Goal: Use online tool/utility: Utilize a website feature to perform a specific function

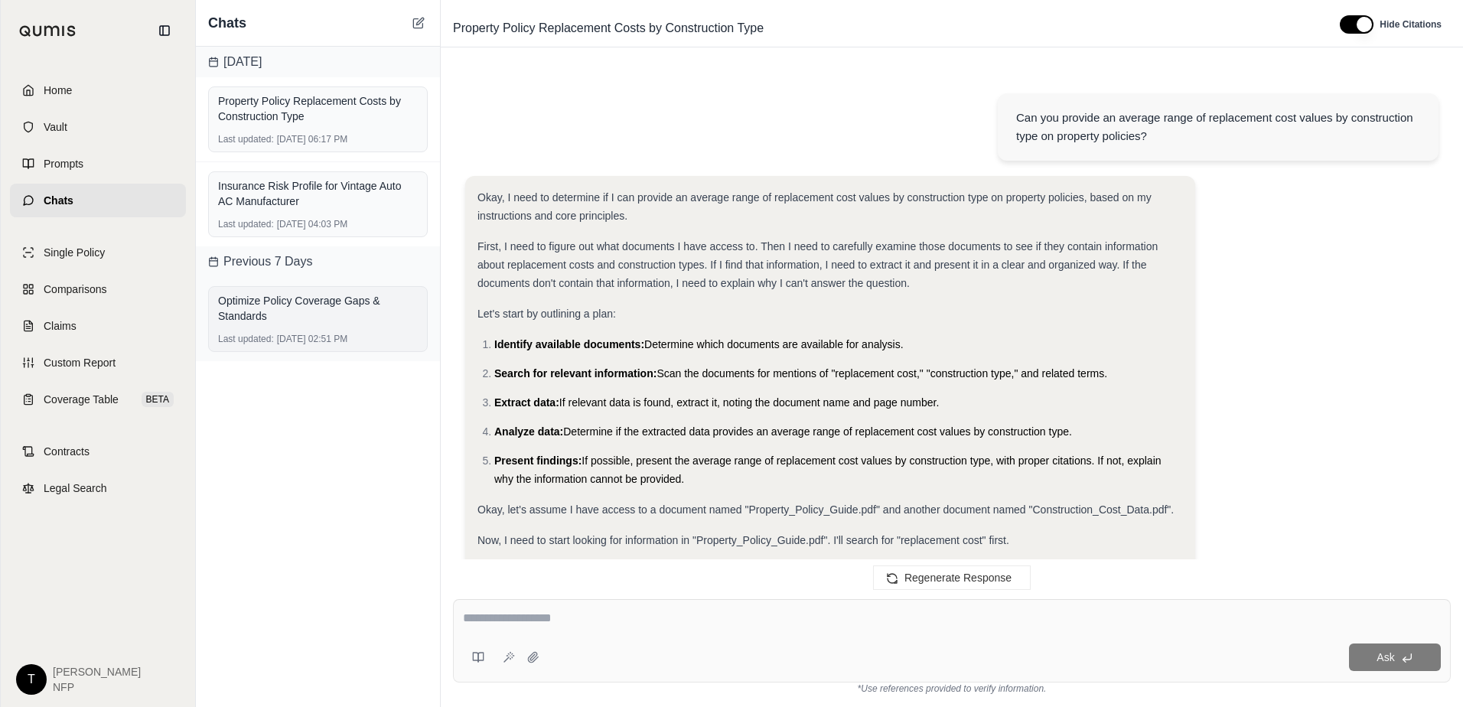
scroll to position [961, 0]
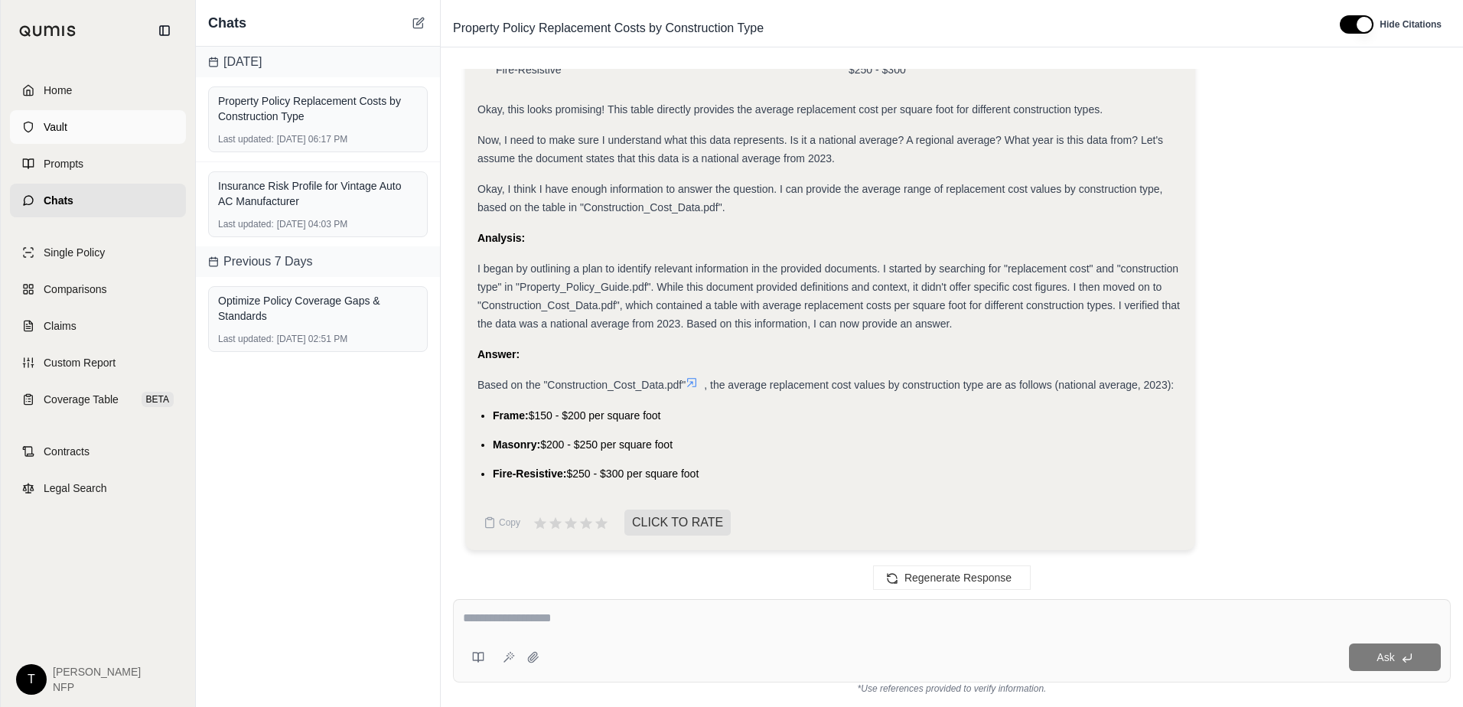
click at [63, 125] on span "Vault" at bounding box center [56, 126] width 24 height 15
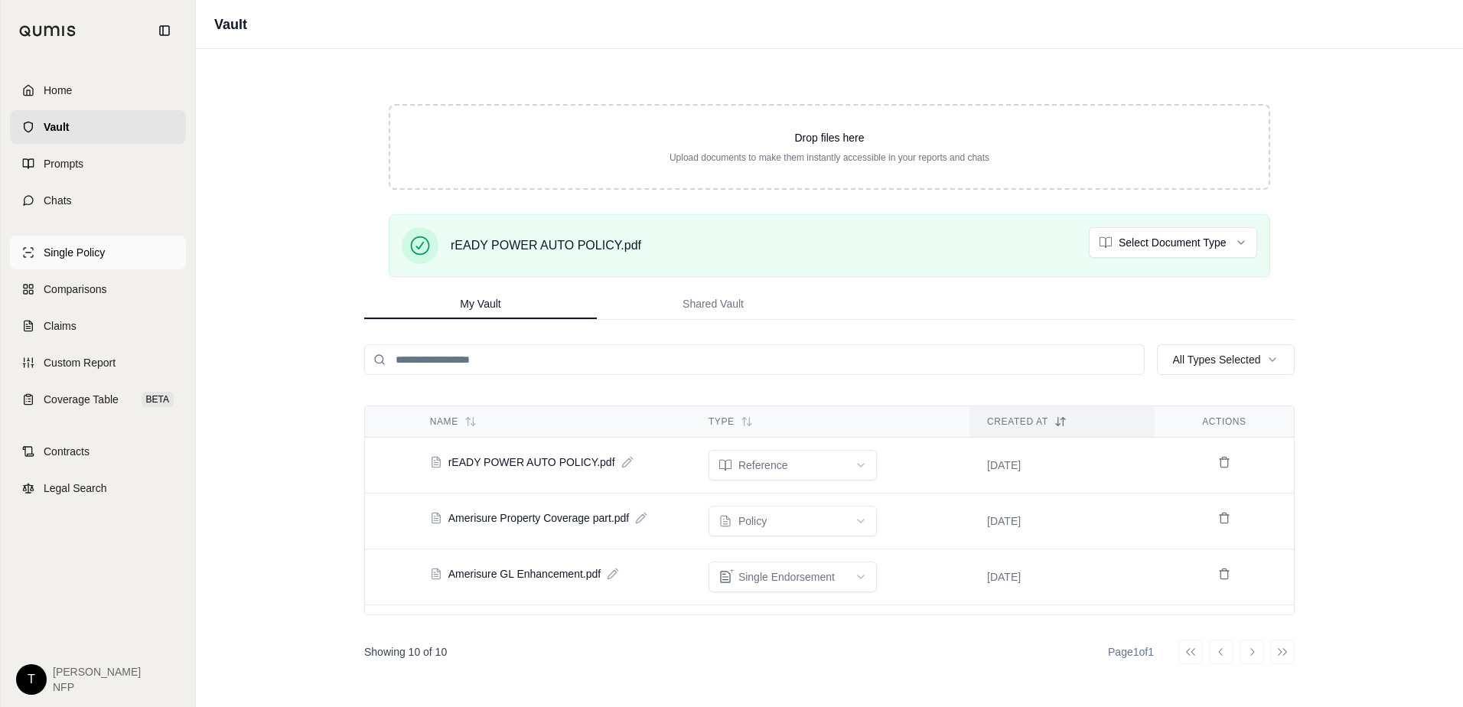
click at [73, 256] on span "Single Policy" at bounding box center [74, 252] width 61 height 15
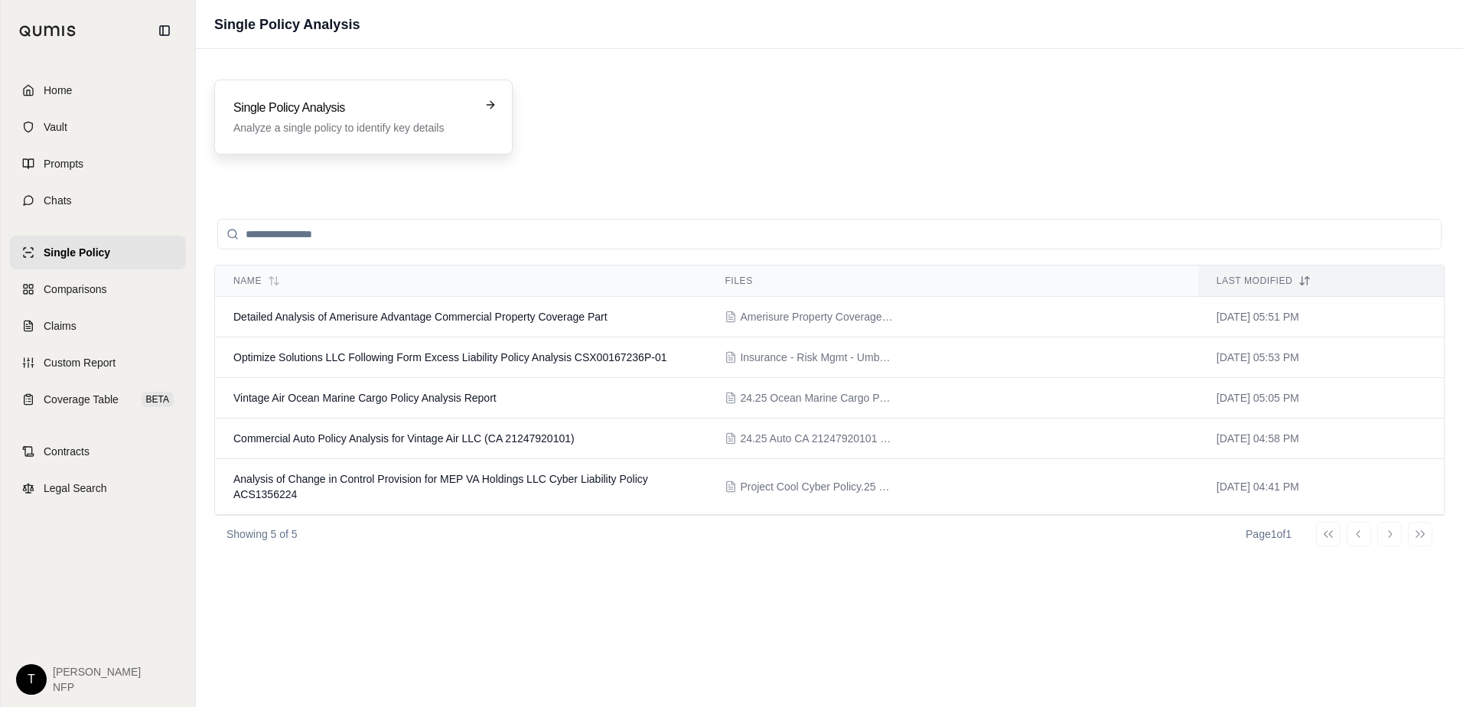
click at [361, 113] on h3 "Single Policy Analysis" at bounding box center [352, 108] width 239 height 18
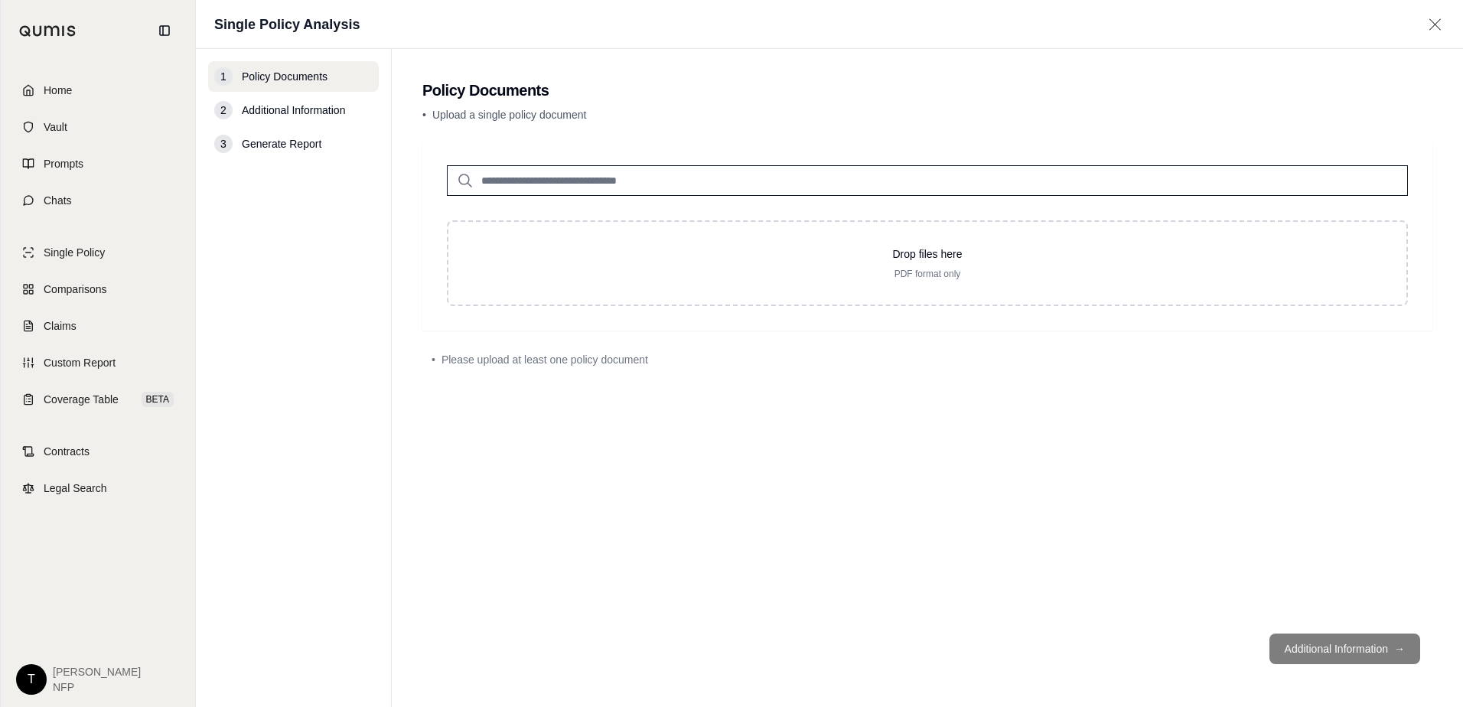
click at [621, 184] on input "search" at bounding box center [927, 180] width 961 height 31
type input "*"
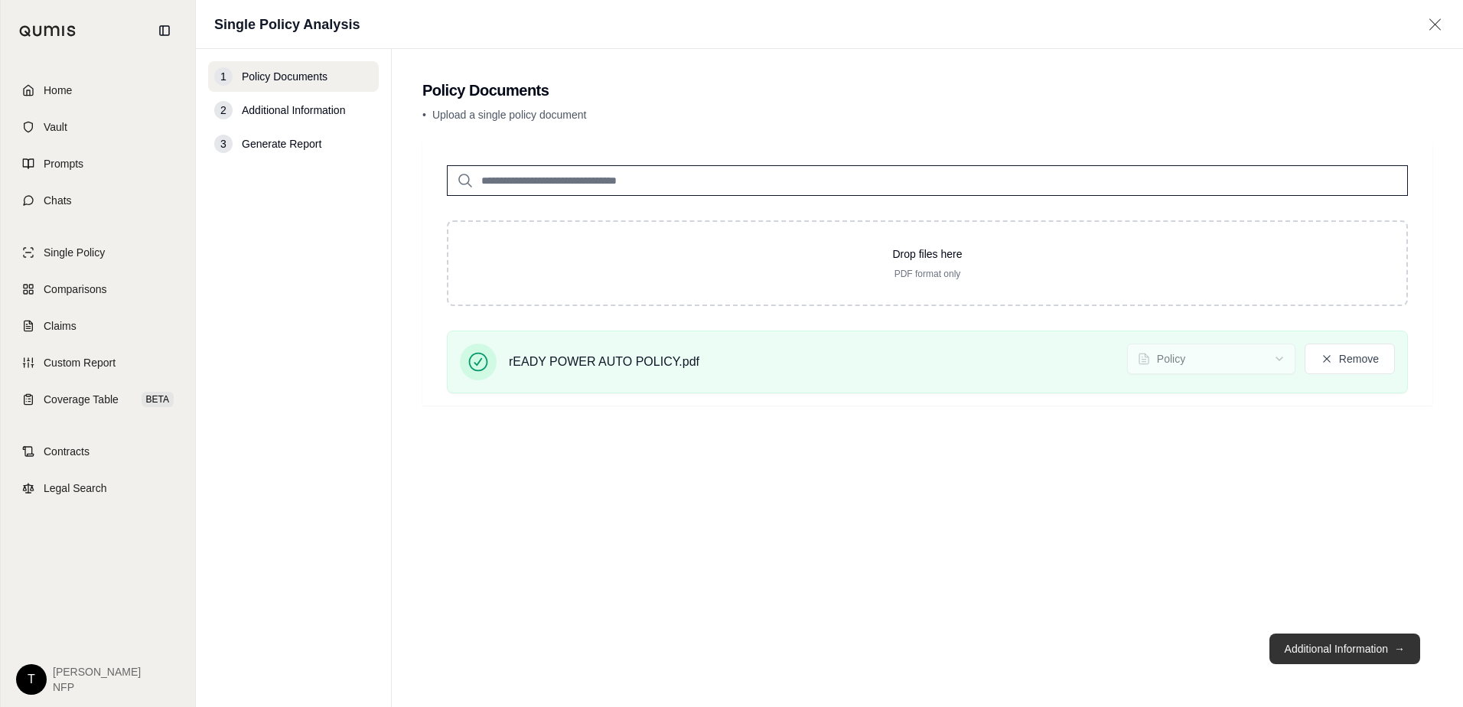
click at [1323, 650] on button "Additional Information →" at bounding box center [1344, 649] width 151 height 31
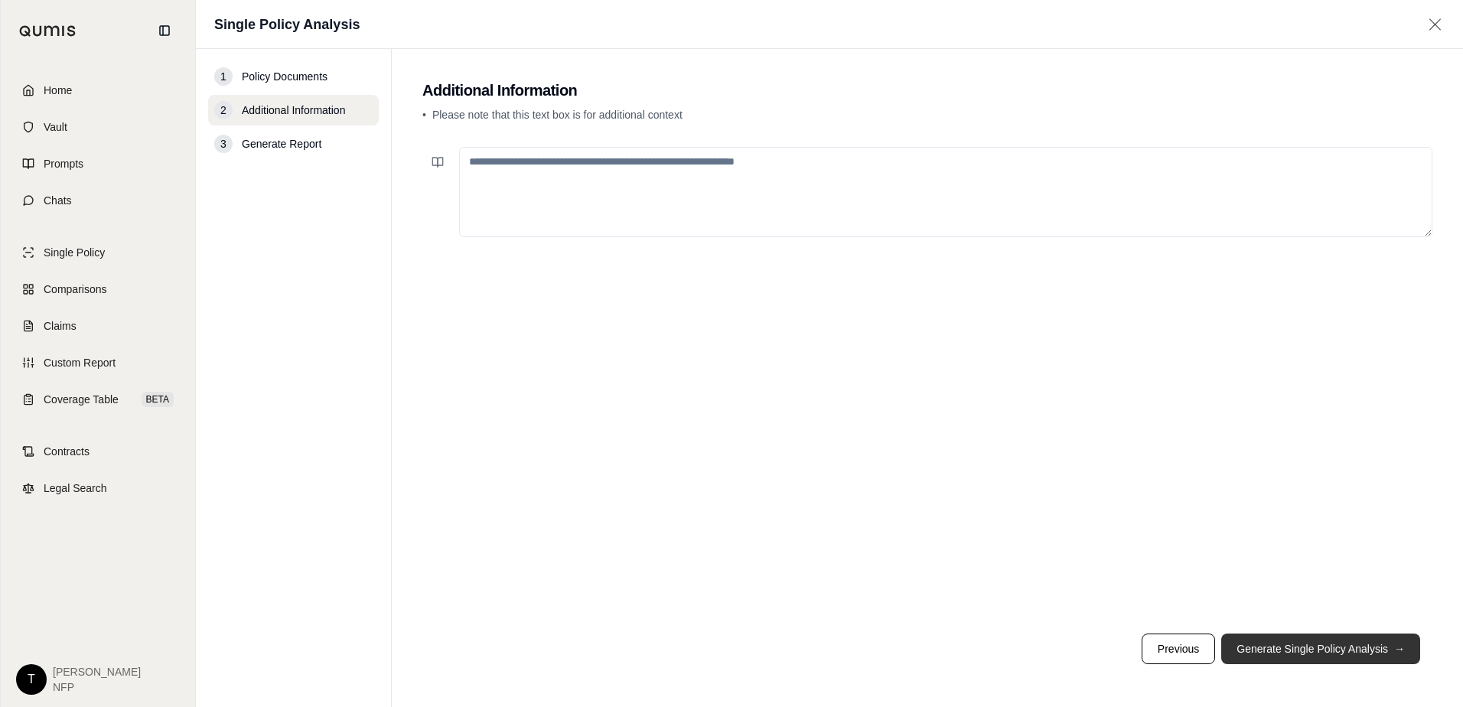
click at [1297, 646] on button "Generate Single Policy Analysis →" at bounding box center [1320, 649] width 199 height 31
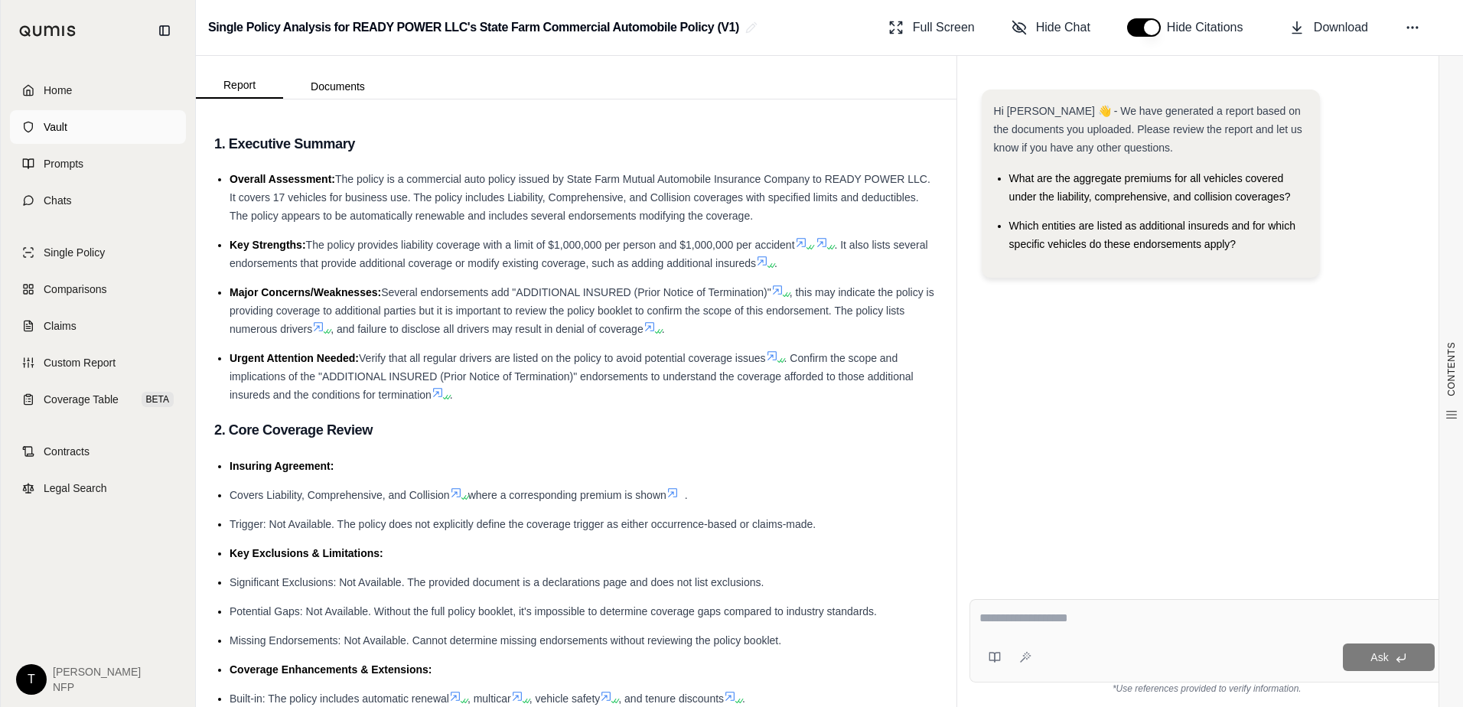
click at [50, 131] on span "Vault" at bounding box center [56, 126] width 24 height 15
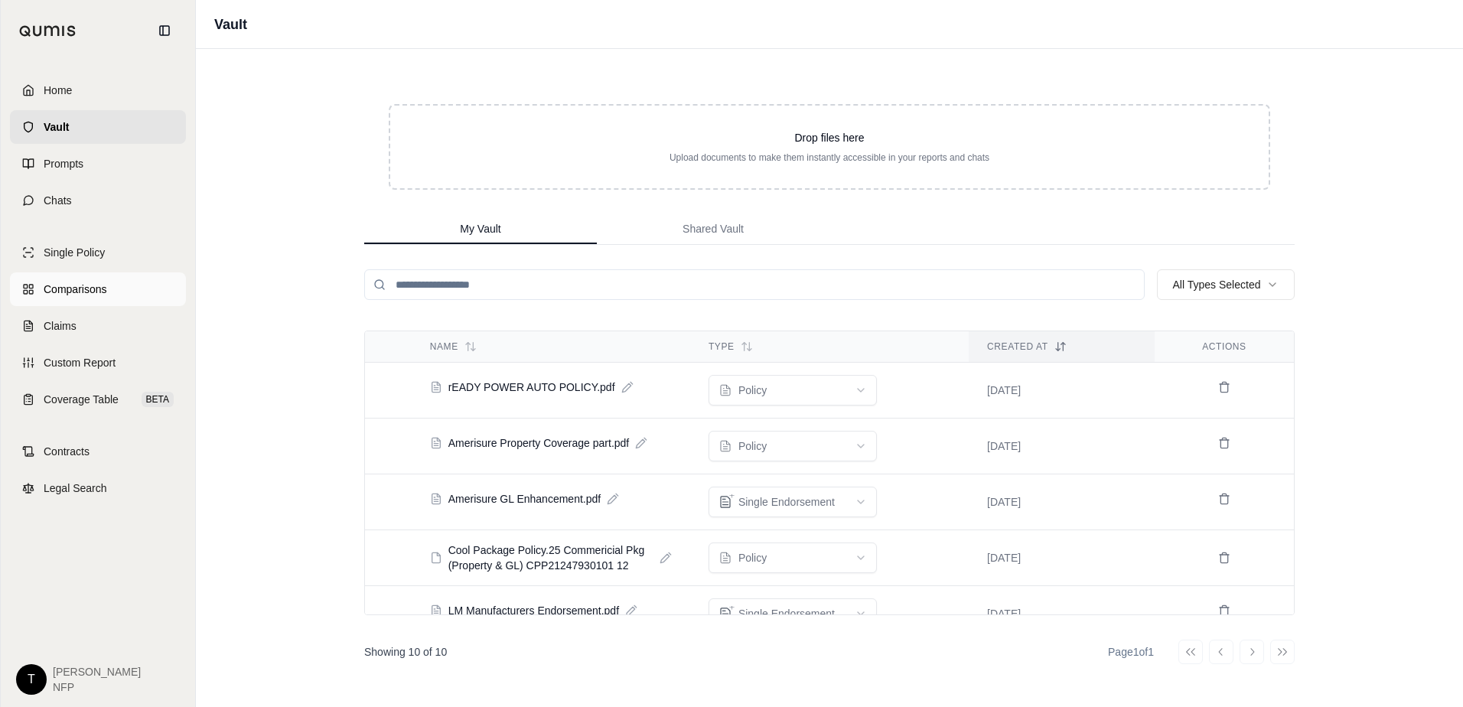
click at [91, 285] on span "Comparisons" at bounding box center [75, 289] width 63 height 15
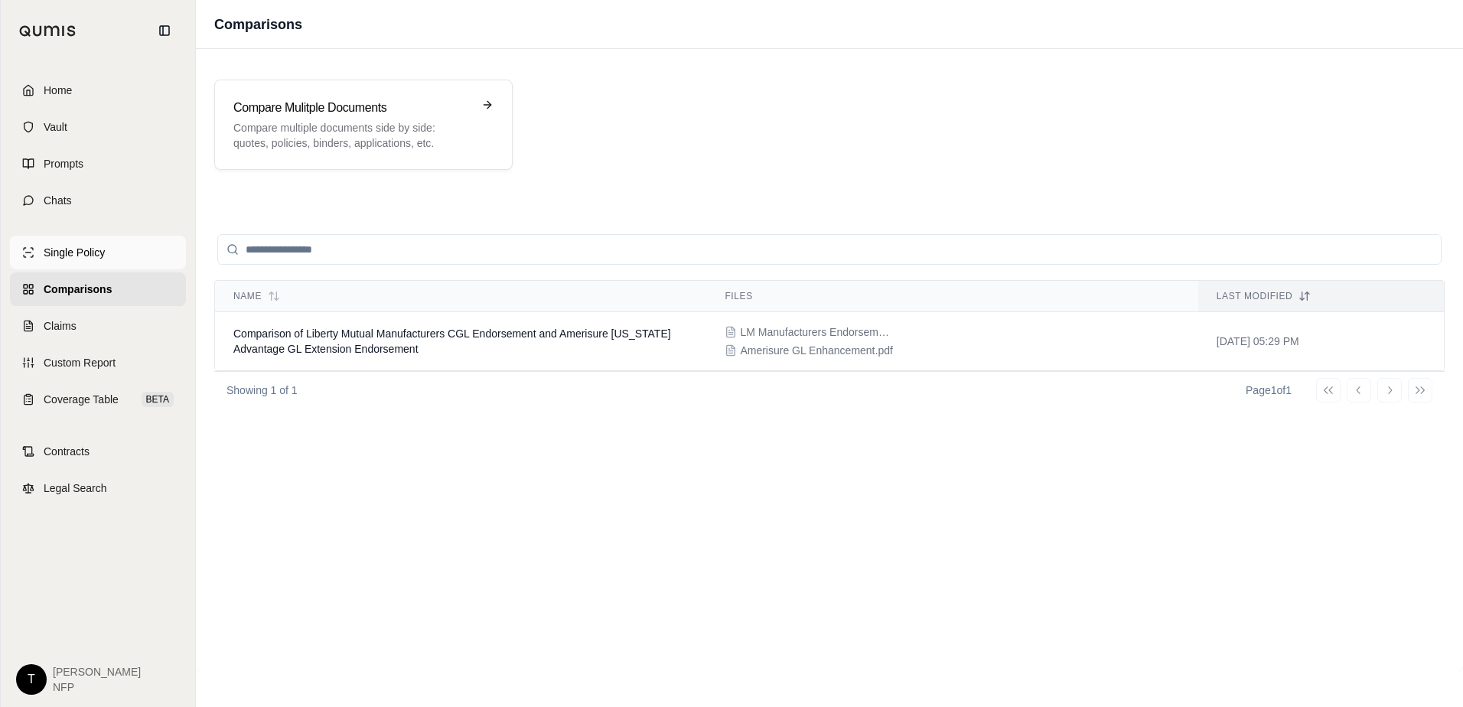
click at [43, 253] on link "Single Policy" at bounding box center [98, 253] width 176 height 34
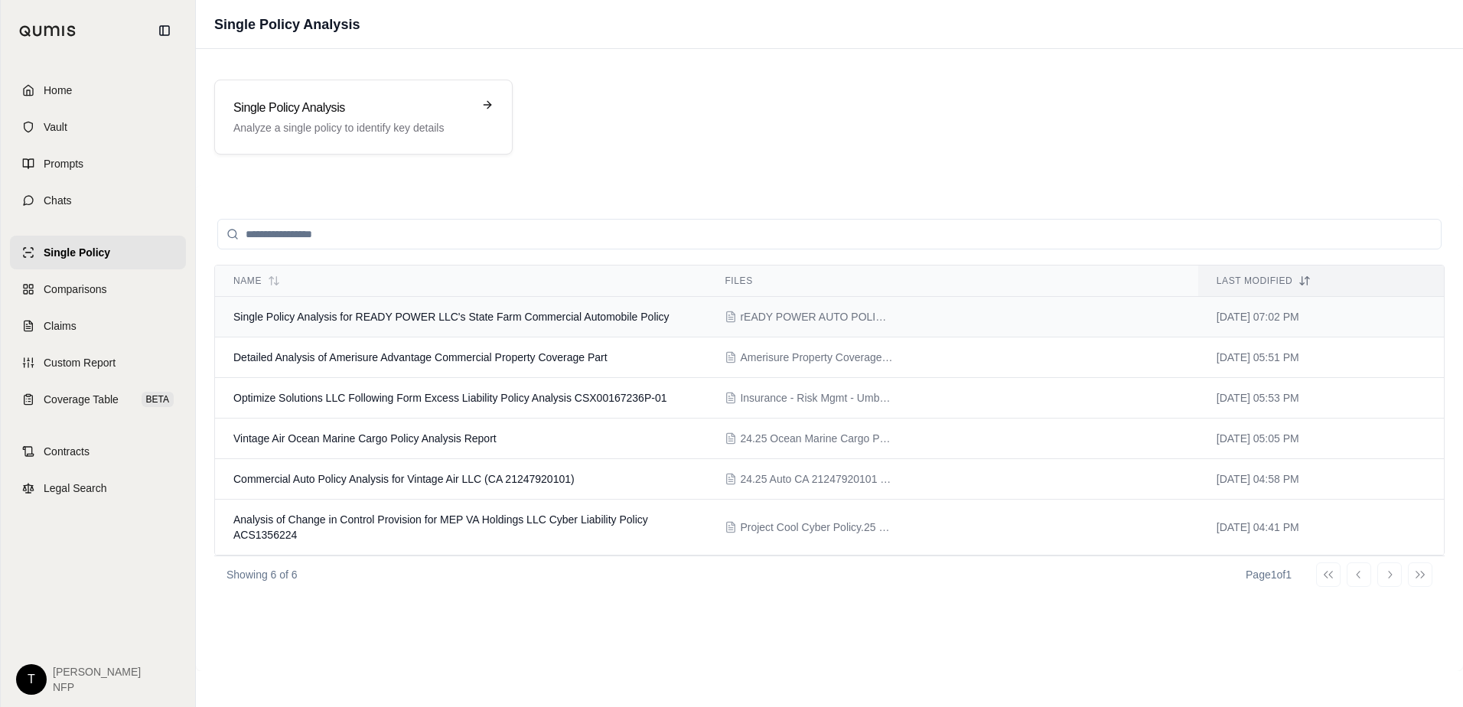
click at [529, 320] on span "Single Policy Analysis for READY POWER LLC's State Farm Commercial Automobile P…" at bounding box center [451, 317] width 436 height 12
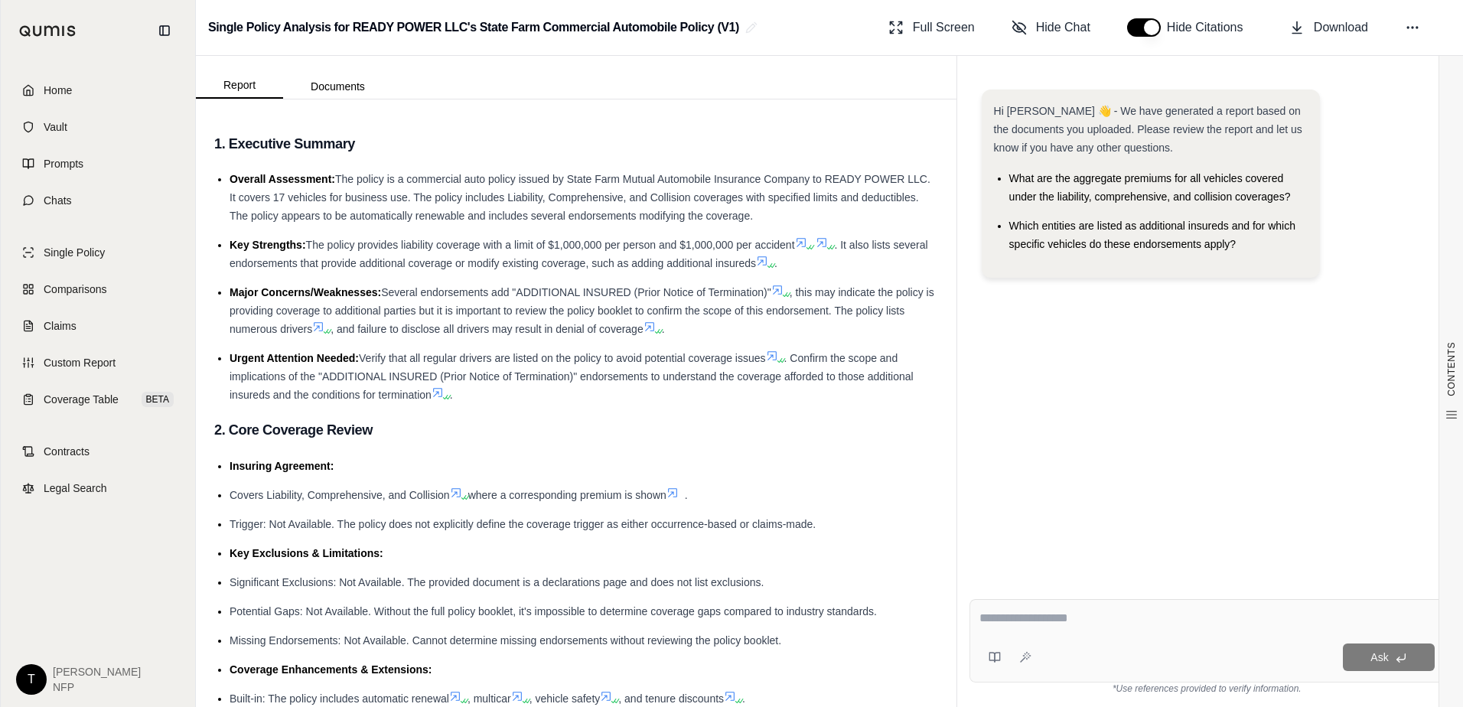
click at [1015, 615] on textarea at bounding box center [1206, 618] width 455 height 18
click at [1025, 609] on textarea at bounding box center [1206, 618] width 455 height 18
click at [1139, 614] on textarea "**********" at bounding box center [1206, 618] width 455 height 18
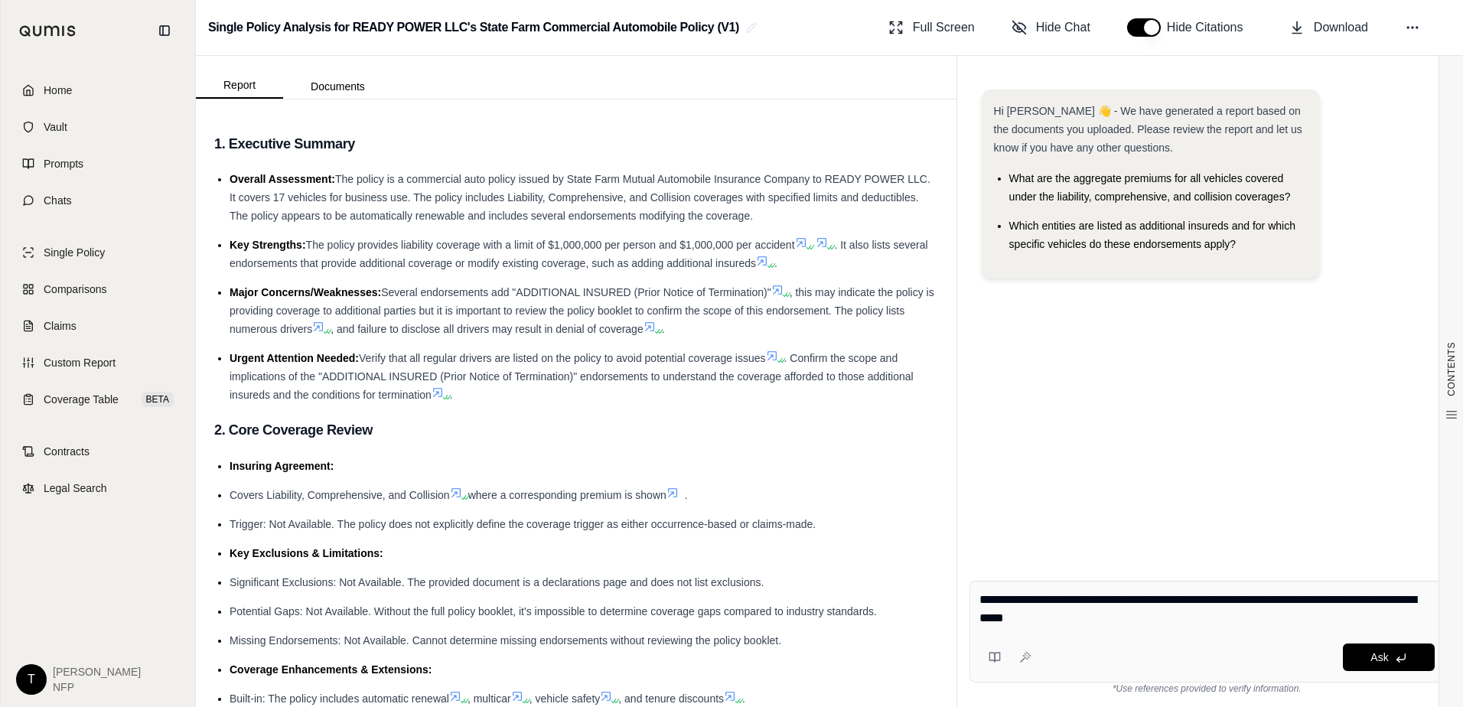
type textarea "**********"
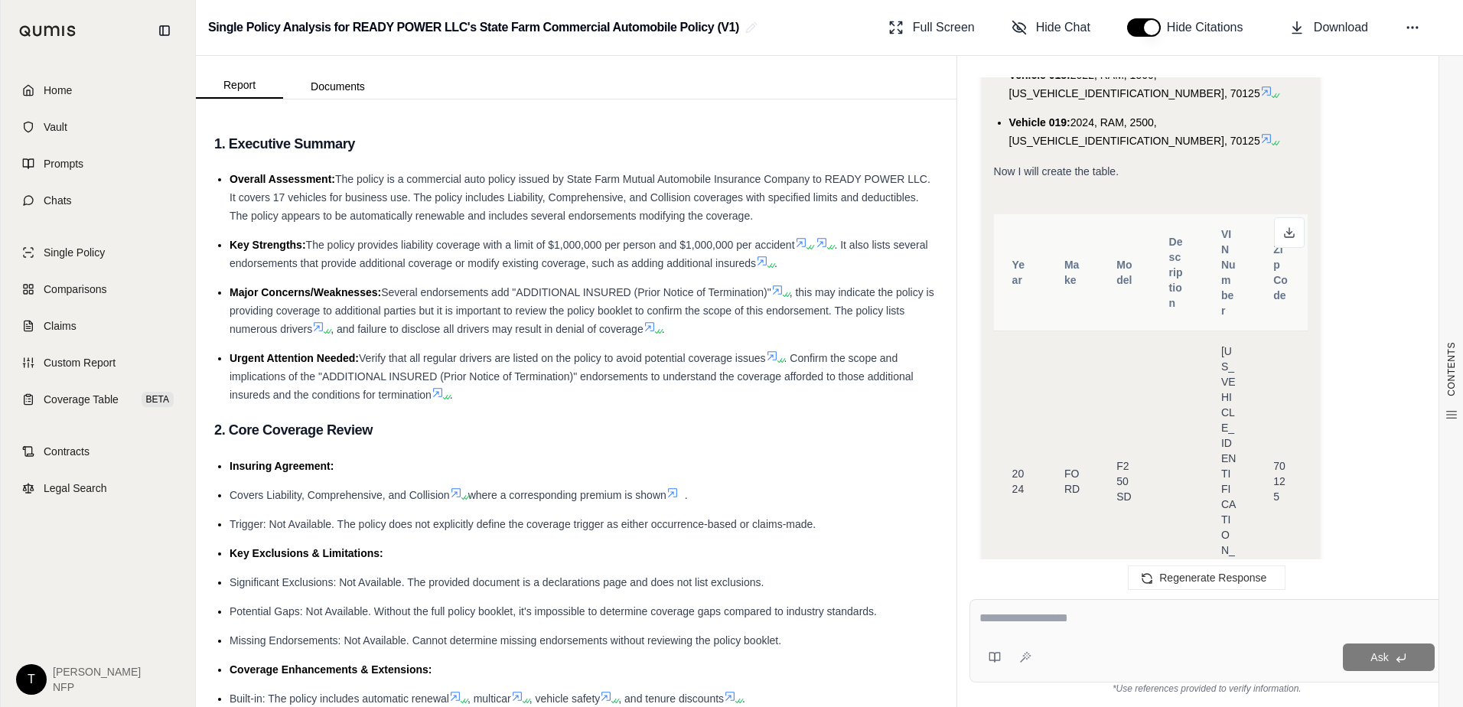
scroll to position [1553, 0]
click at [1012, 264] on span "Year" at bounding box center [1018, 272] width 12 height 28
click at [1007, 399] on td "2024" at bounding box center [1020, 480] width 52 height 301
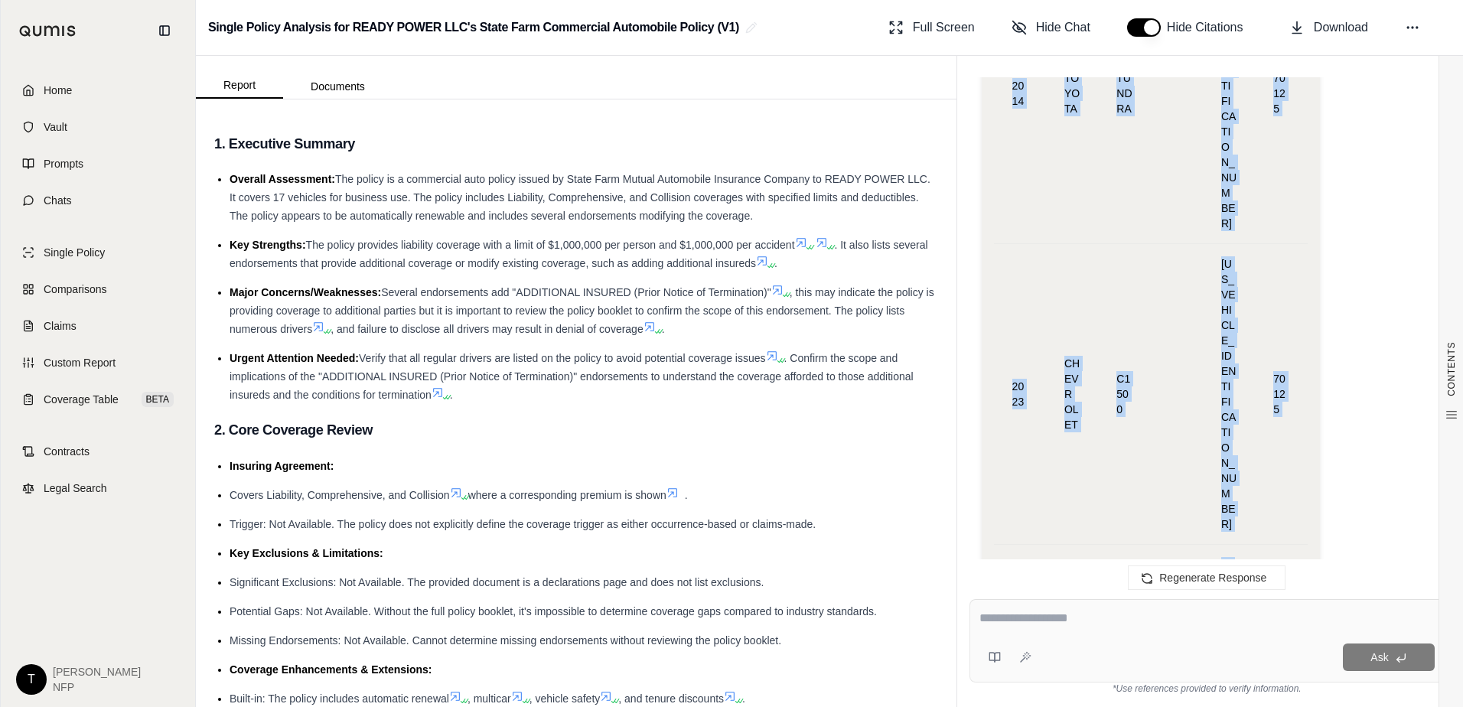
scroll to position [4050, 0]
drag, startPoint x: 1015, startPoint y: 402, endPoint x: 1255, endPoint y: 437, distance: 242.8
click at [1255, 437] on tbody "2024 FORD F250 SD [US_VEHICLE_IDENTIFICATION_NUMBER] 70125 2020 RAM 1500 [US_VE…" at bounding box center [1151, 238] width 314 height 4811
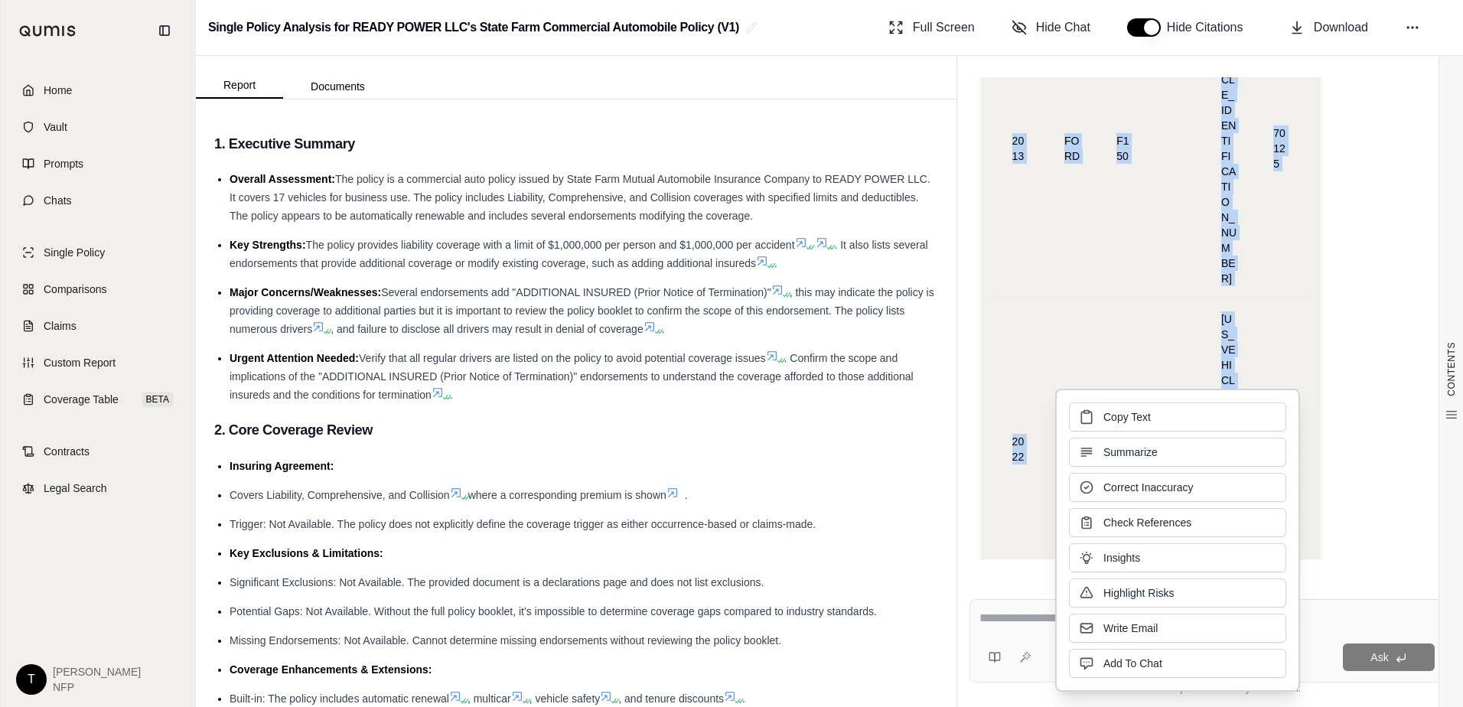
scroll to position [4509, 0]
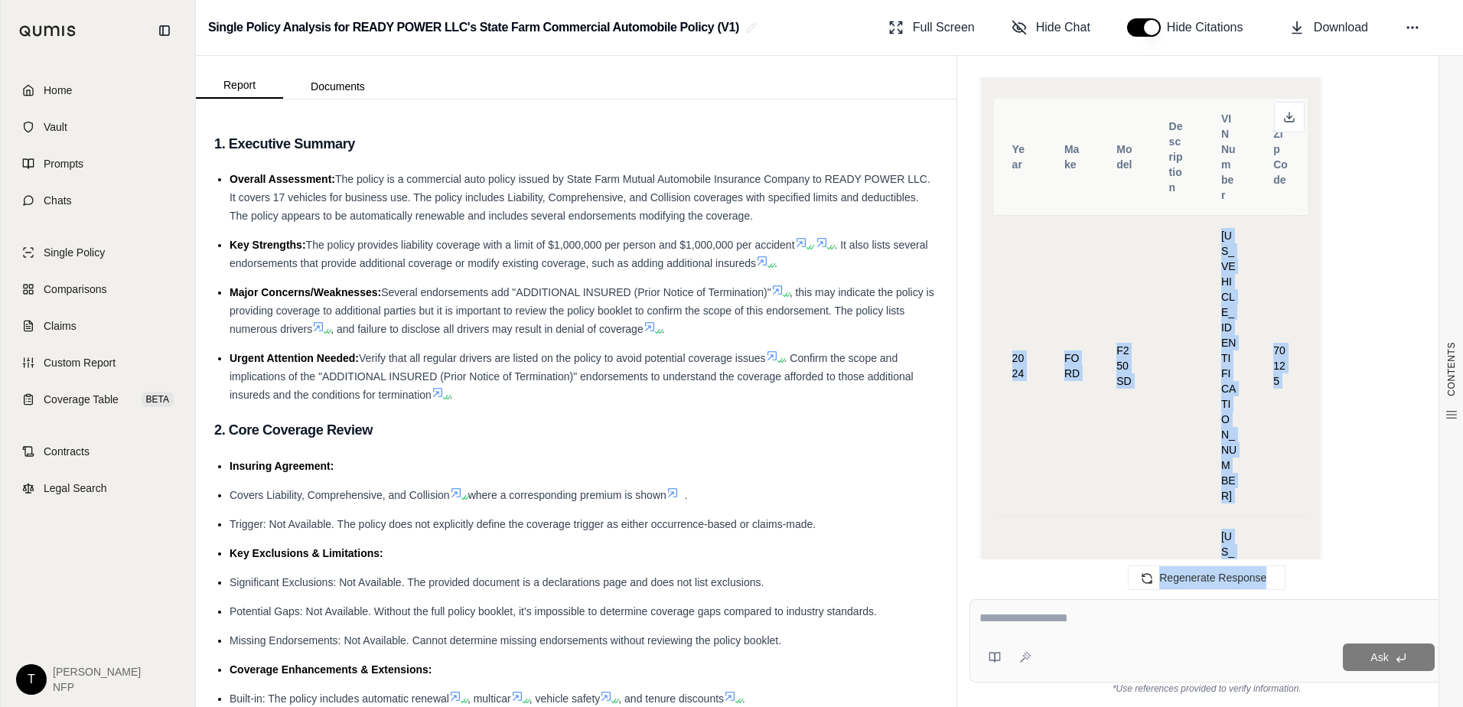
scroll to position [6909, 0]
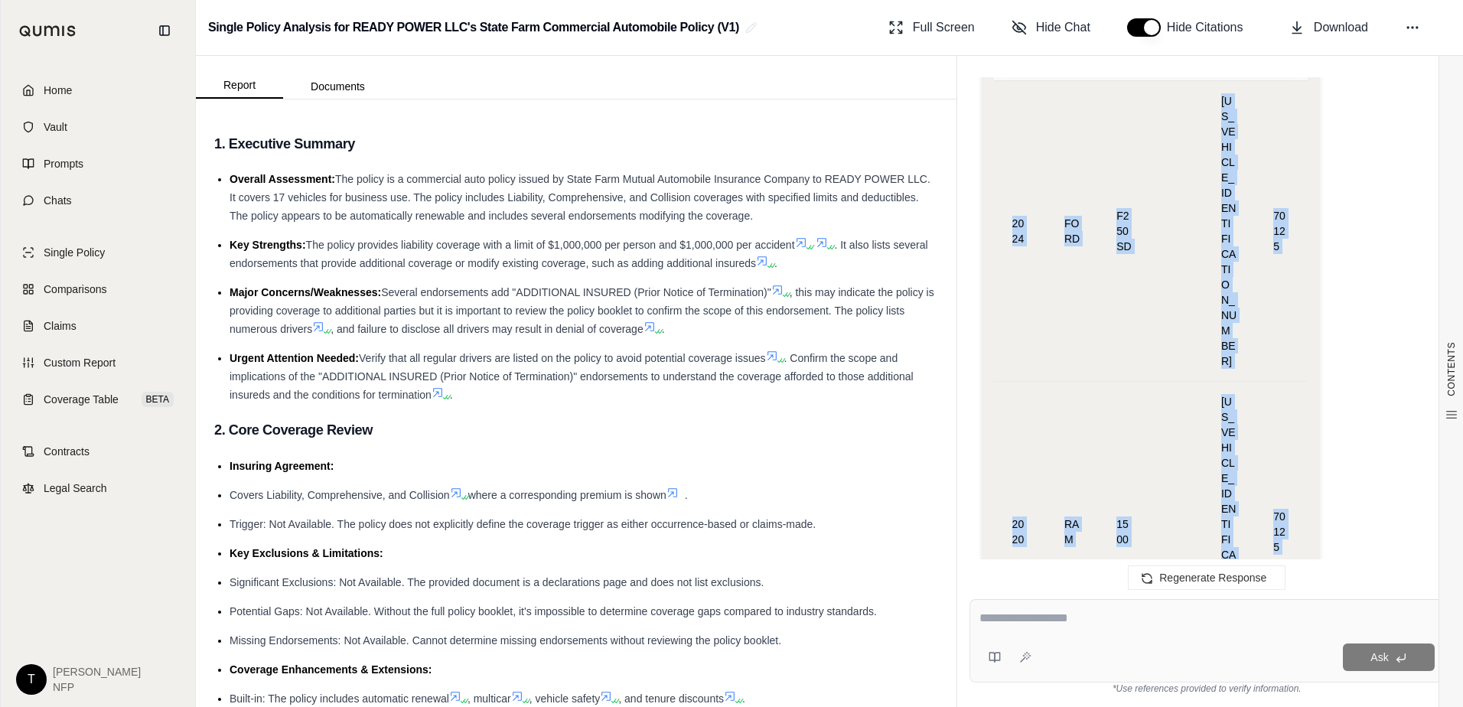
drag, startPoint x: 1014, startPoint y: 350, endPoint x: 1275, endPoint y: 455, distance: 281.2
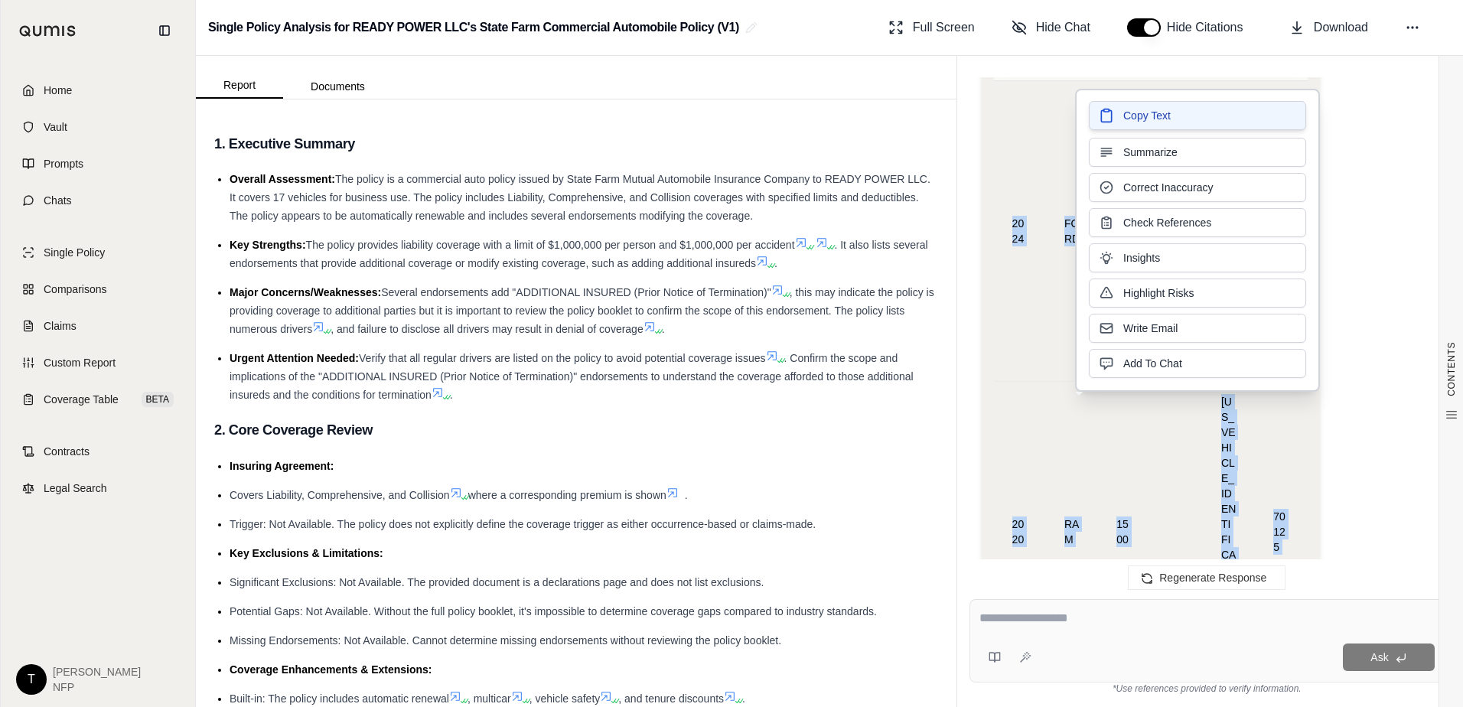
click at [1139, 116] on span "Copy Text" at bounding box center [1146, 115] width 47 height 15
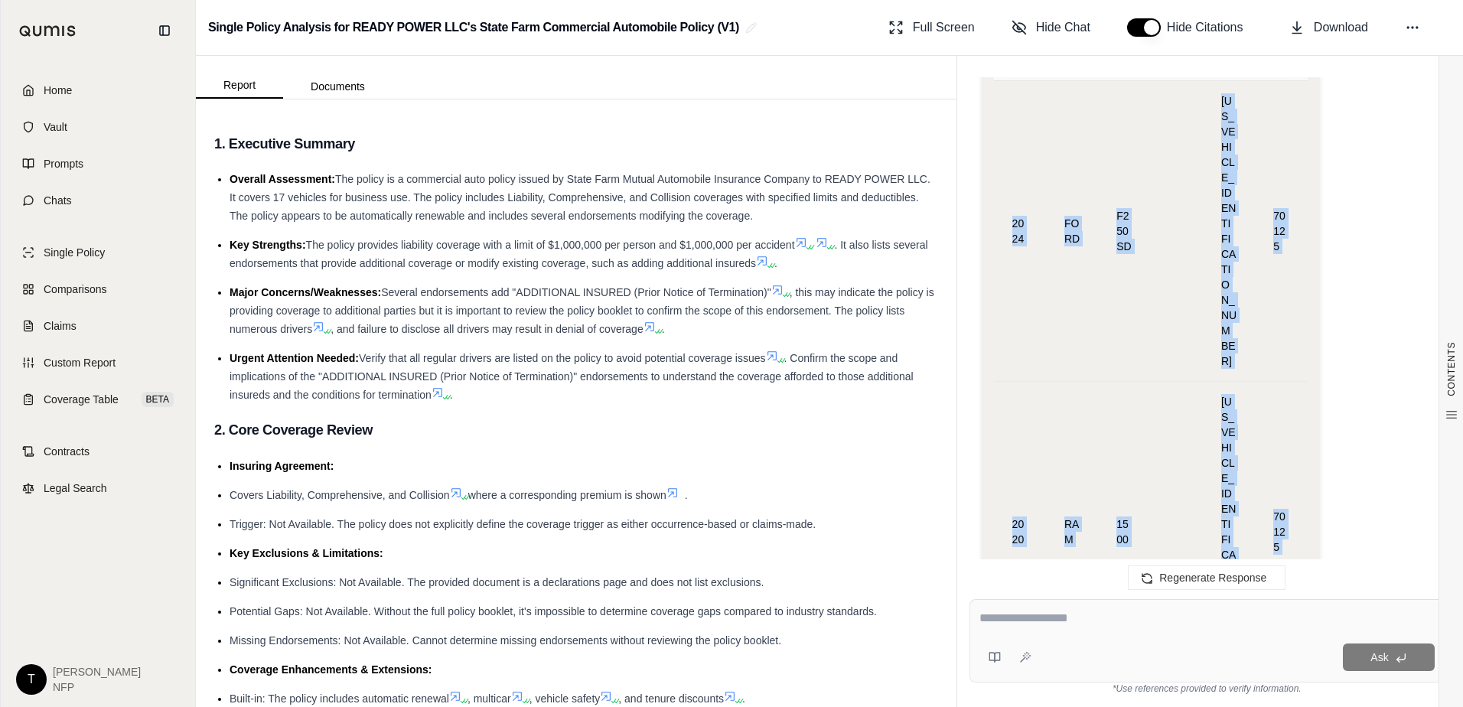
click at [1030, 617] on textarea at bounding box center [1206, 618] width 455 height 18
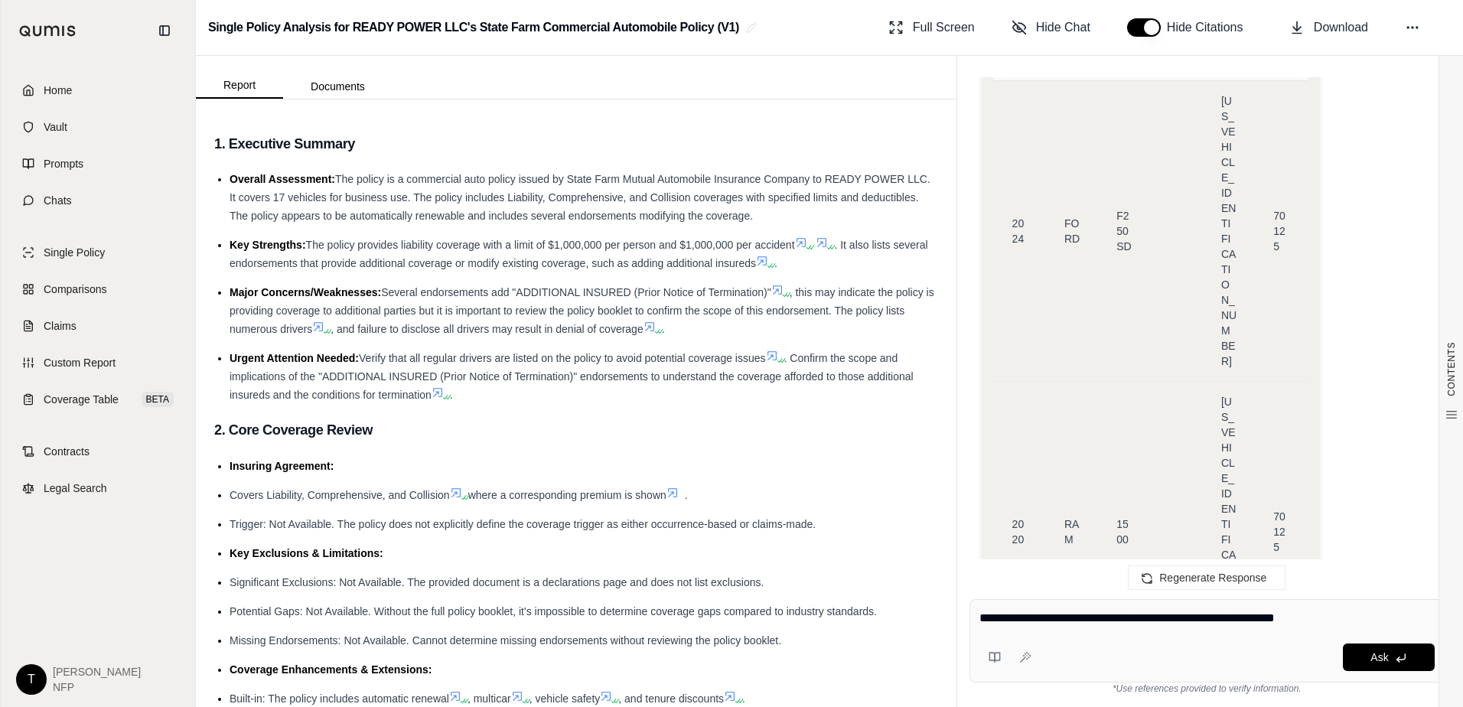
type textarea "**********"
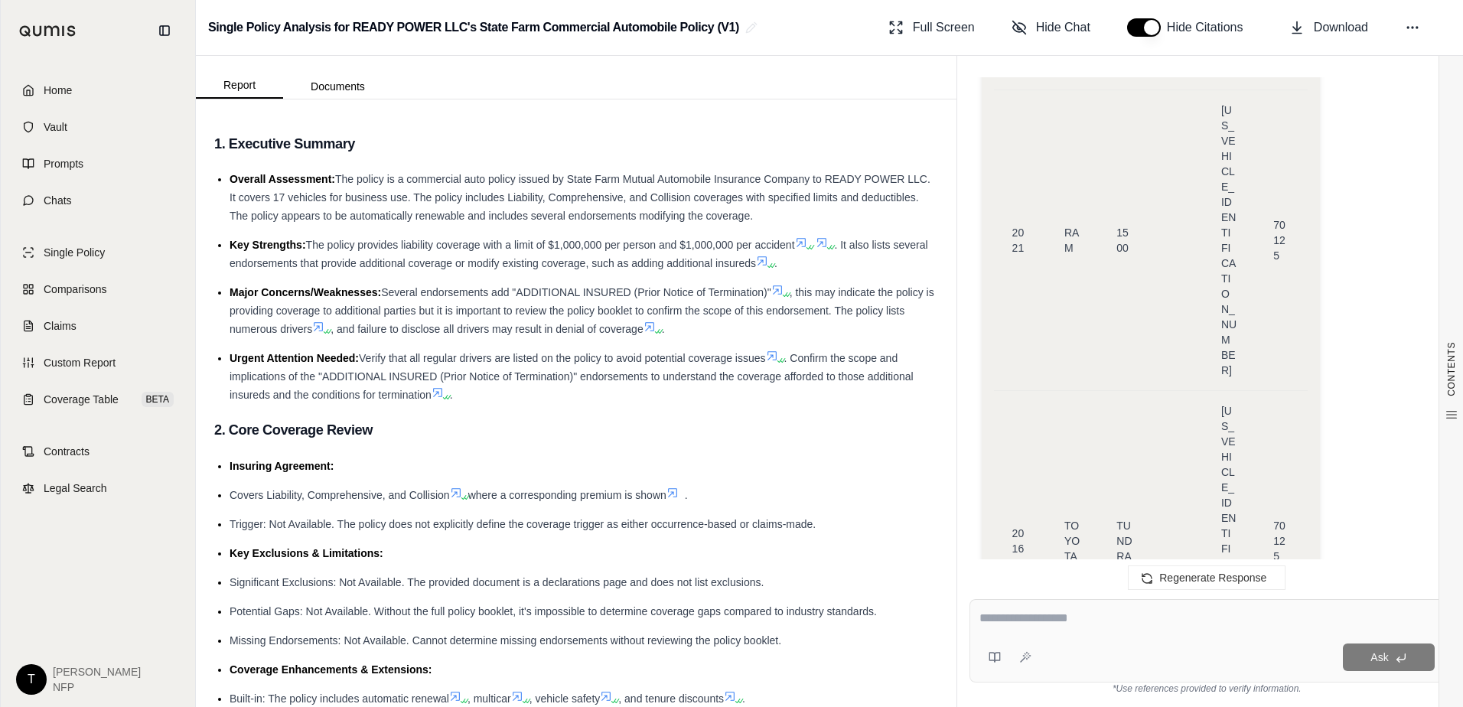
scroll to position [8105, 0]
drag, startPoint x: 998, startPoint y: 199, endPoint x: 1192, endPoint y: 292, distance: 215.3
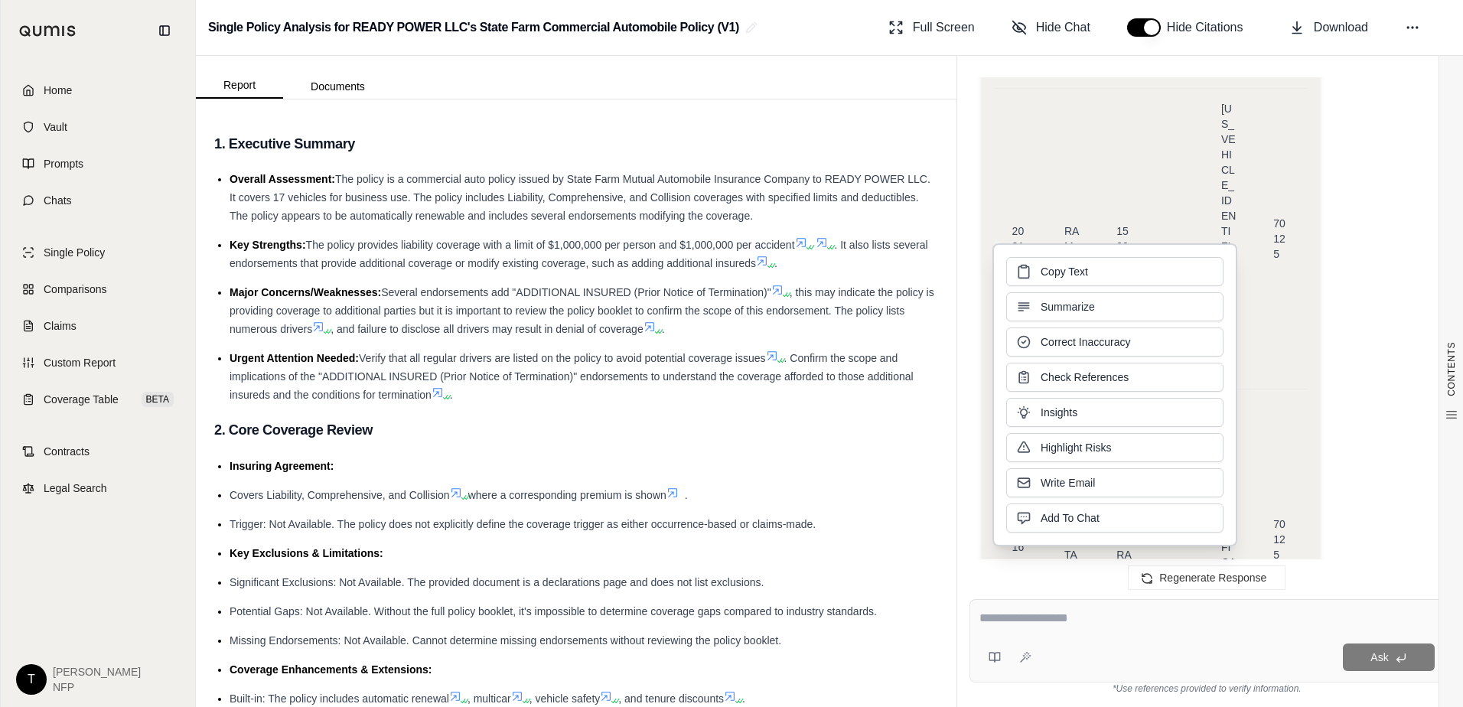
drag, startPoint x: 1192, startPoint y: 292, endPoint x: 1053, endPoint y: 249, distance: 145.7
click at [1057, 254] on div "Copy Text Summarize Correct Inaccuracy Check References Insights Highlight Risk…" at bounding box center [1114, 394] width 245 height 303
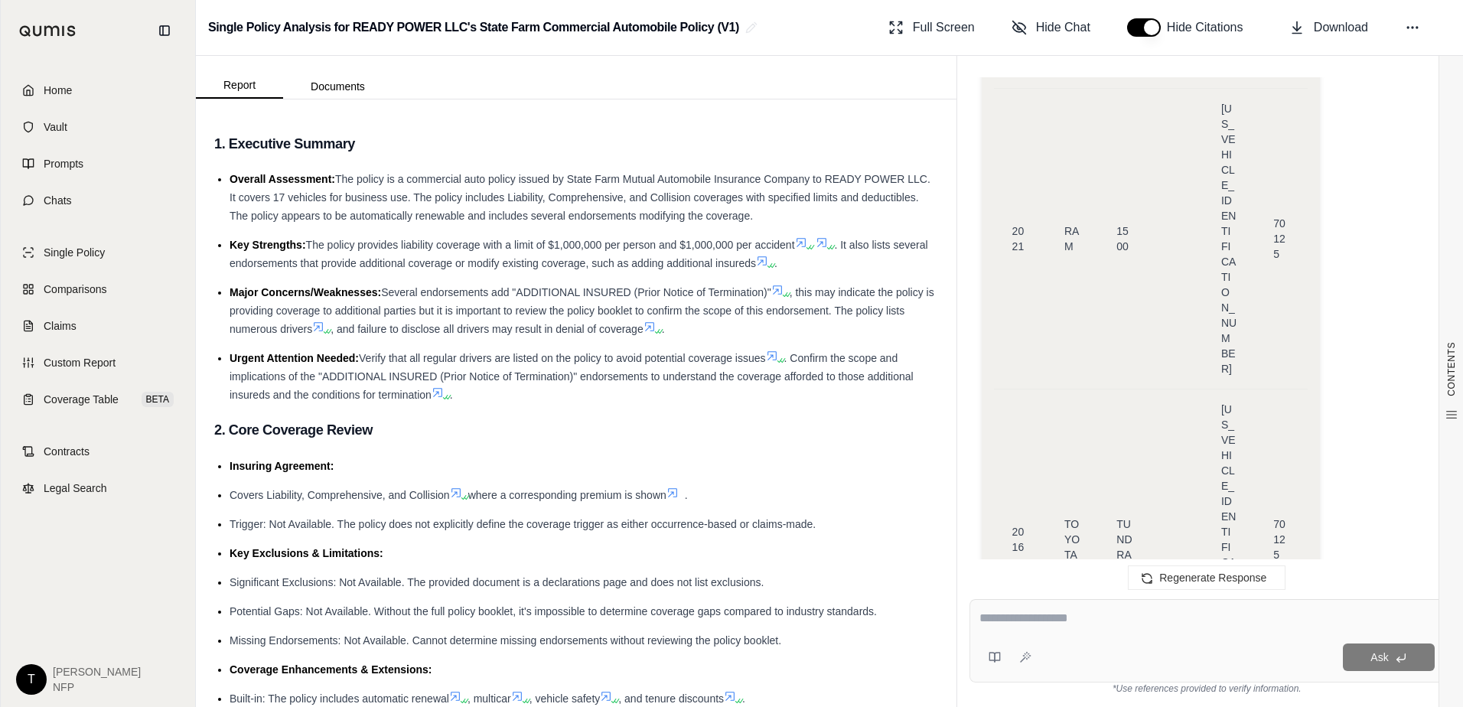
drag, startPoint x: 995, startPoint y: 198, endPoint x: 1244, endPoint y: 472, distance: 370.0
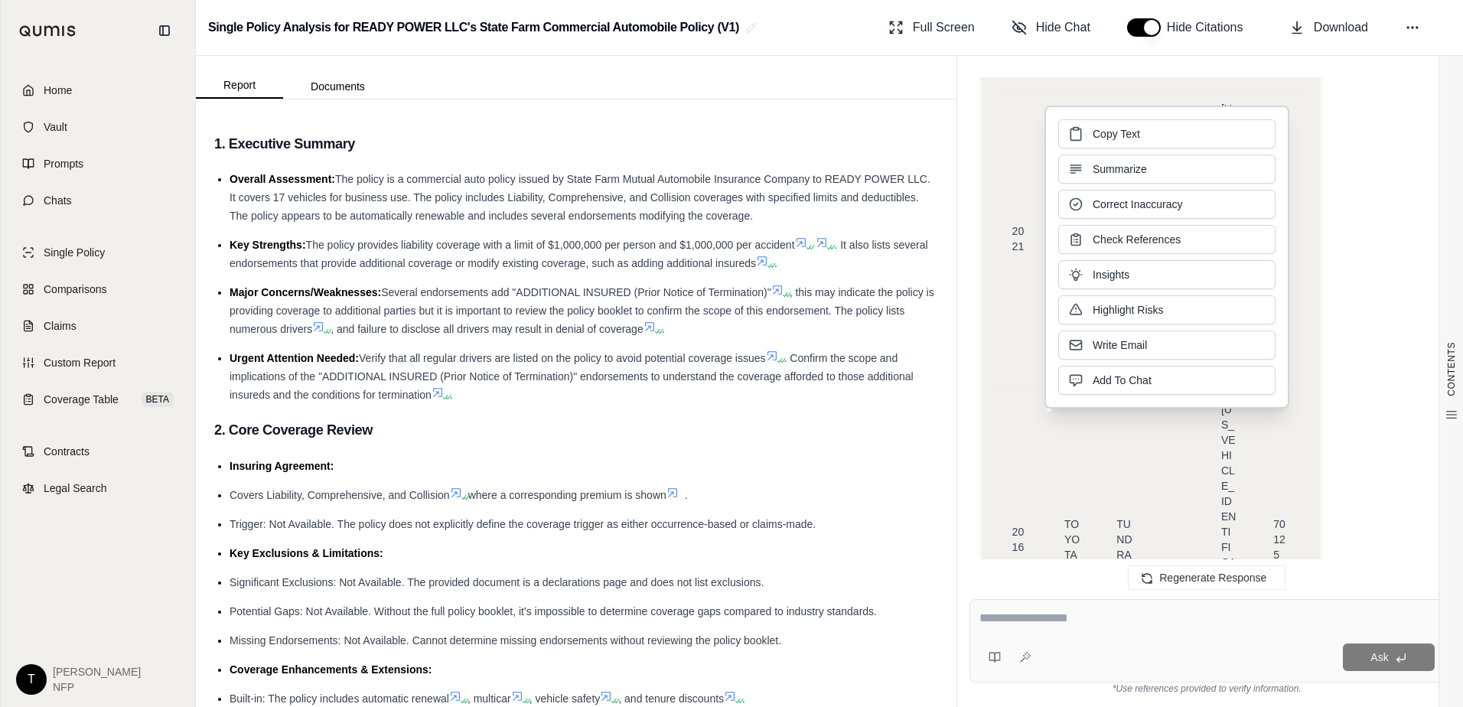
copy div "2024 FORD F250 SD [US_VEHICLE_IDENTIFICATION_NUMBER] 70125 2020 RAM 1500 [US_VE…"
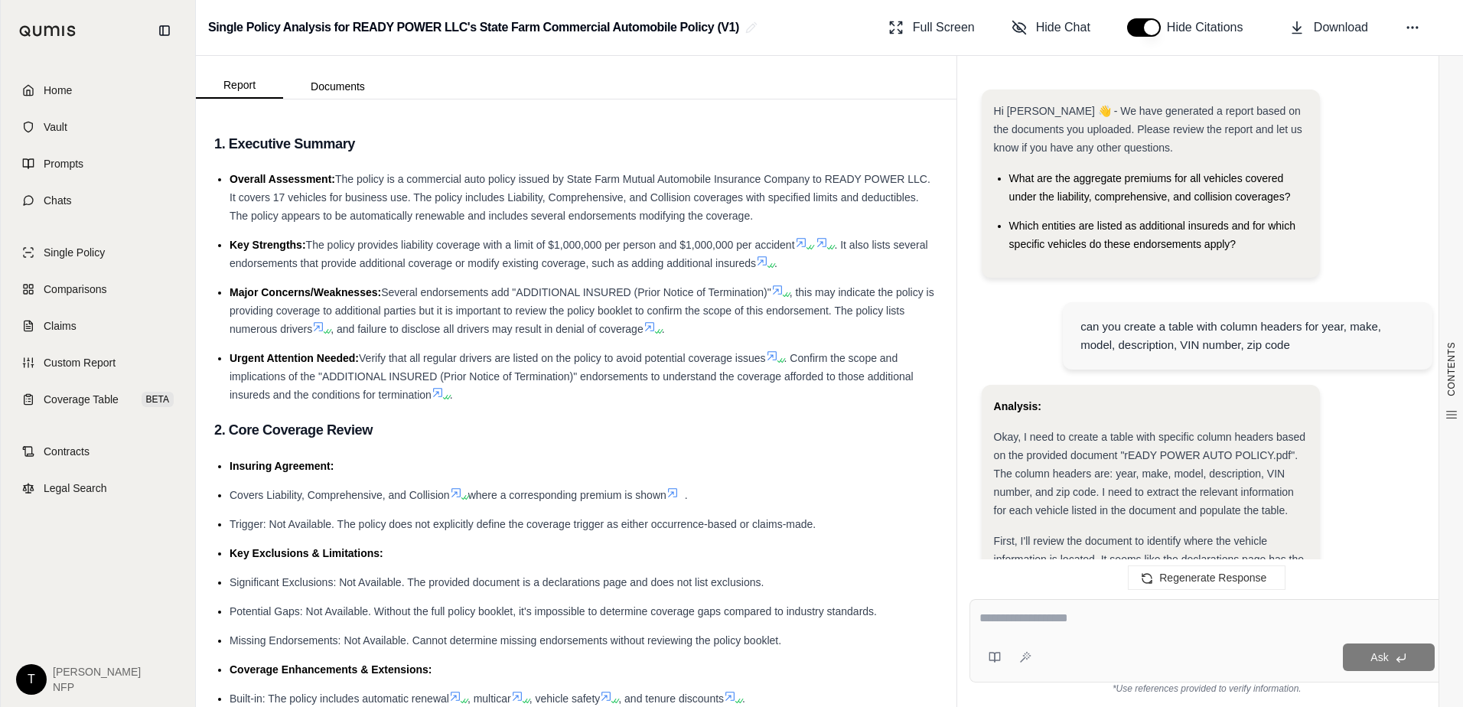
scroll to position [0, 0]
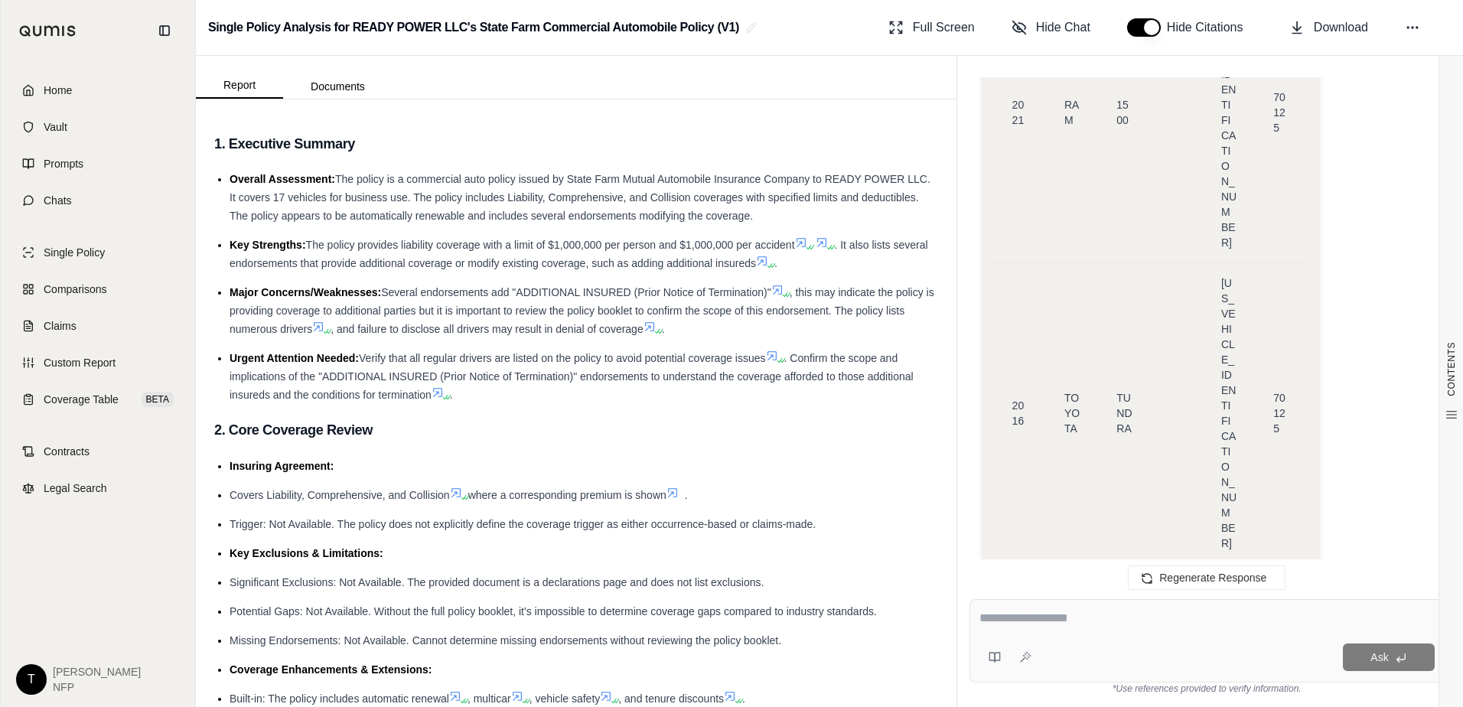
click at [1013, 616] on textarea at bounding box center [1206, 618] width 455 height 18
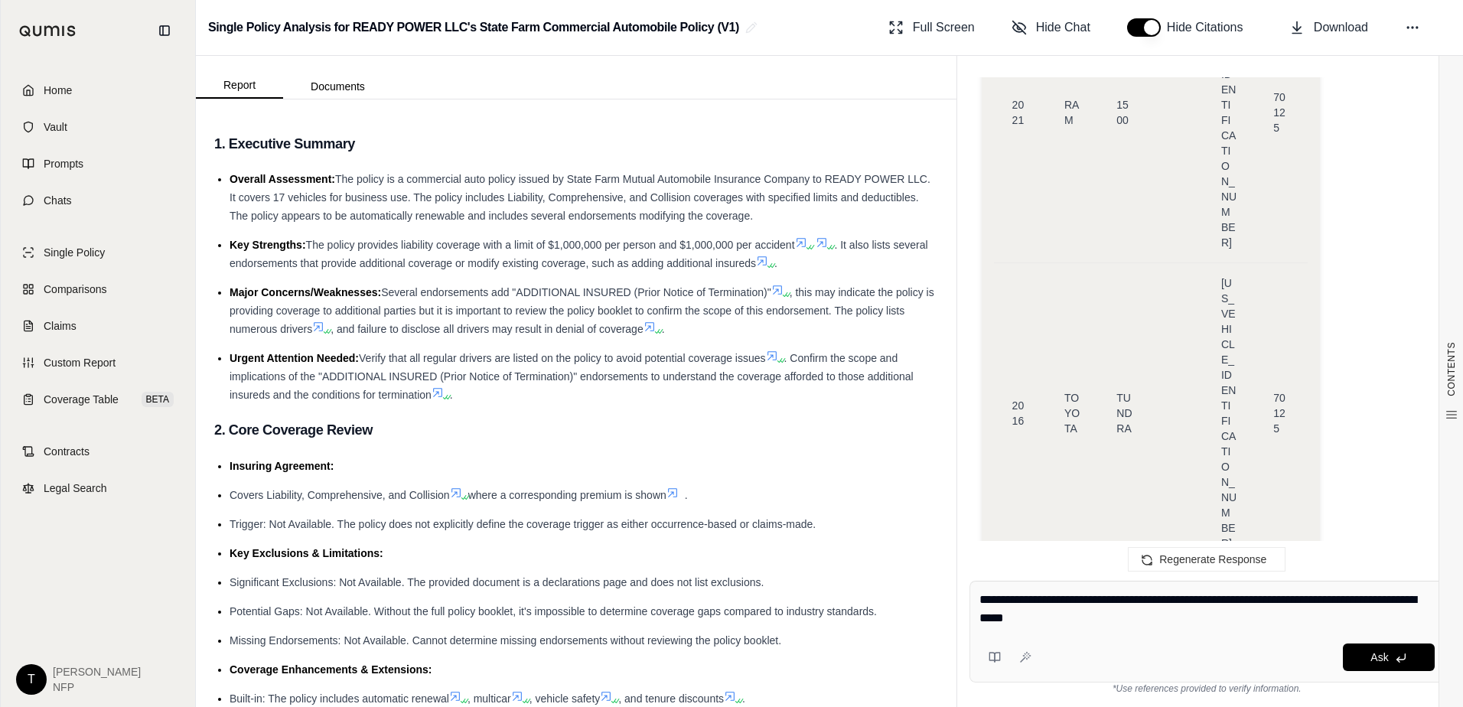
type textarea "**********"
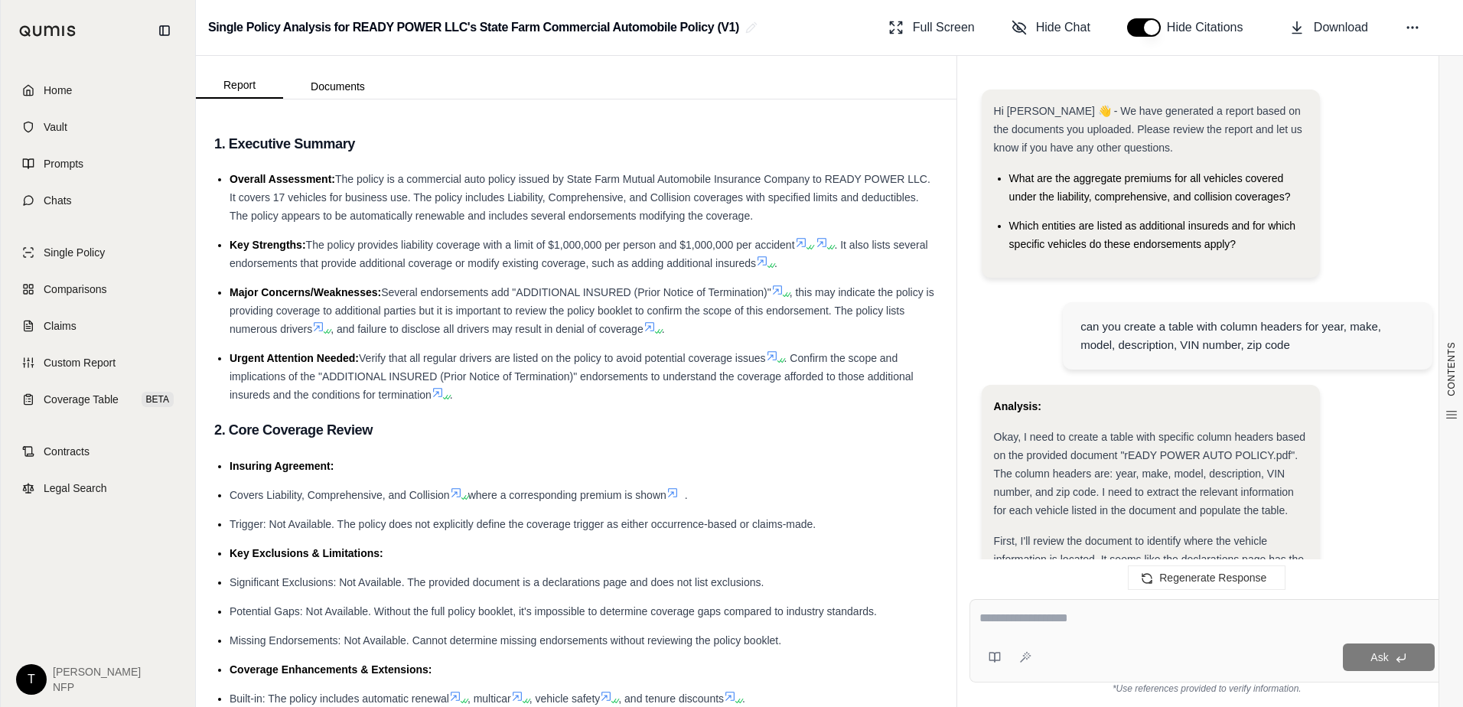
scroll to position [9051, 0]
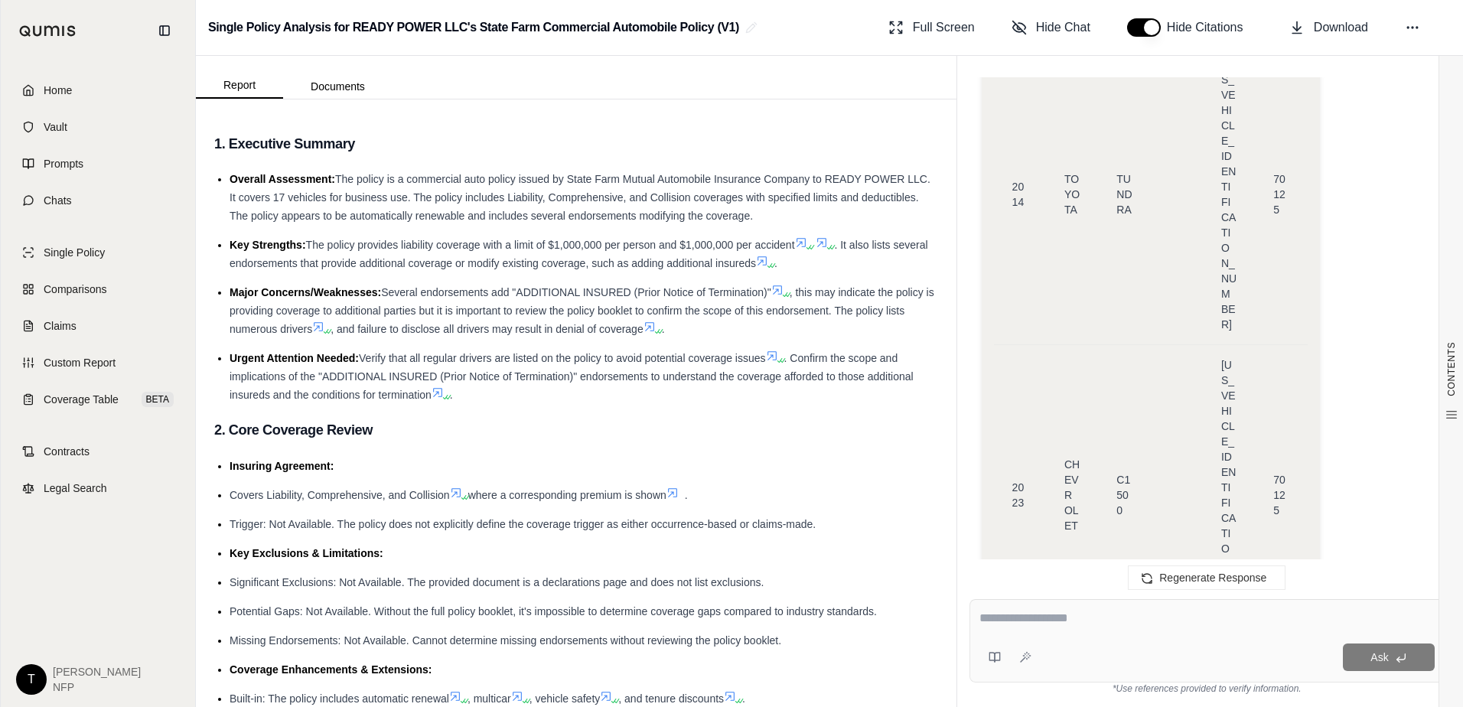
click at [1038, 615] on textarea at bounding box center [1206, 618] width 455 height 18
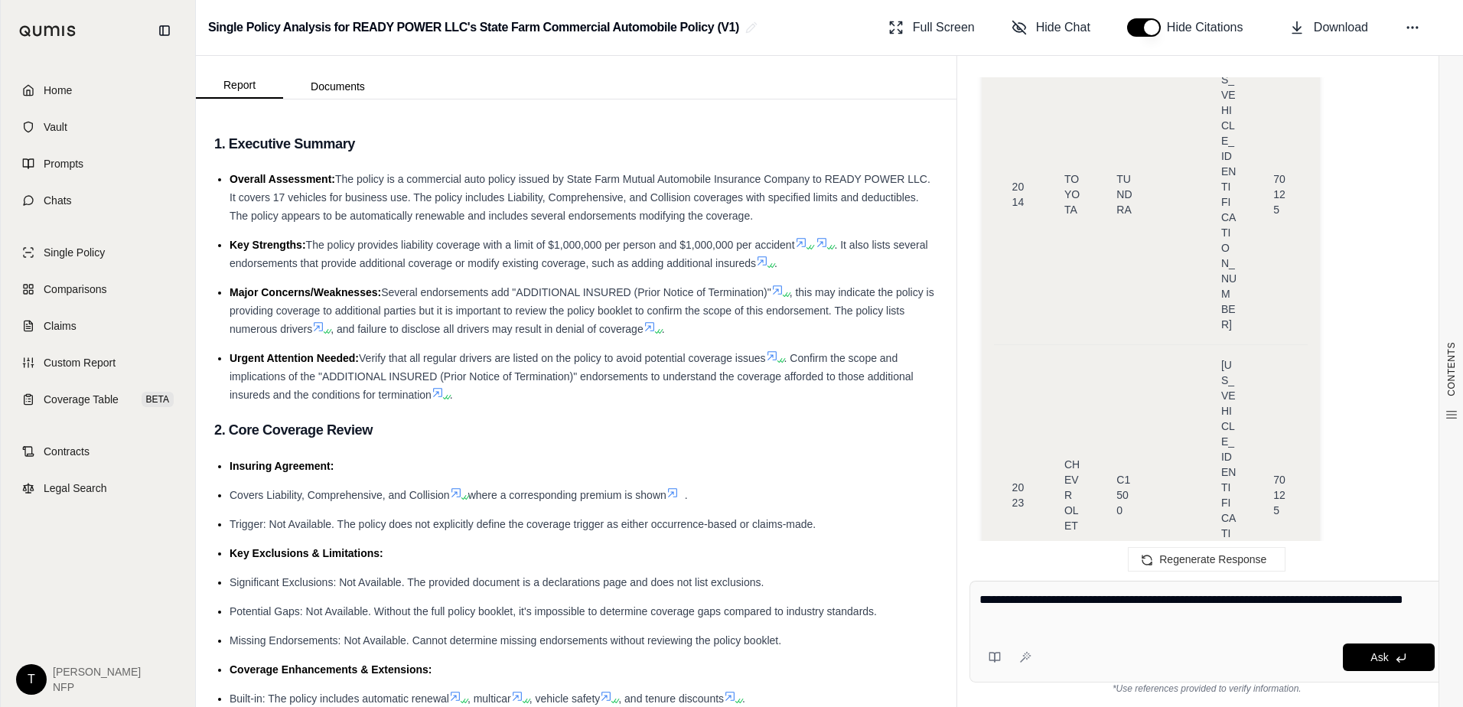
type textarea "**********"
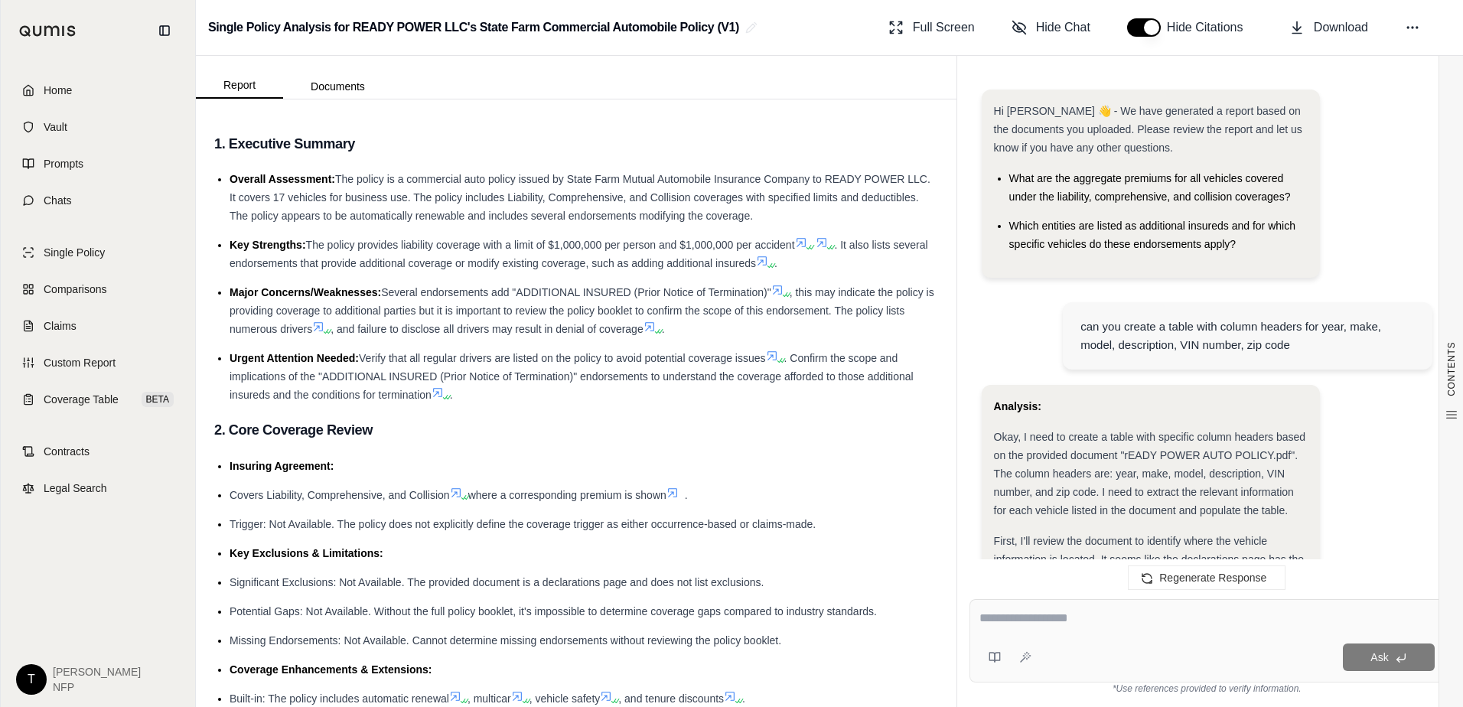
scroll to position [10220, 0]
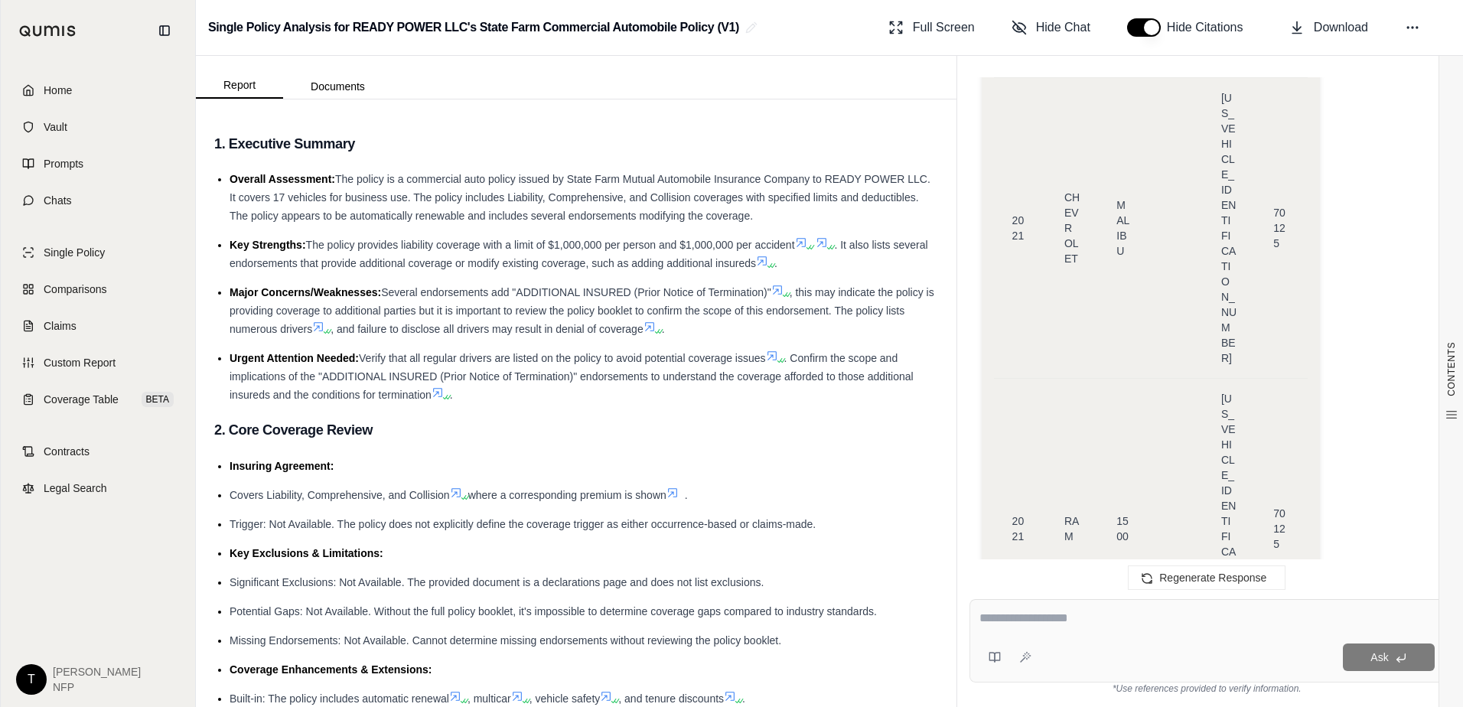
drag, startPoint x: 995, startPoint y: 195, endPoint x: 1128, endPoint y: 481, distance: 315.3
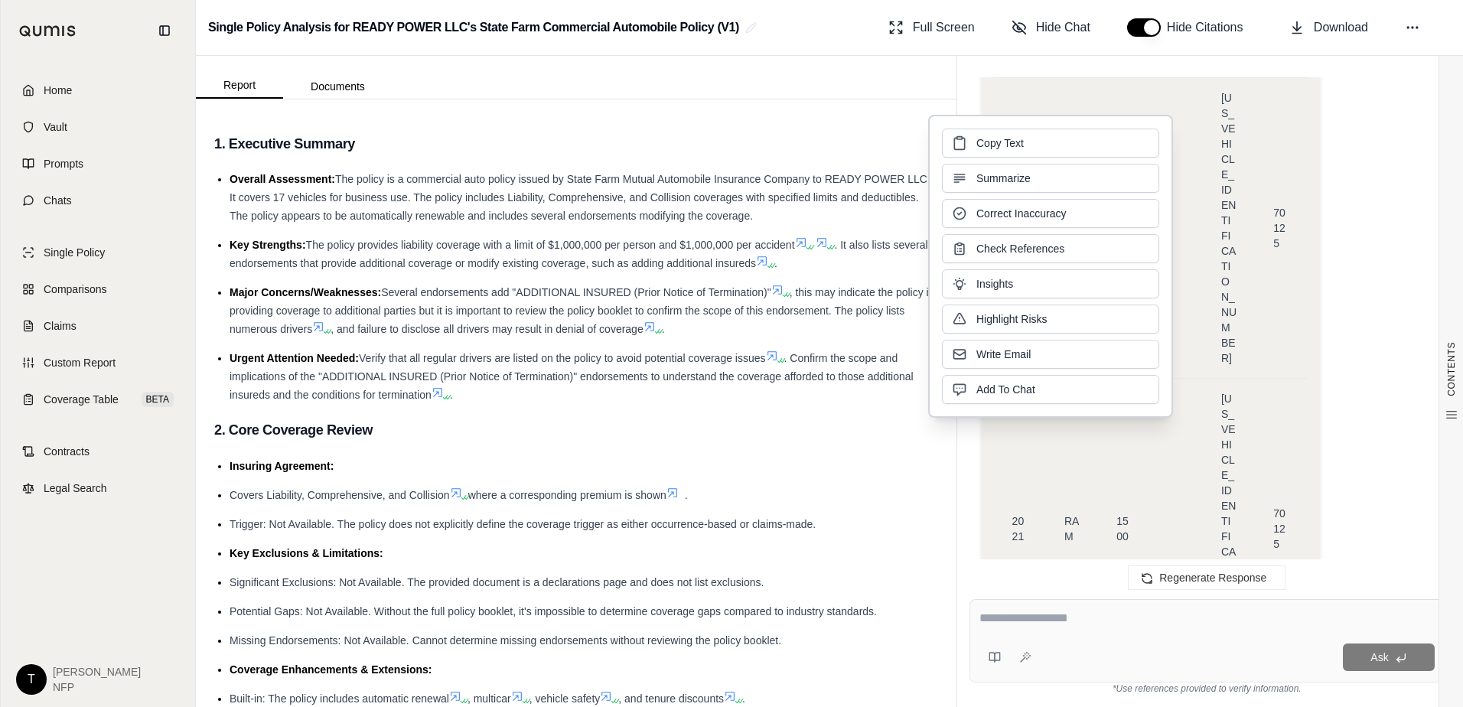
copy div "[US_VEHICLE_IDENTIFICATION_NUMBER] [US_VEHICLE_IDENTIFICATION_NUMBER] [US_VEHIC…"
click at [988, 617] on textarea at bounding box center [1206, 618] width 455 height 18
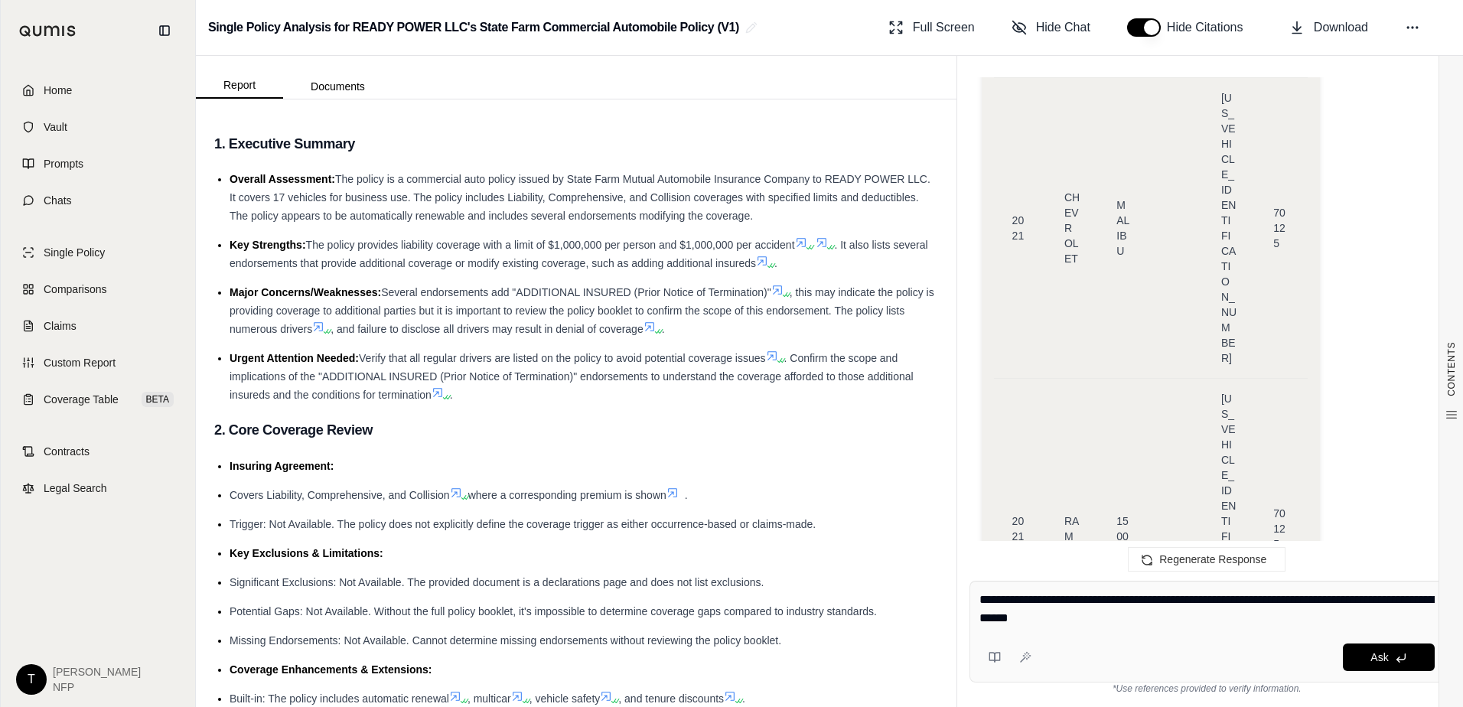
type textarea "**********"
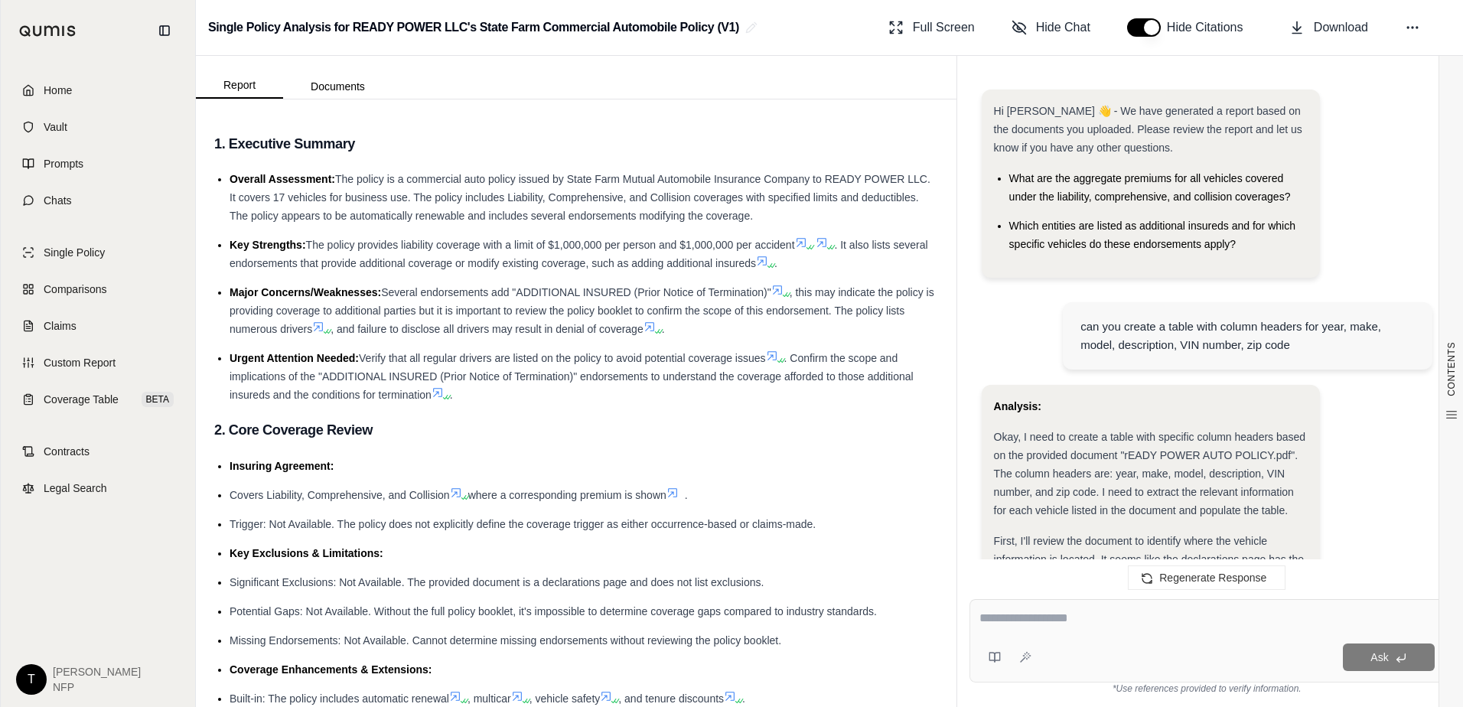
scroll to position [11408, 0]
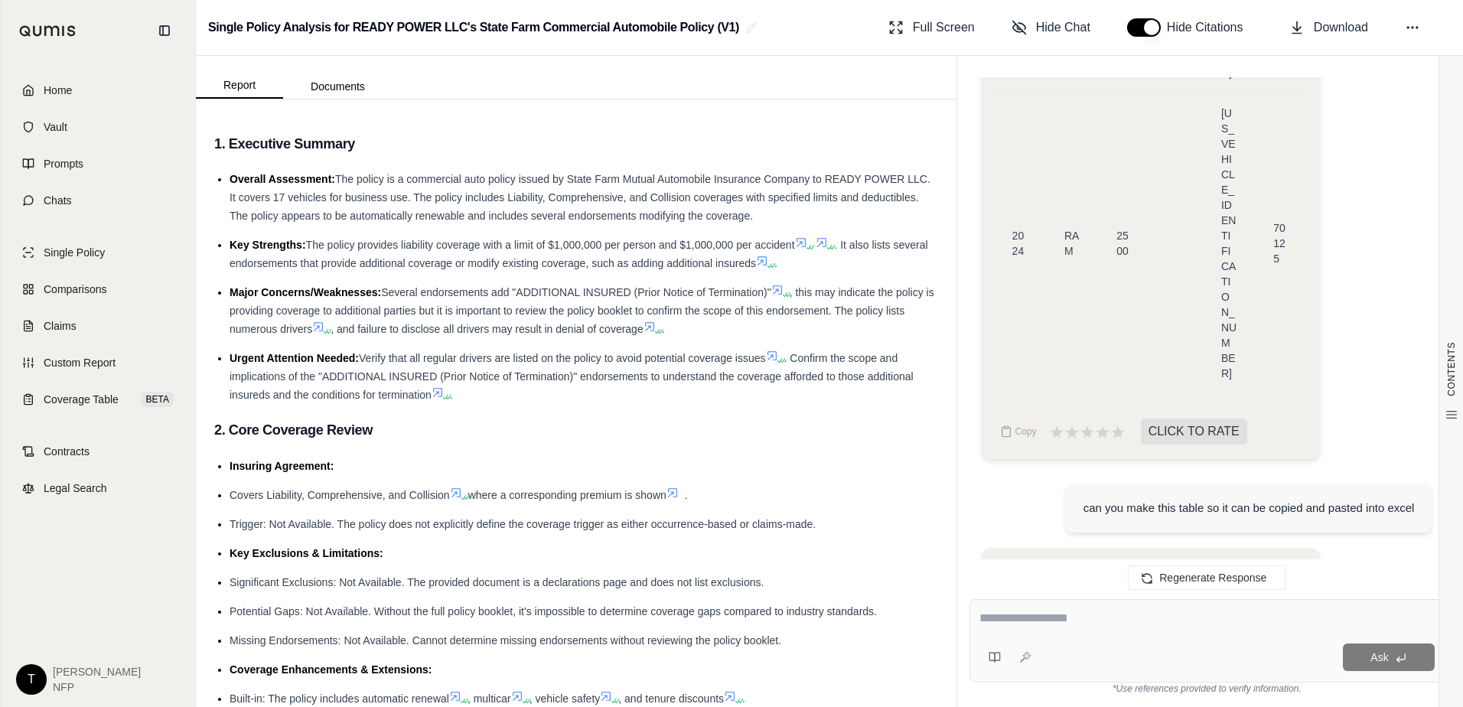
drag, startPoint x: 995, startPoint y: 198, endPoint x: 1057, endPoint y: 474, distance: 282.5
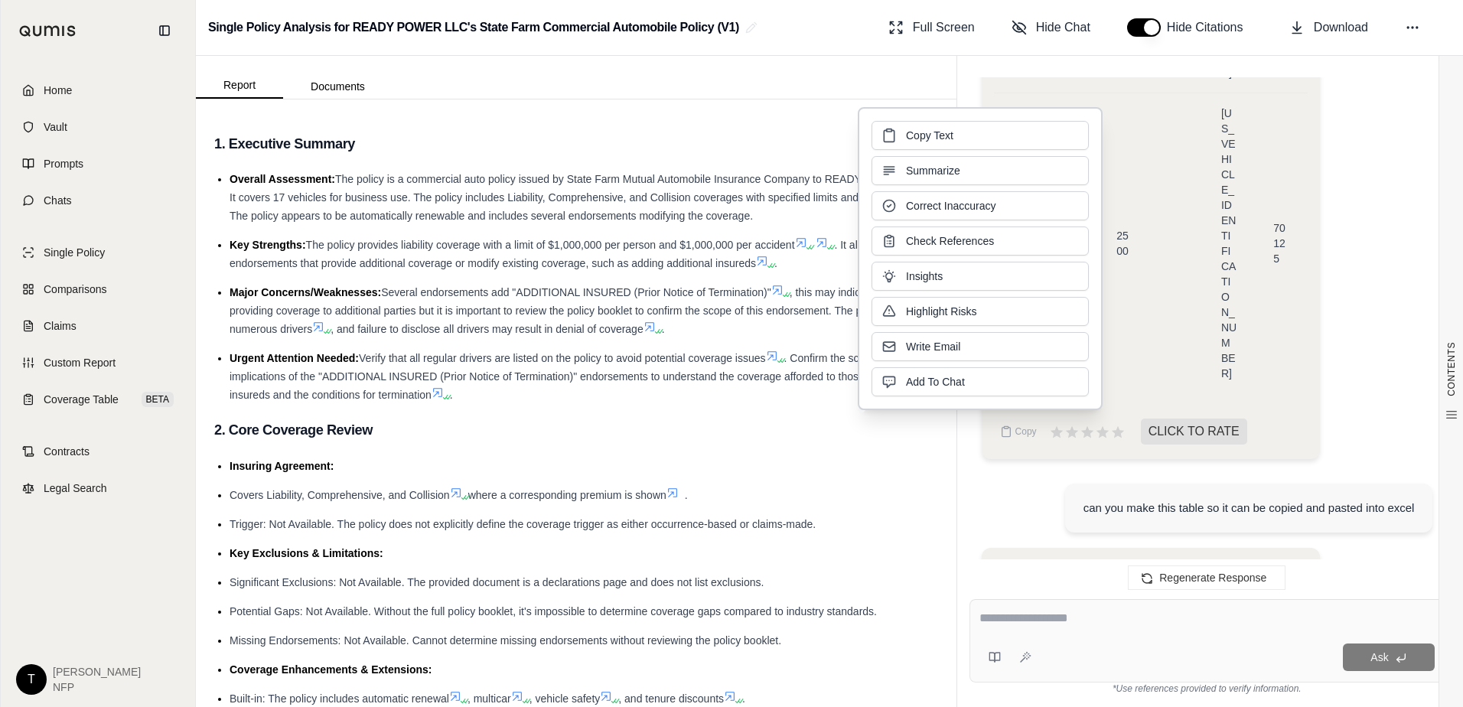
copy div "2024 2020 2024 2015 2021 2016 2021 2014 2023 2013 2022 2021 2021 2021 2022 2024"
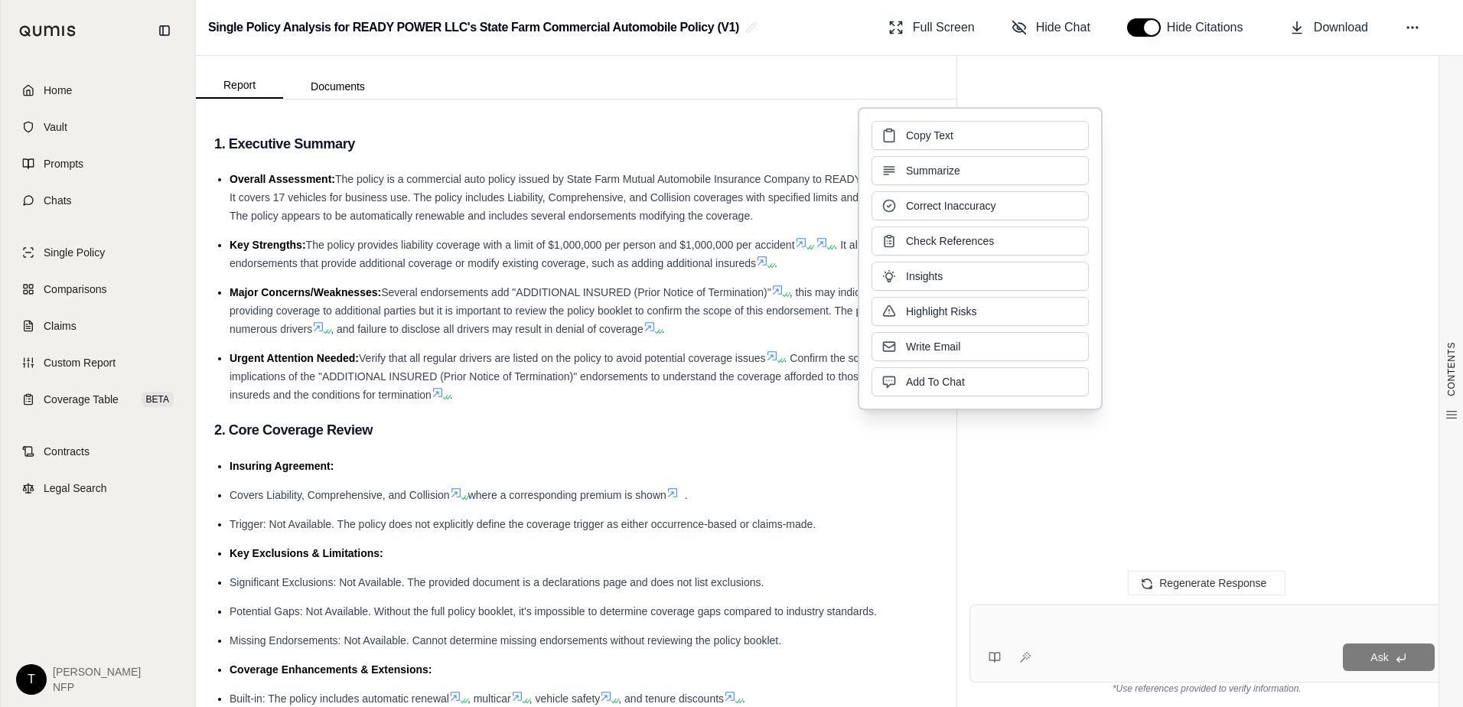
scroll to position [0, 0]
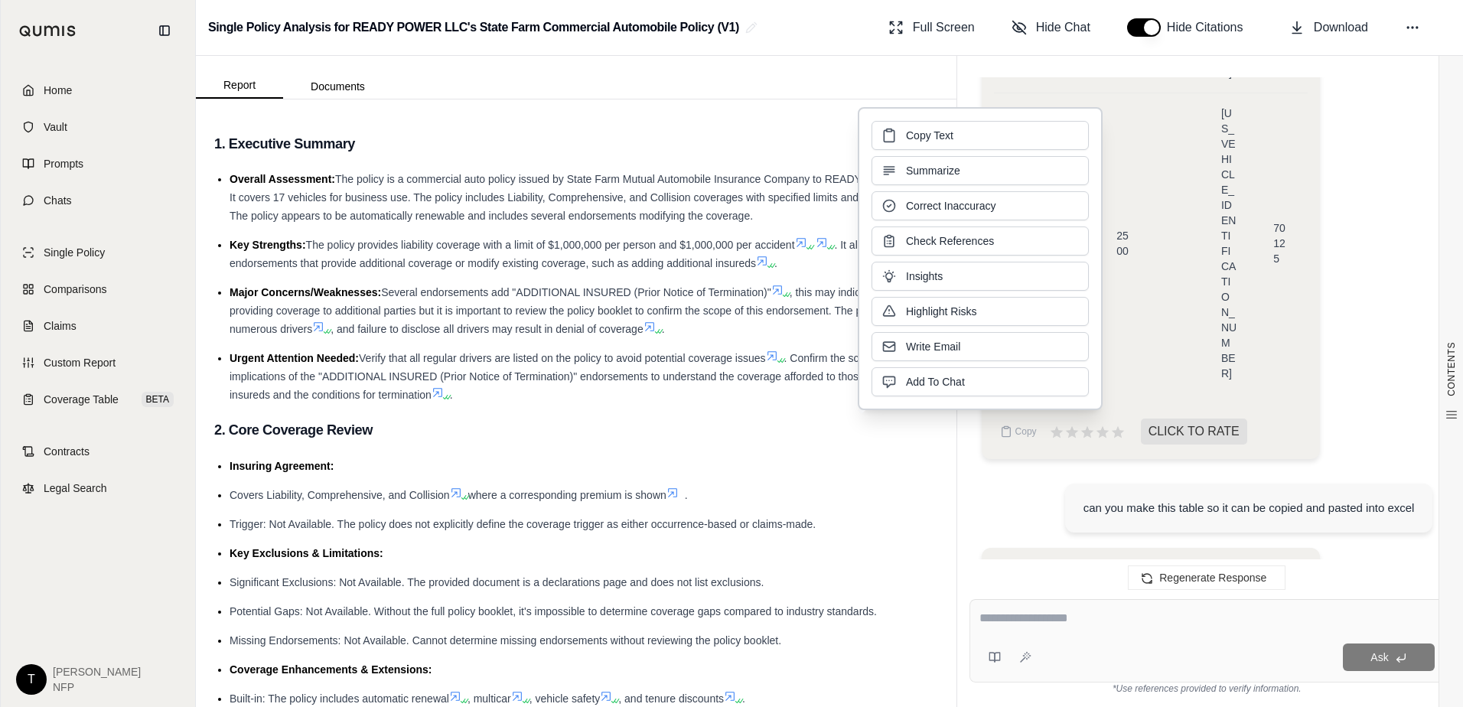
click at [993, 628] on div at bounding box center [1206, 621] width 455 height 24
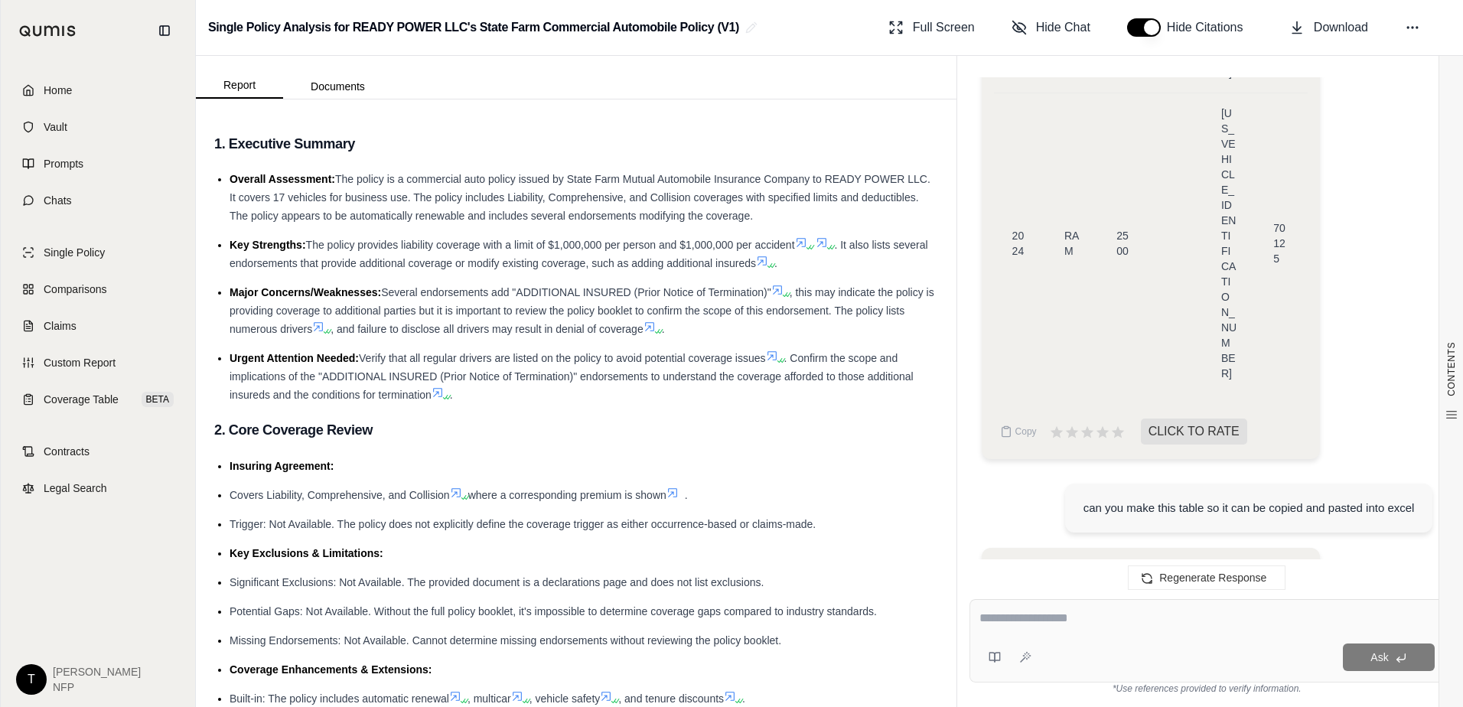
click at [998, 614] on textarea at bounding box center [1206, 618] width 455 height 18
type textarea "**********"
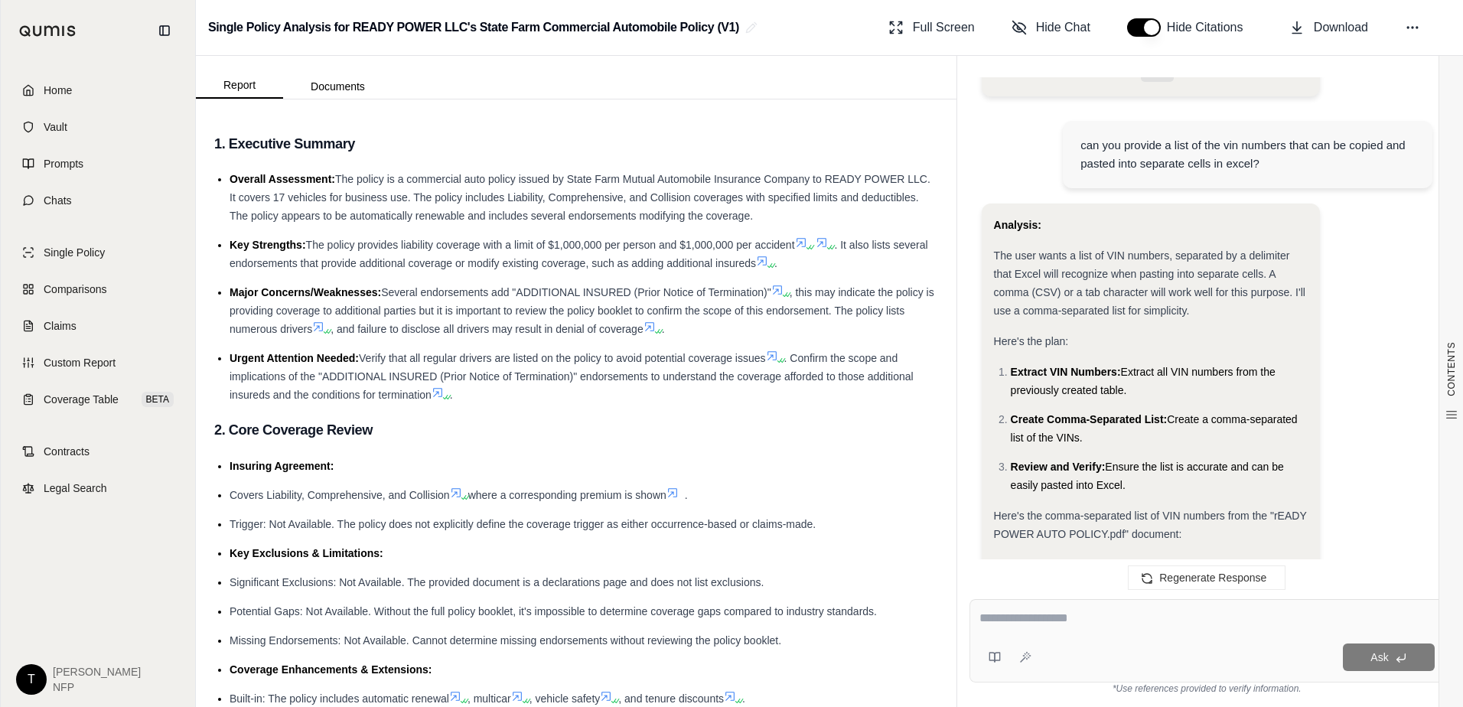
scroll to position [13718, 0]
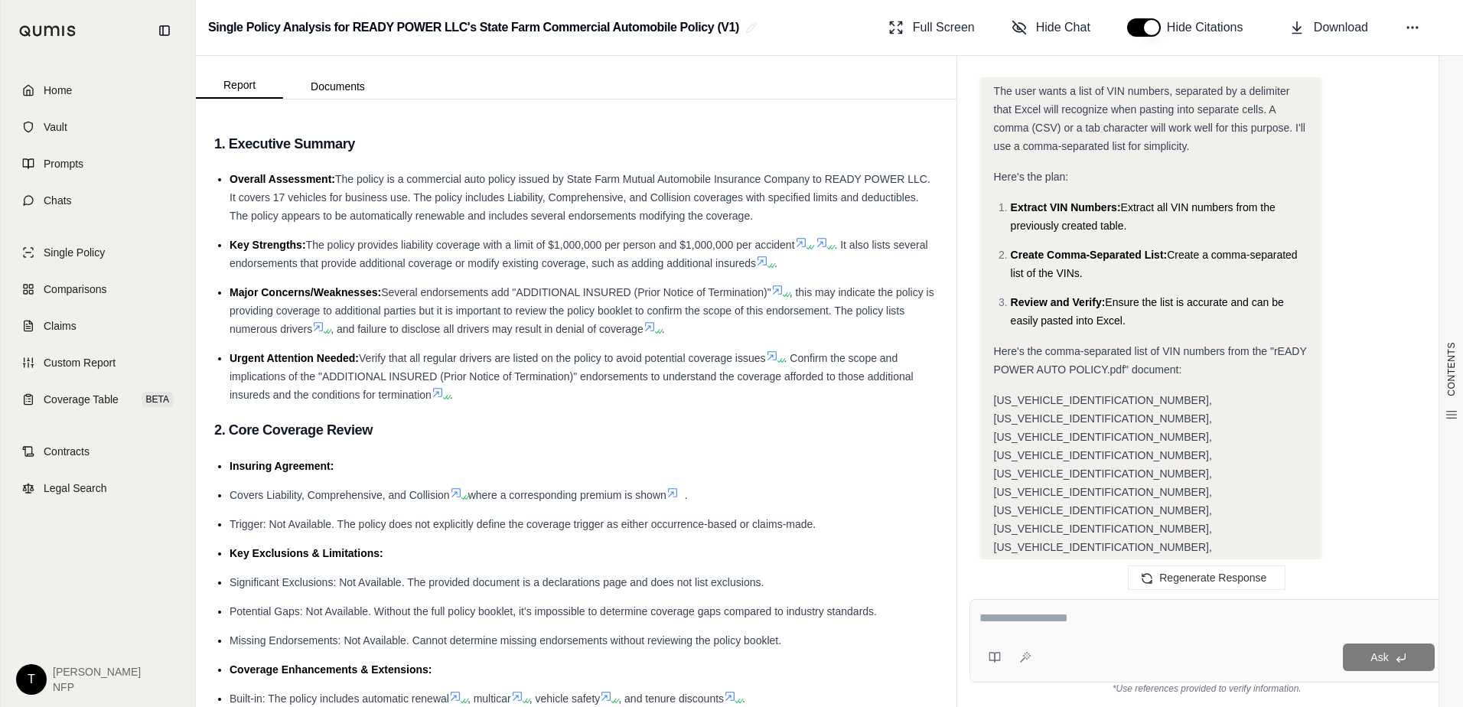
drag, startPoint x: 995, startPoint y: 334, endPoint x: 1089, endPoint y: 431, distance: 134.2
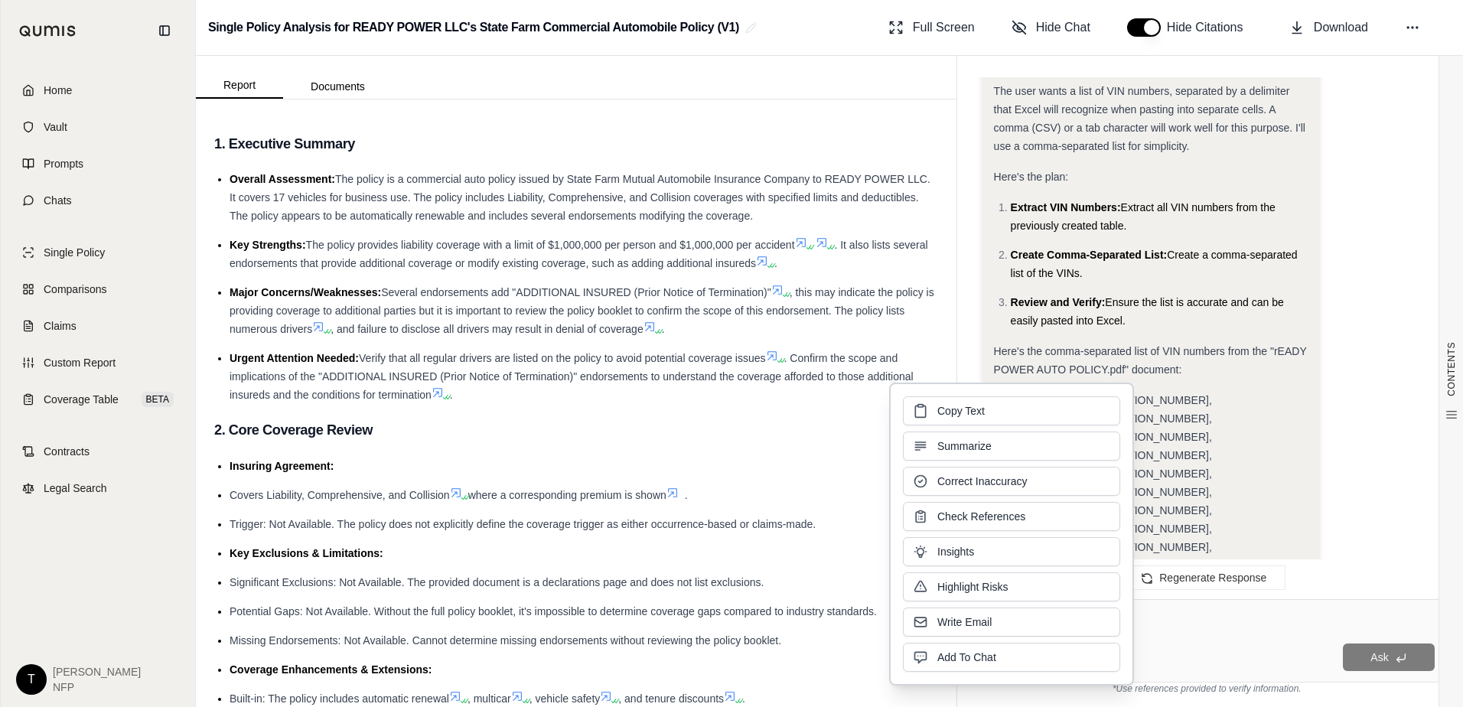
drag, startPoint x: 1089, startPoint y: 431, endPoint x: 1018, endPoint y: 267, distance: 178.5
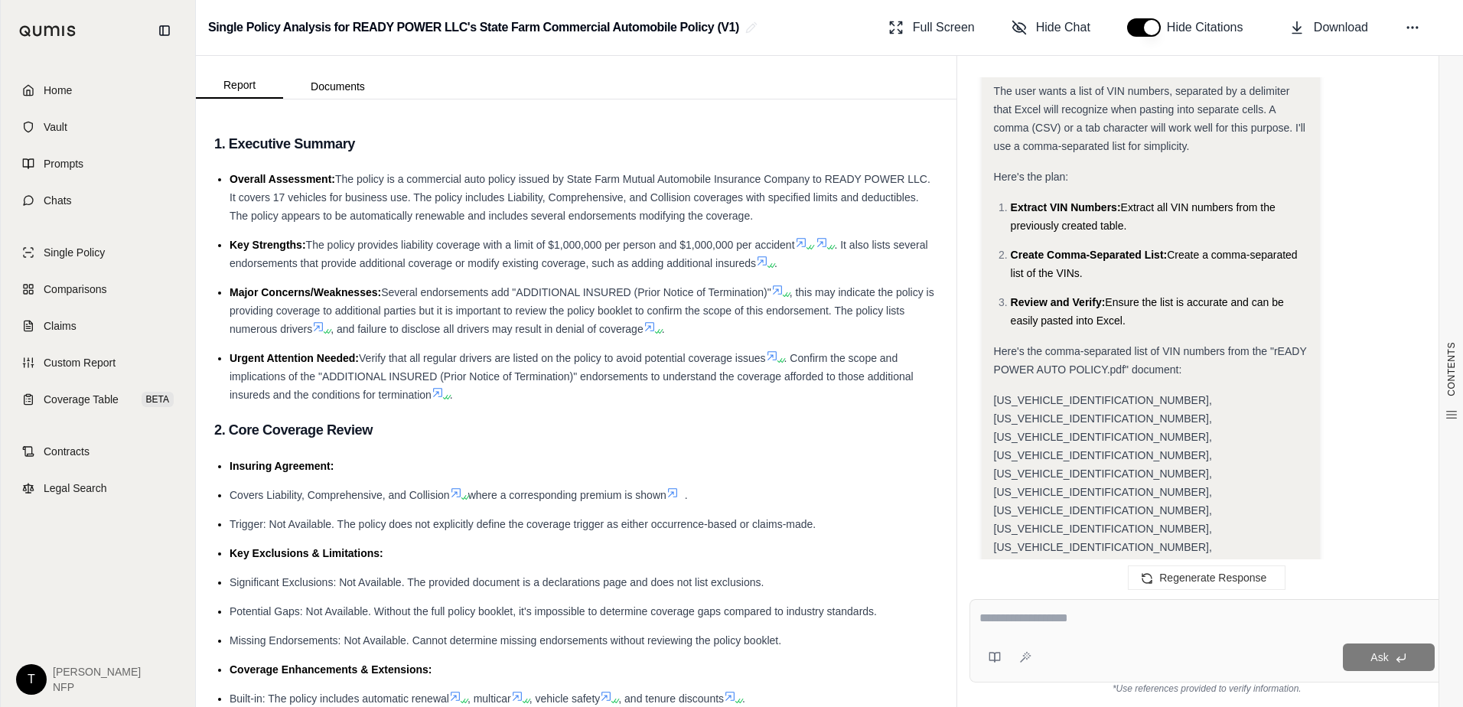
drag, startPoint x: 1018, startPoint y: 267, endPoint x: 1194, endPoint y: 201, distance: 188.6
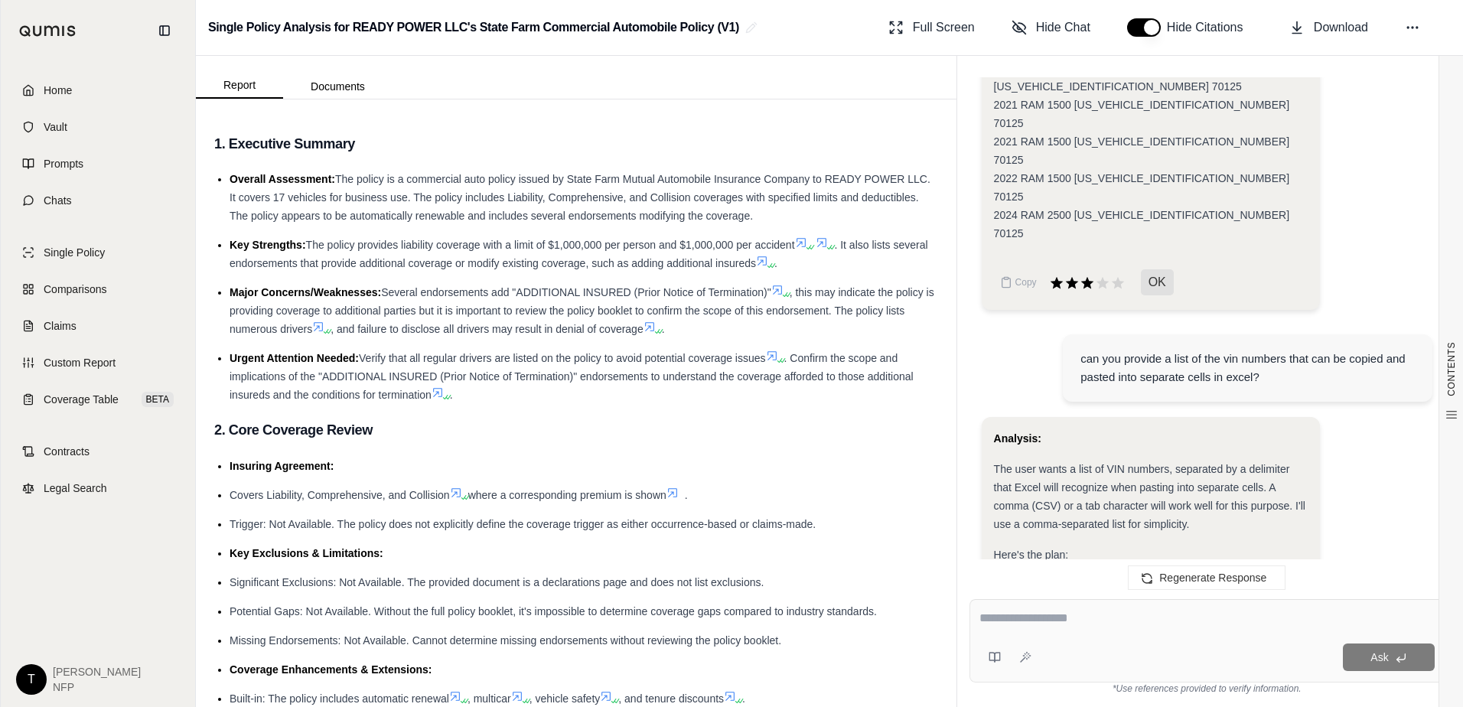
scroll to position [13399, 0]
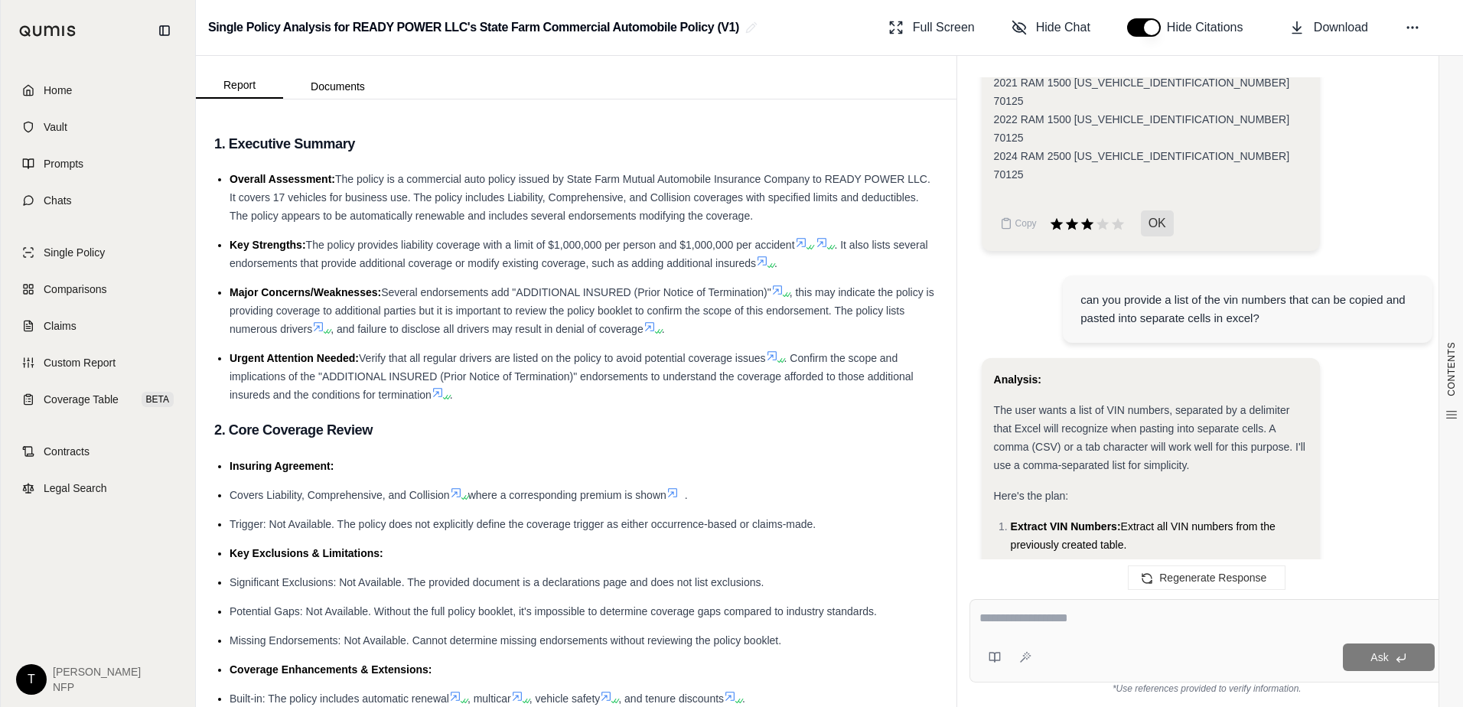
drag, startPoint x: 994, startPoint y: 270, endPoint x: 1057, endPoint y: 407, distance: 151.0
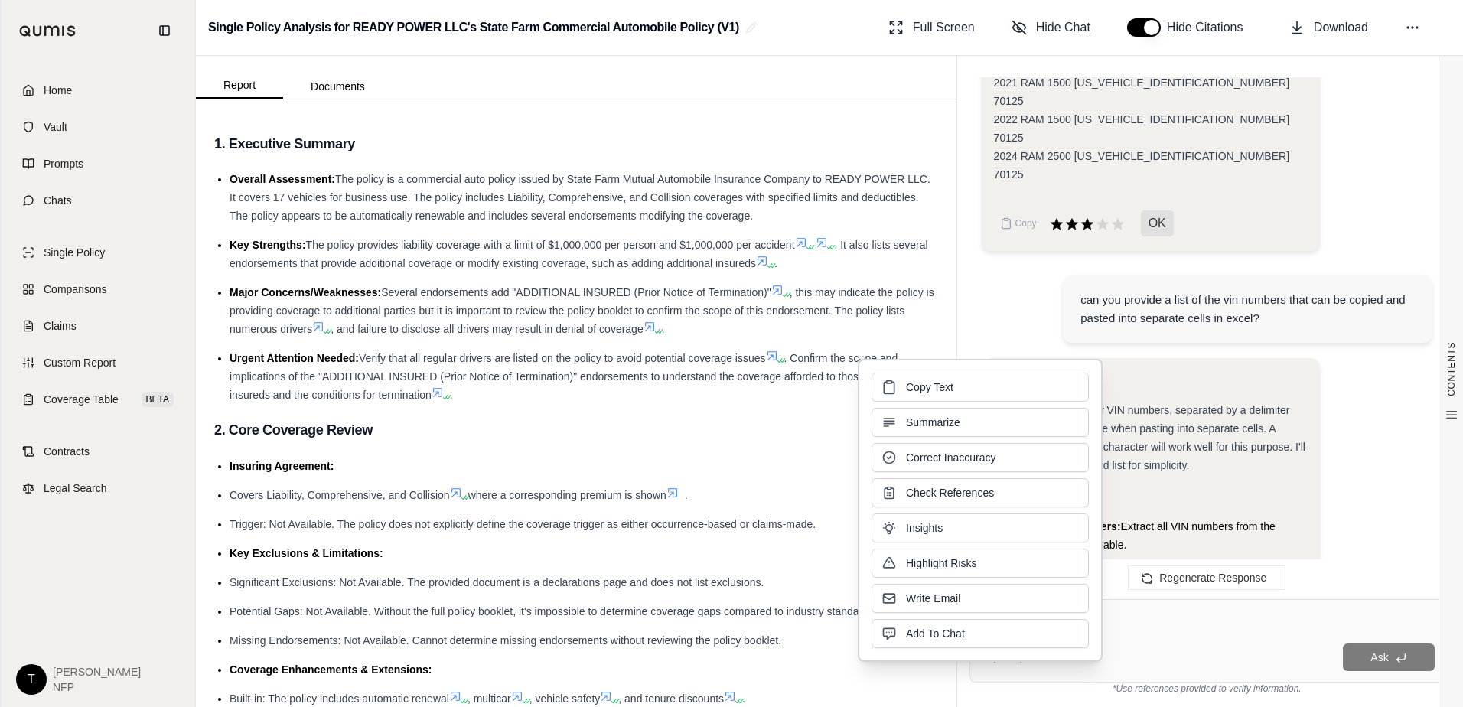
copy div "FORD RAM NISSAN FORD RAM TOYOTA CHEVROLET TOYOTA CHEVROLET FORD RAM CHEVROLET R…"
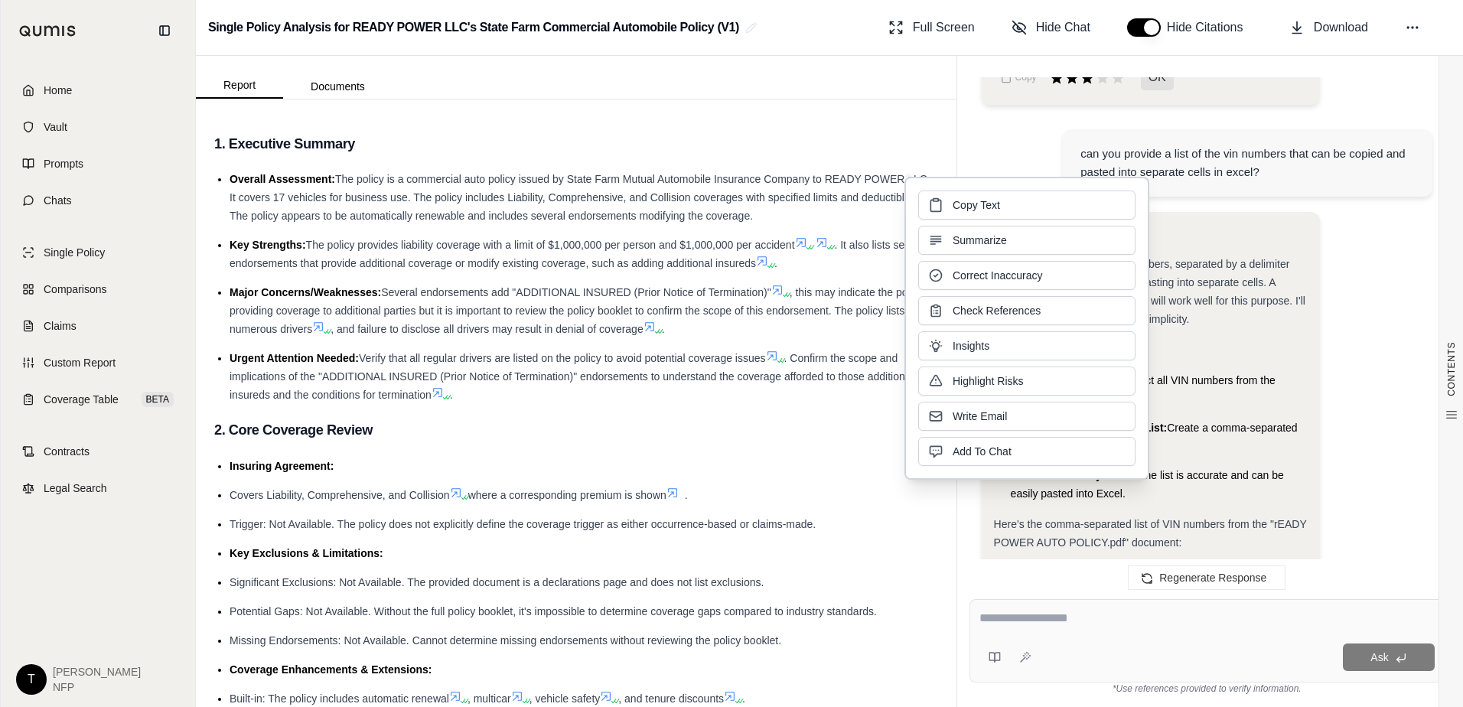
scroll to position [13552, 0]
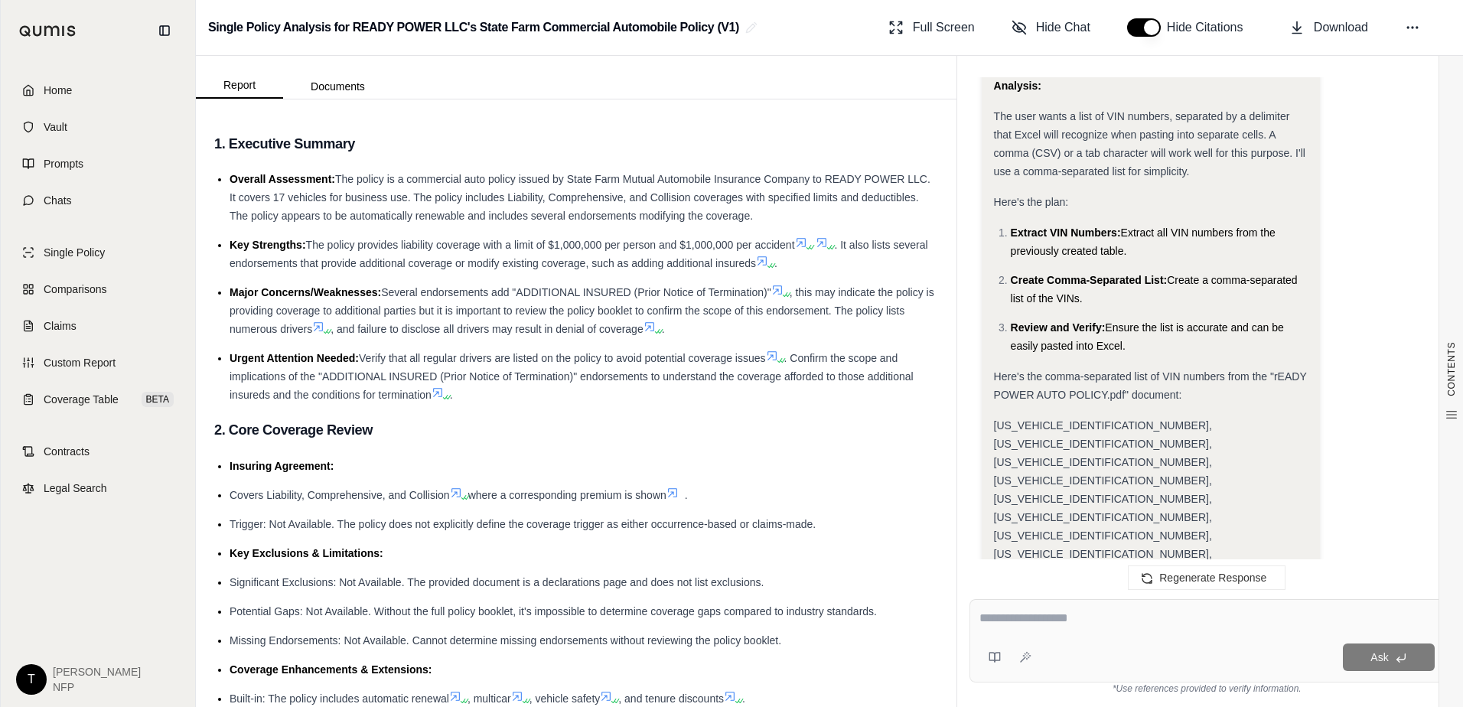
scroll to position [13735, 0]
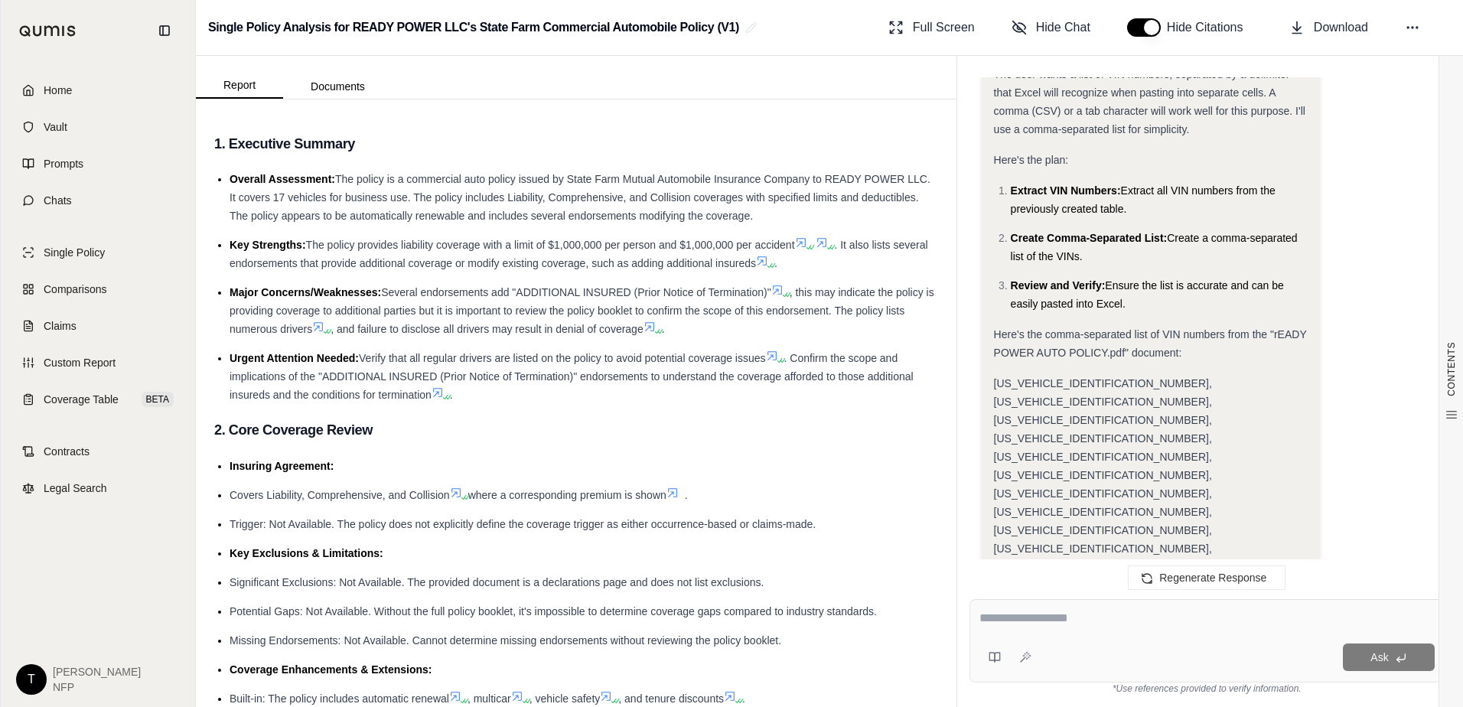
drag, startPoint x: 993, startPoint y: 314, endPoint x: 1019, endPoint y: 409, distance: 98.4
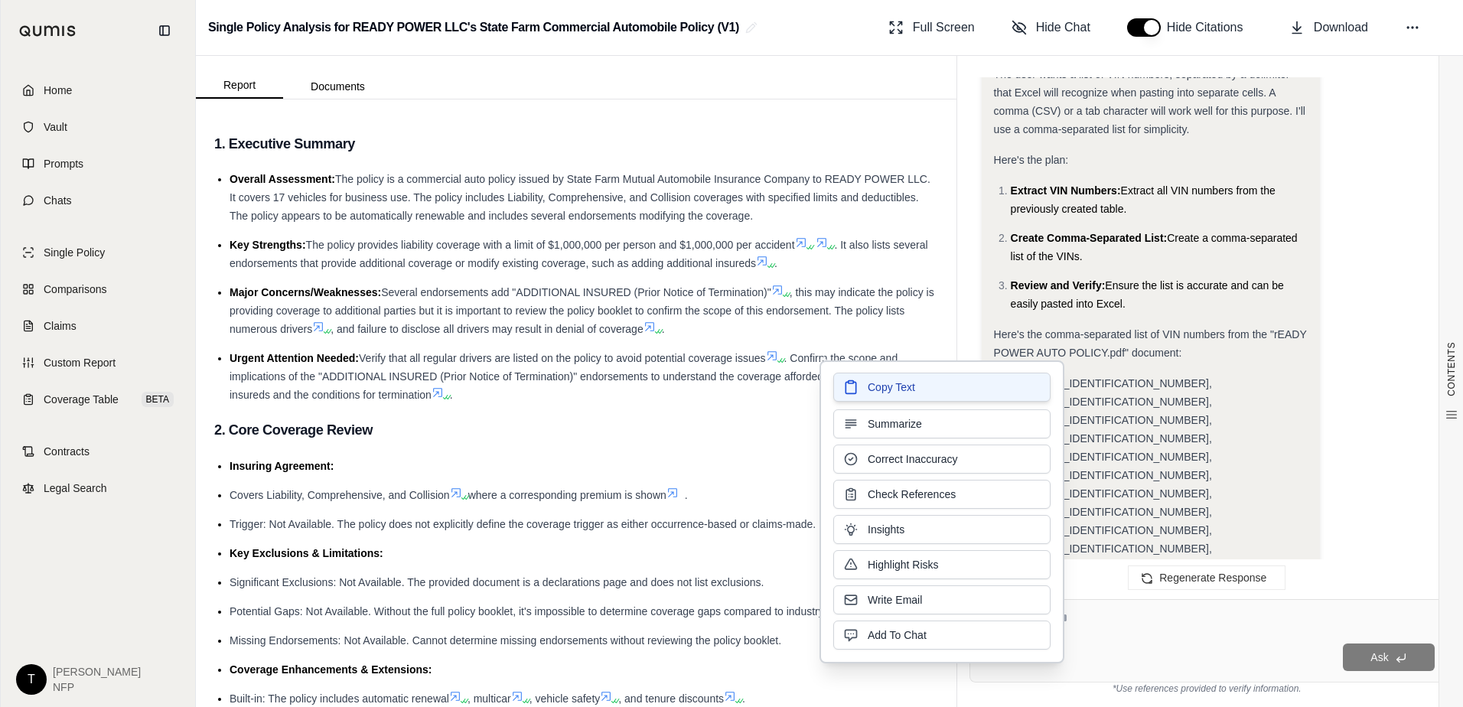
copy div "F250 SD 1500 KICKS TRANS 250 1500 TUNDRA MALIBU TUNDRA C1500 F150 1500 MALIBU 1…"
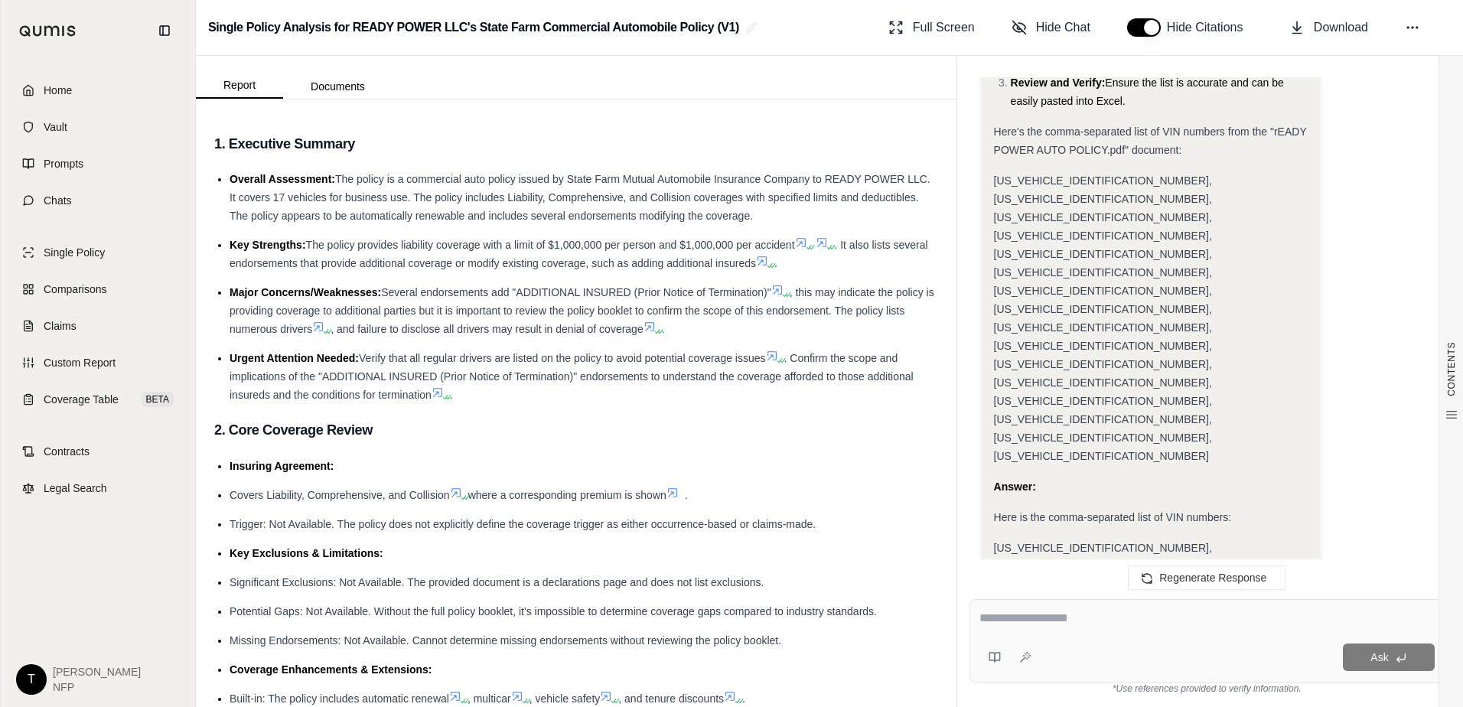
scroll to position [13964, 0]
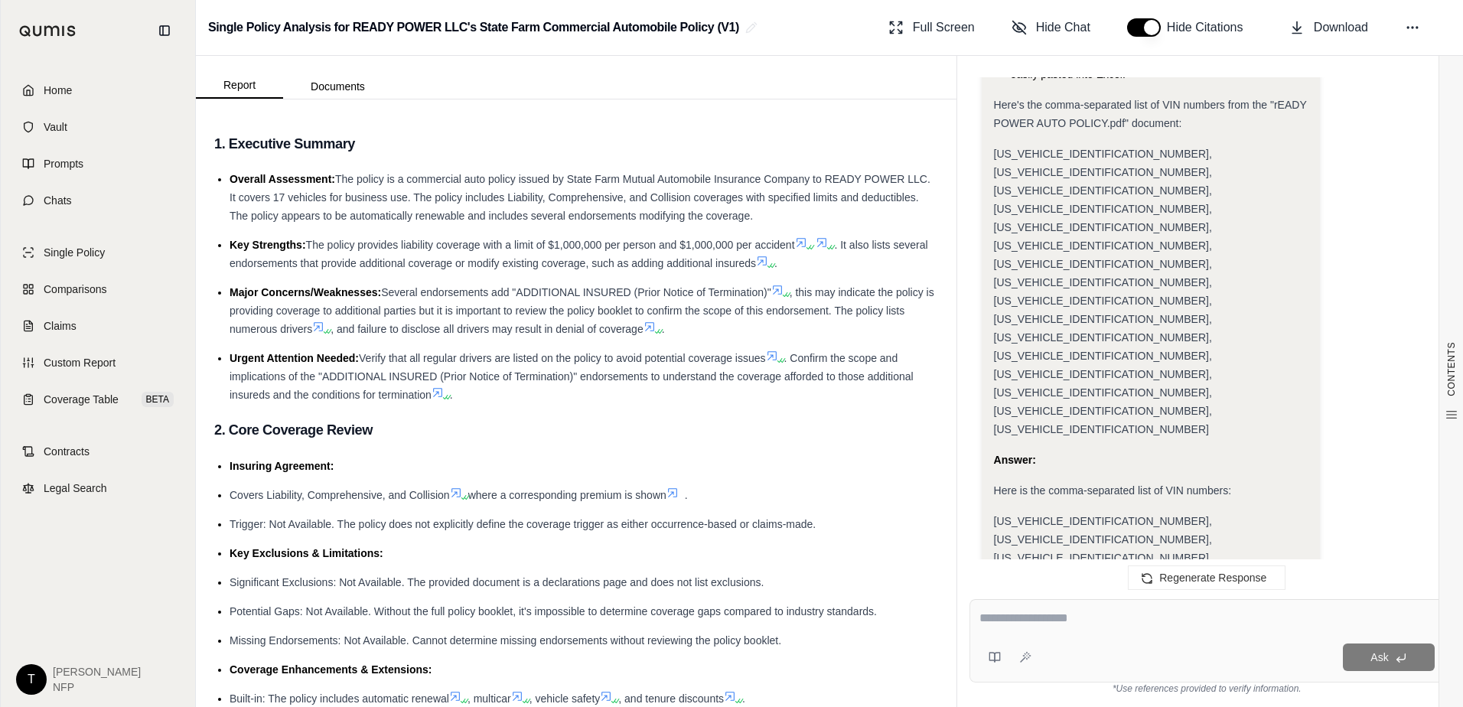
drag, startPoint x: 994, startPoint y: 236, endPoint x: 1042, endPoint y: 520, distance: 287.9
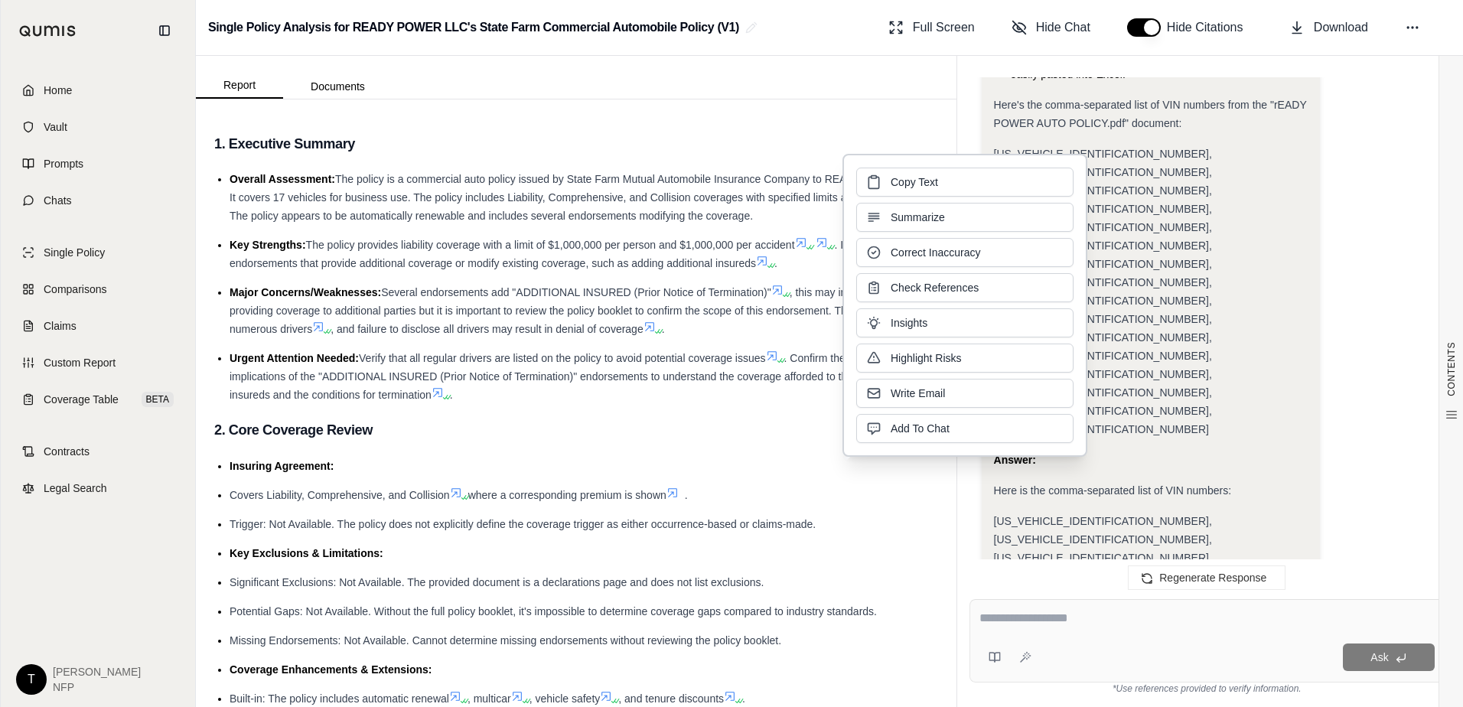
copy div "70125 70125 70125 70125 70125 70125 70125 70125 70125 70125 70125 70125 70125 7…"
click at [1018, 625] on textarea at bounding box center [1206, 618] width 455 height 18
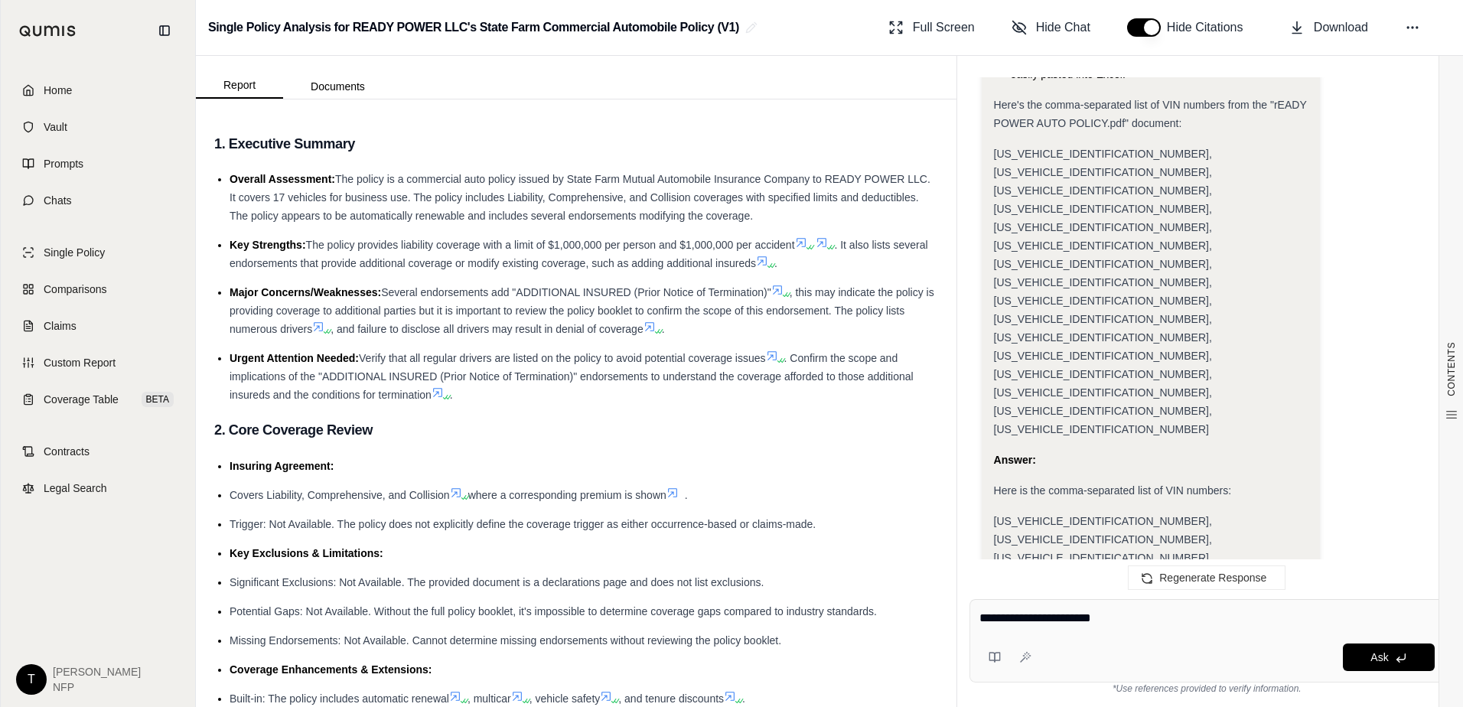
type textarea "**********"
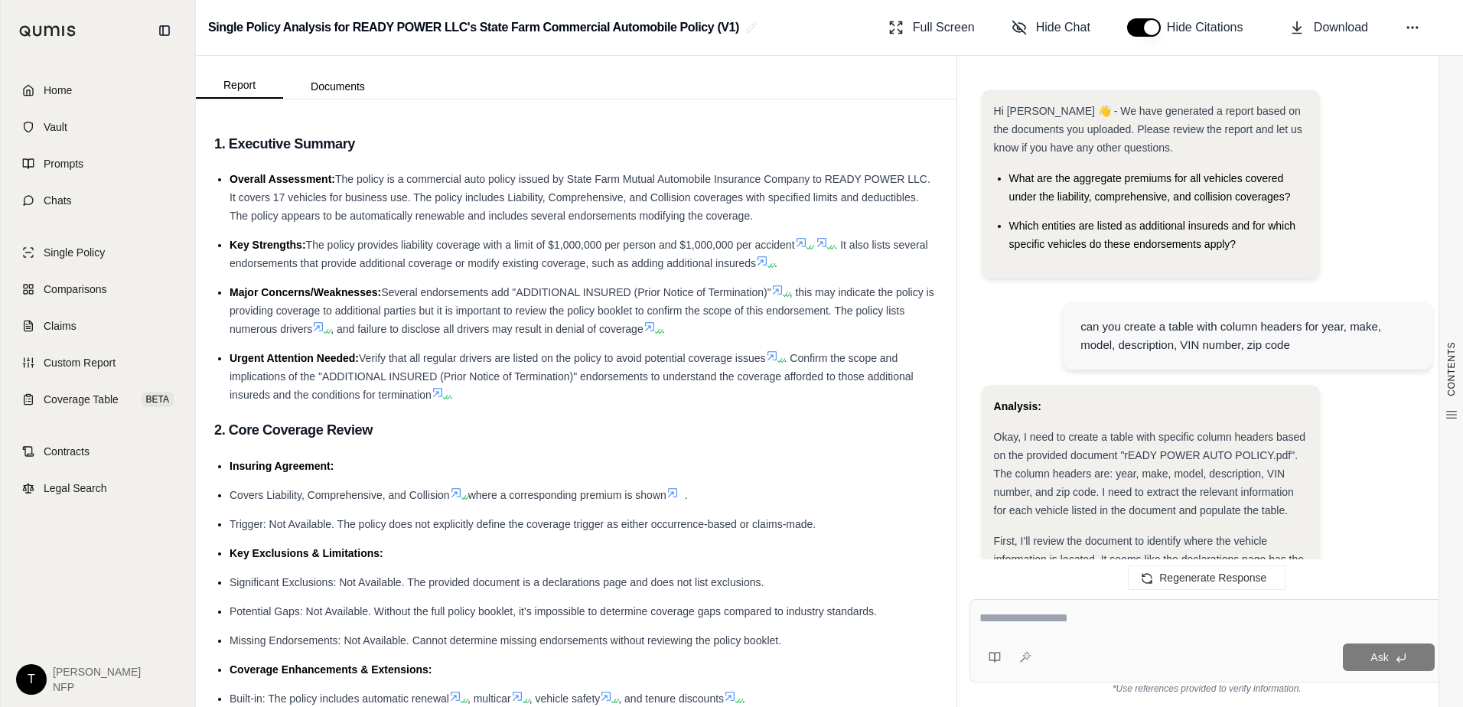
scroll to position [15044, 0]
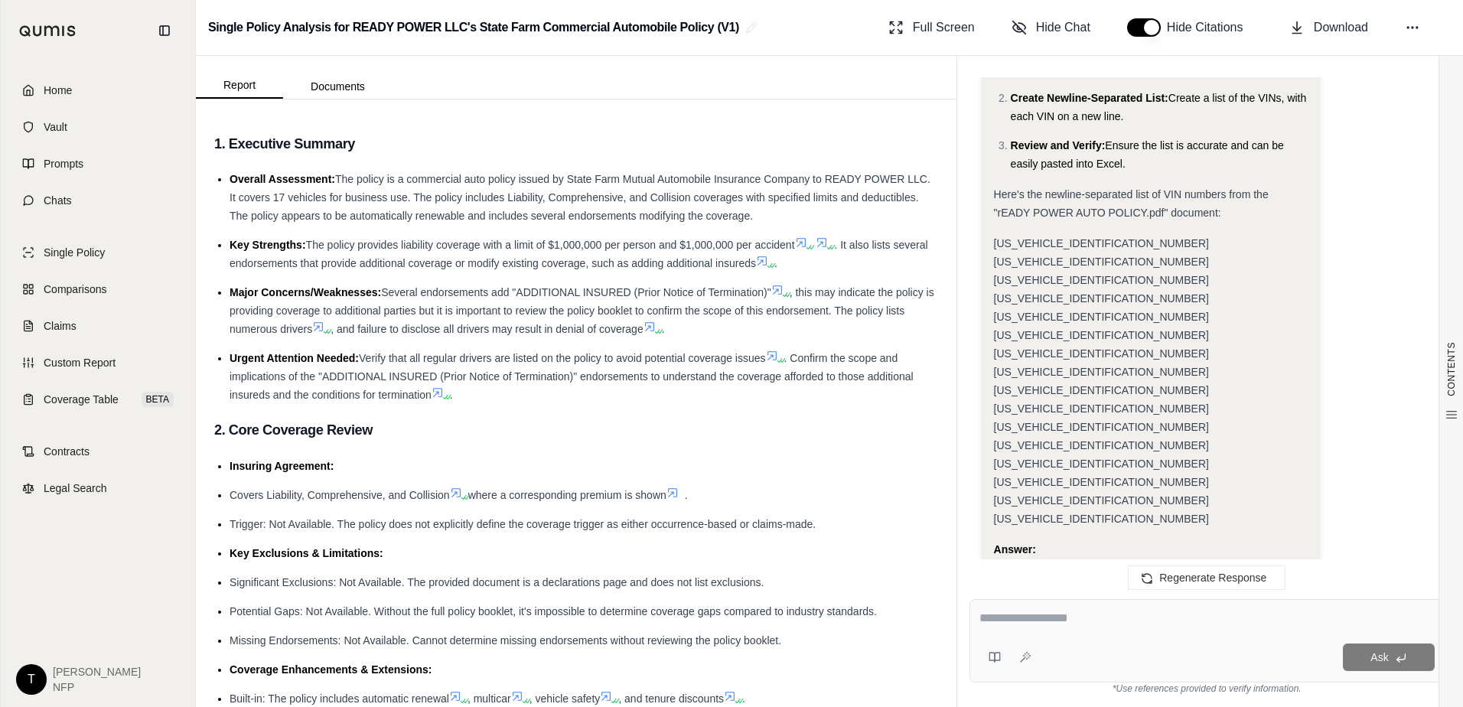
click at [1012, 600] on div "Ask" at bounding box center [1206, 640] width 475 height 83
type textarea "**********"
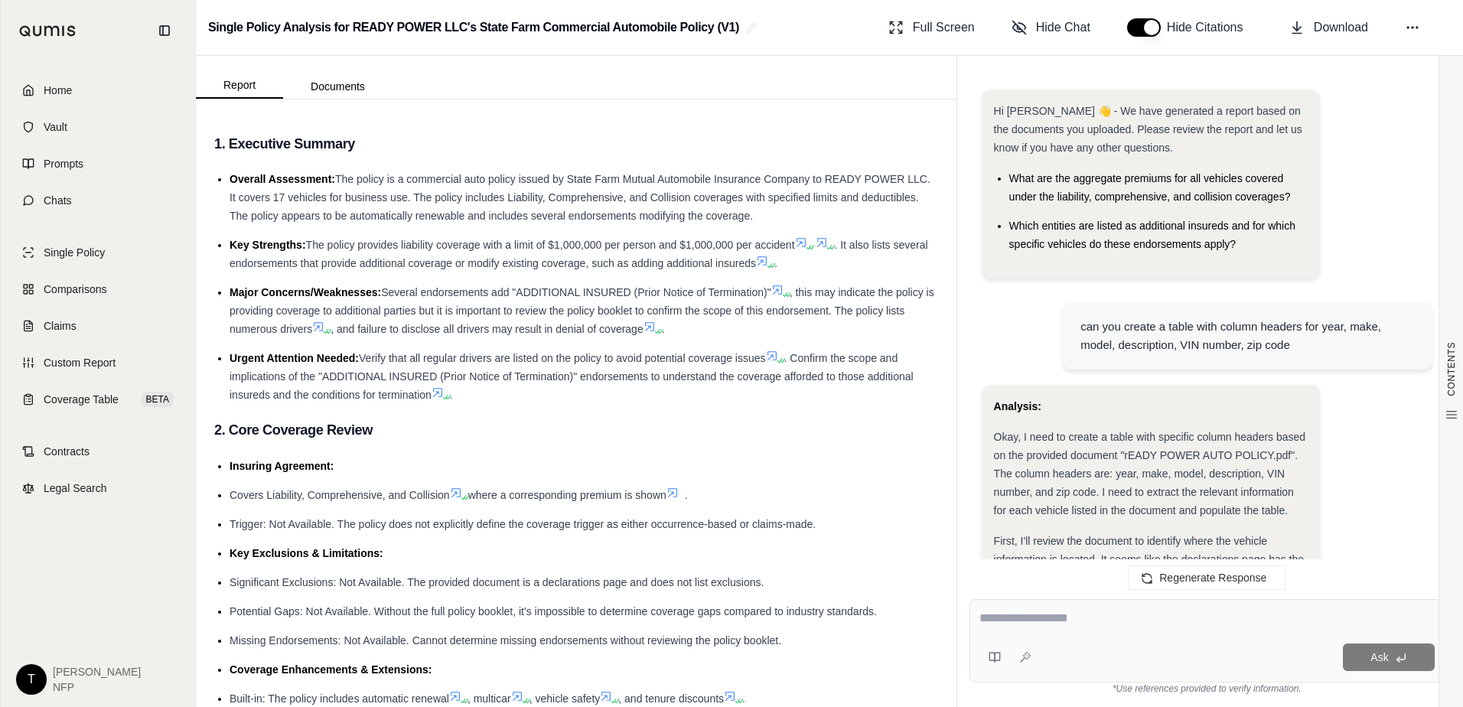
scroll to position [15729, 0]
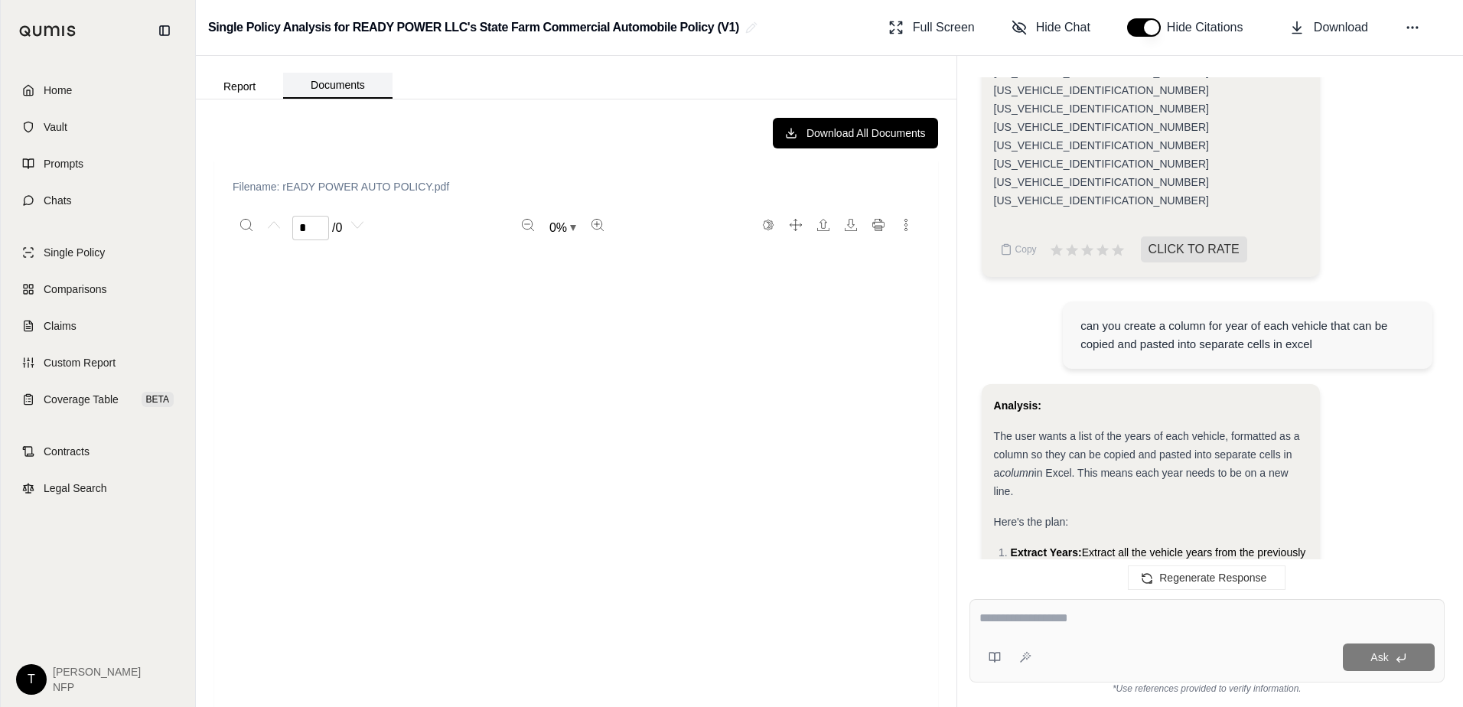
click at [347, 90] on button "Documents" at bounding box center [337, 86] width 109 height 26
type input "*"
click at [1018, 615] on textarea at bounding box center [1206, 618] width 455 height 18
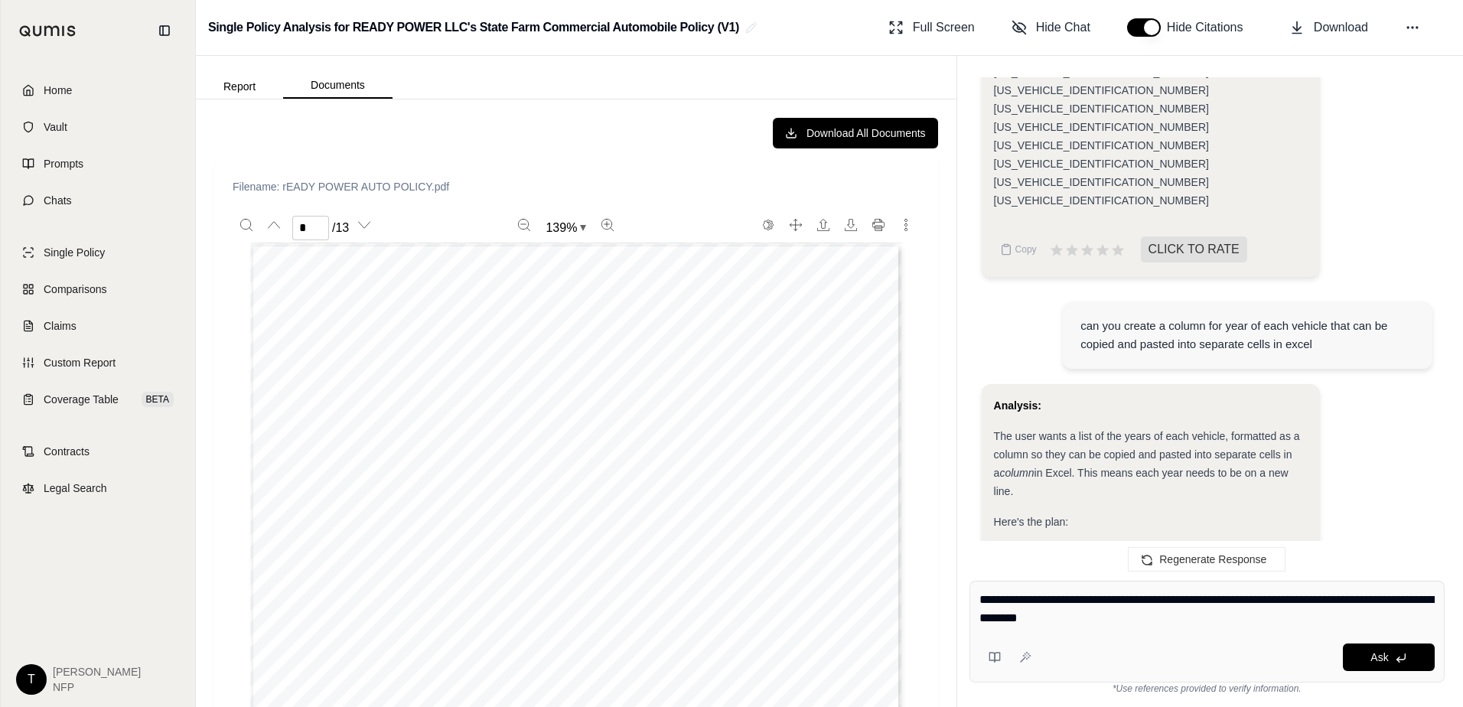
type textarea "**********"
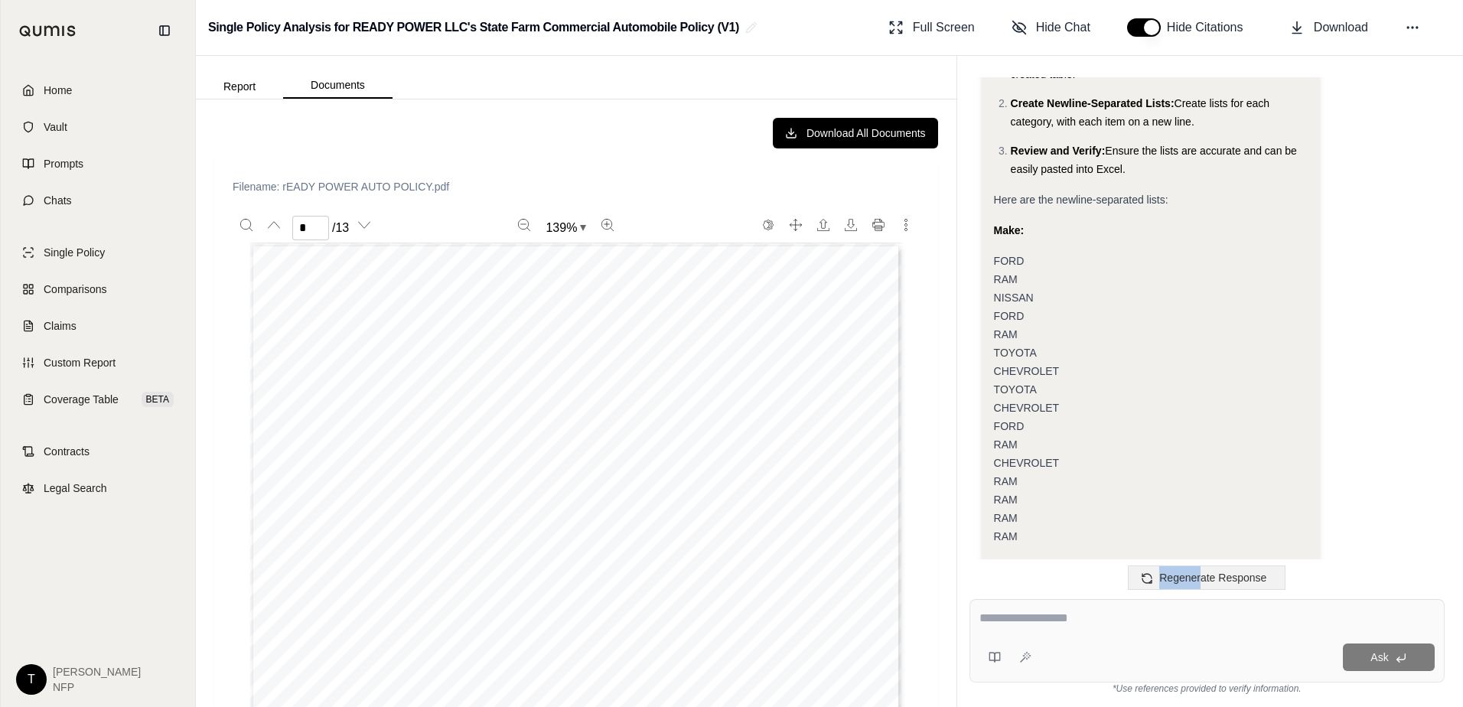
scroll to position [17619, 0]
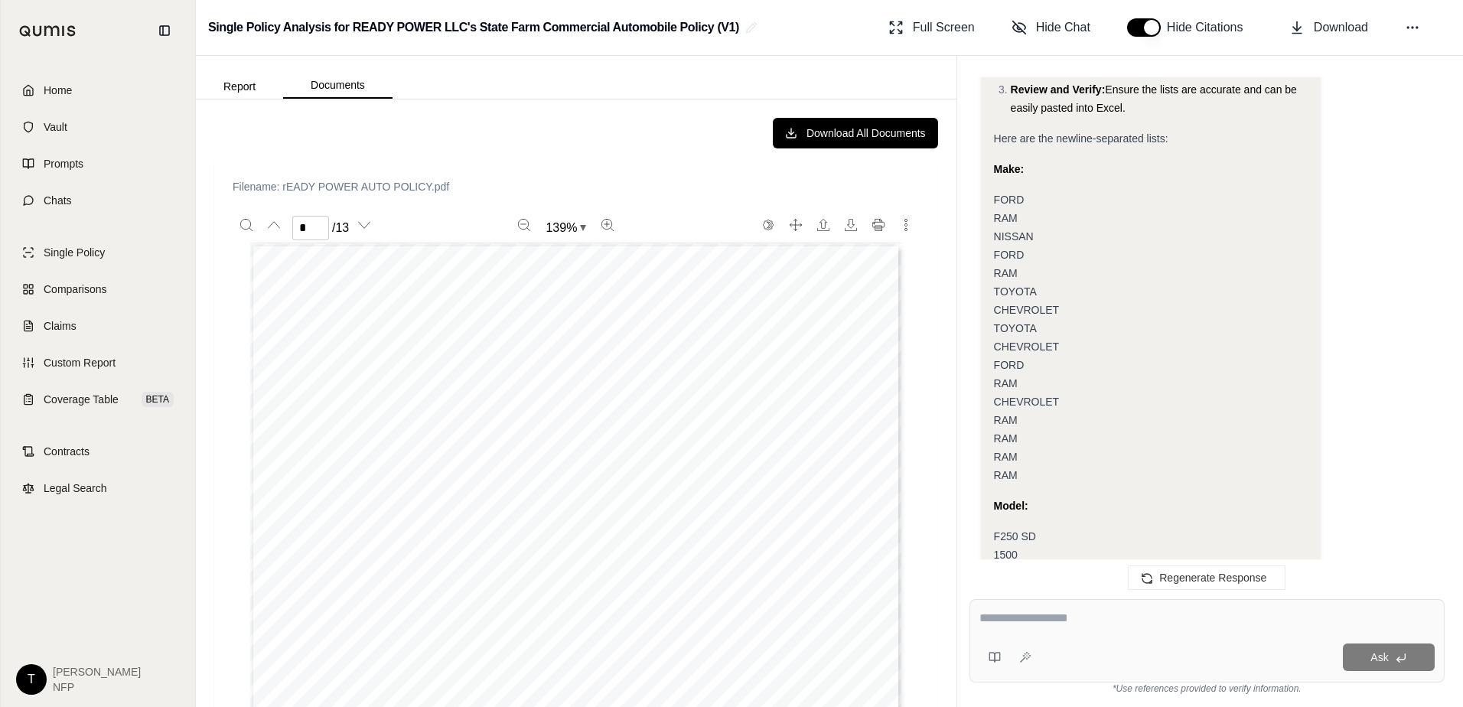
drag, startPoint x: 996, startPoint y: 363, endPoint x: 1201, endPoint y: 477, distance: 234.6
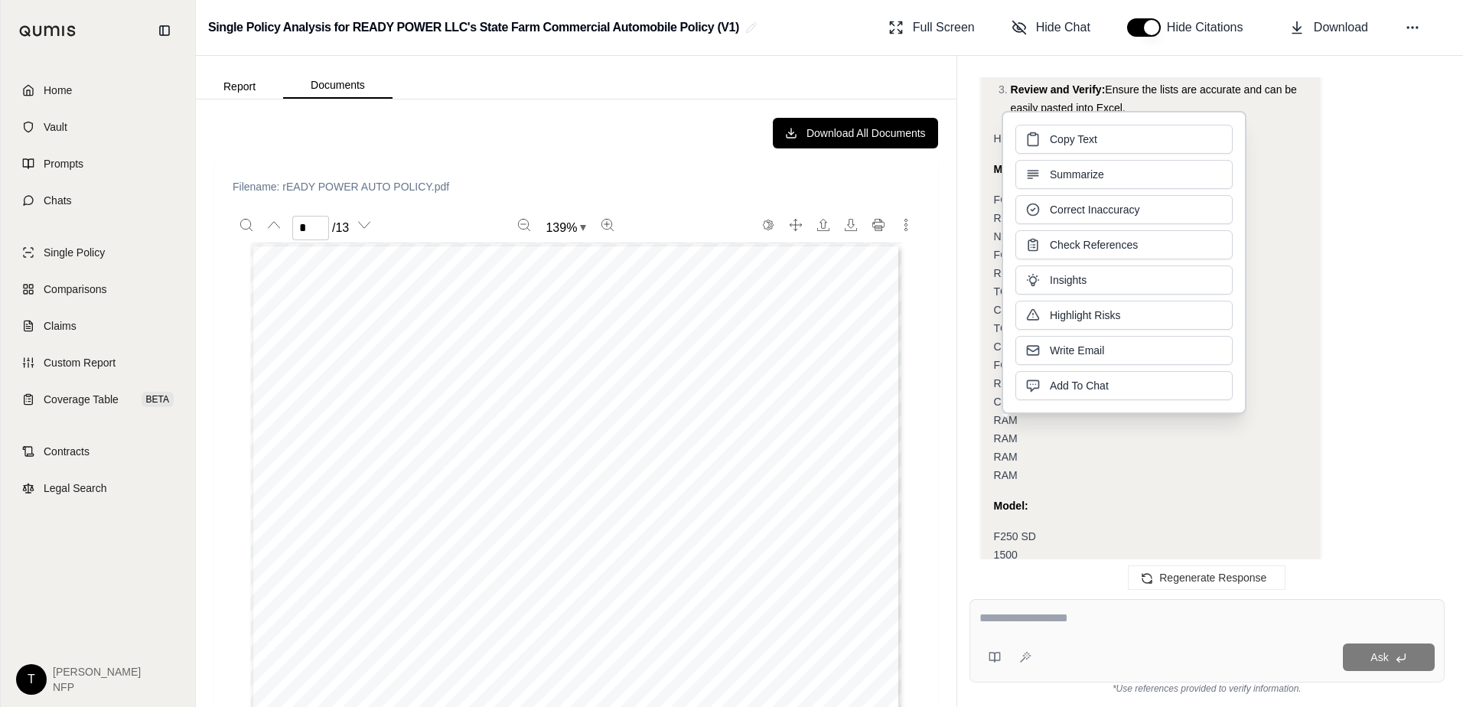
copy div "[PERSON_NAME] 59 [DEMOGRAPHIC_DATA] 43 - [PERSON_NAME] 47 [DEMOGRAPHIC_DATA] 31…"
click at [1016, 614] on textarea at bounding box center [1206, 618] width 455 height 18
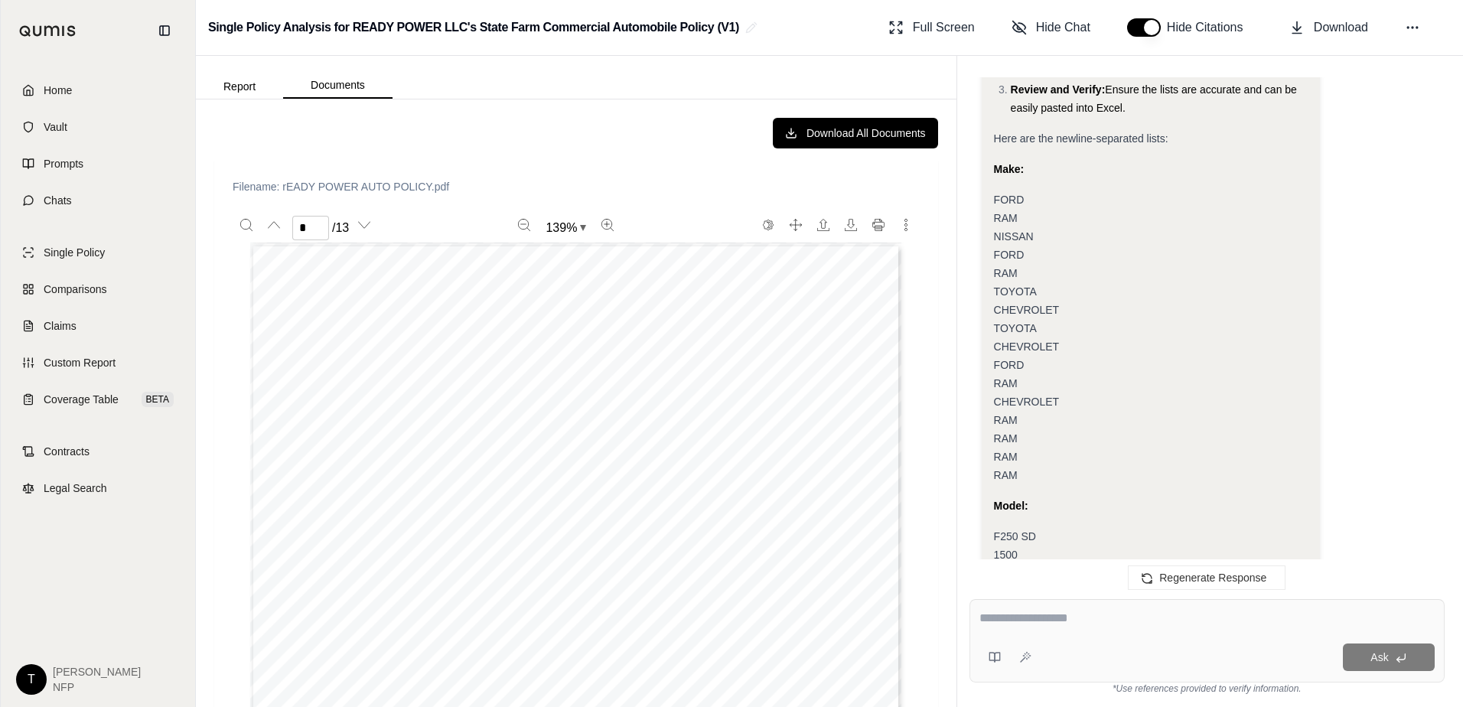
click at [1038, 617] on textarea at bounding box center [1206, 618] width 455 height 18
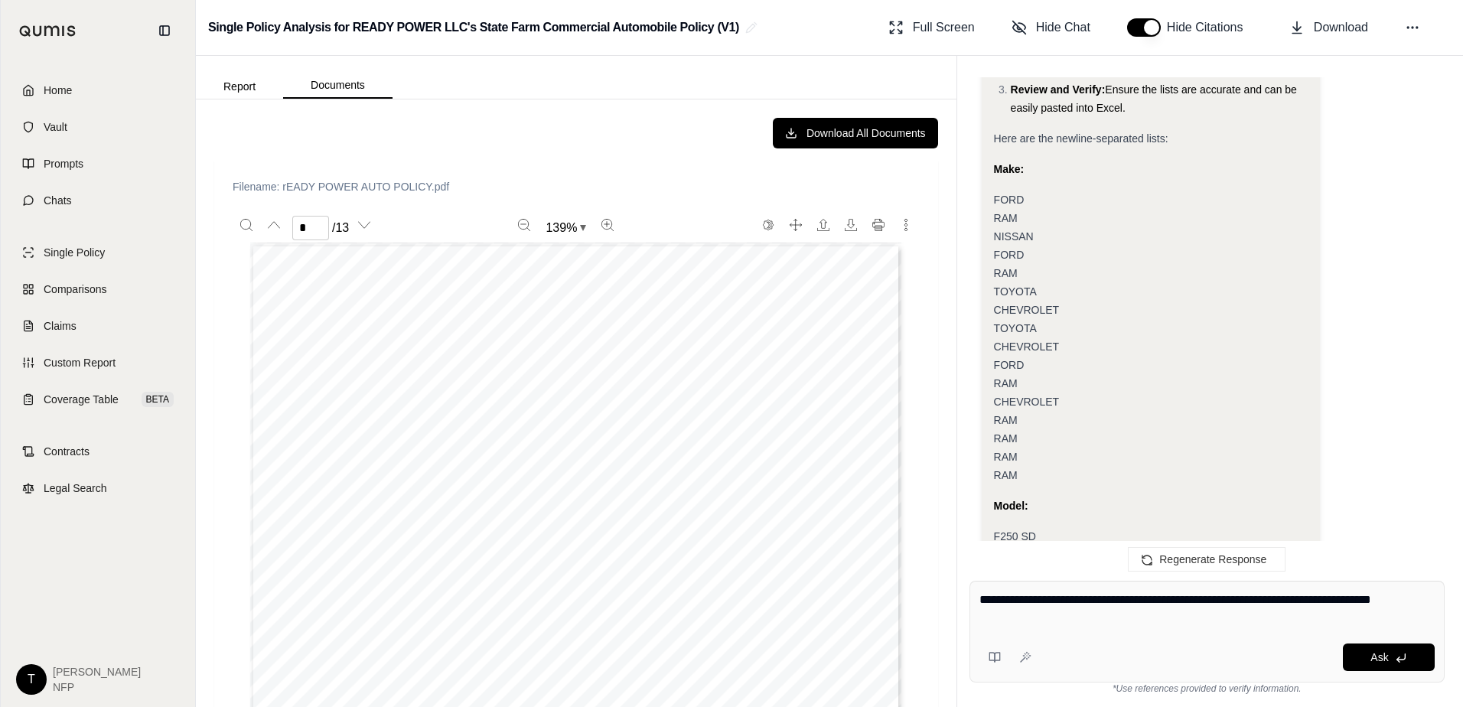
type textarea "**********"
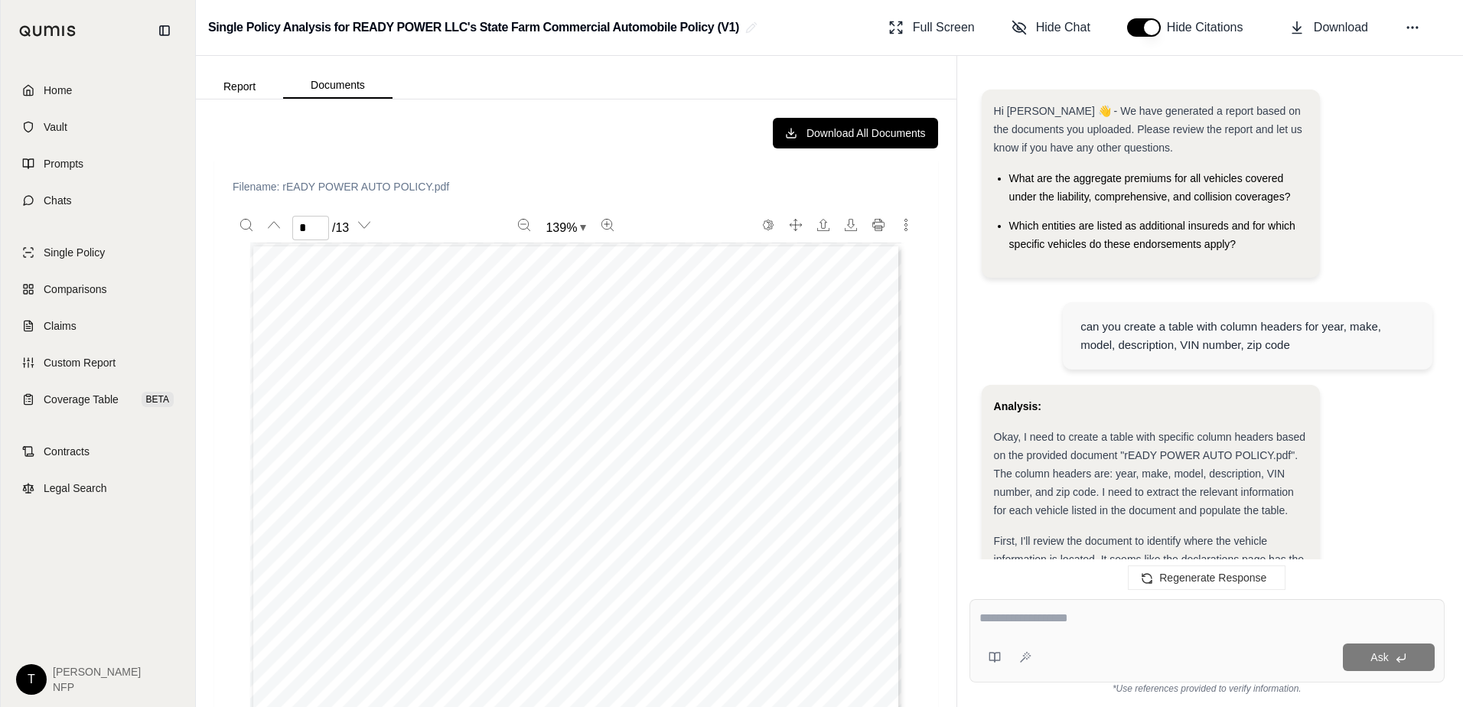
scroll to position [19268, 0]
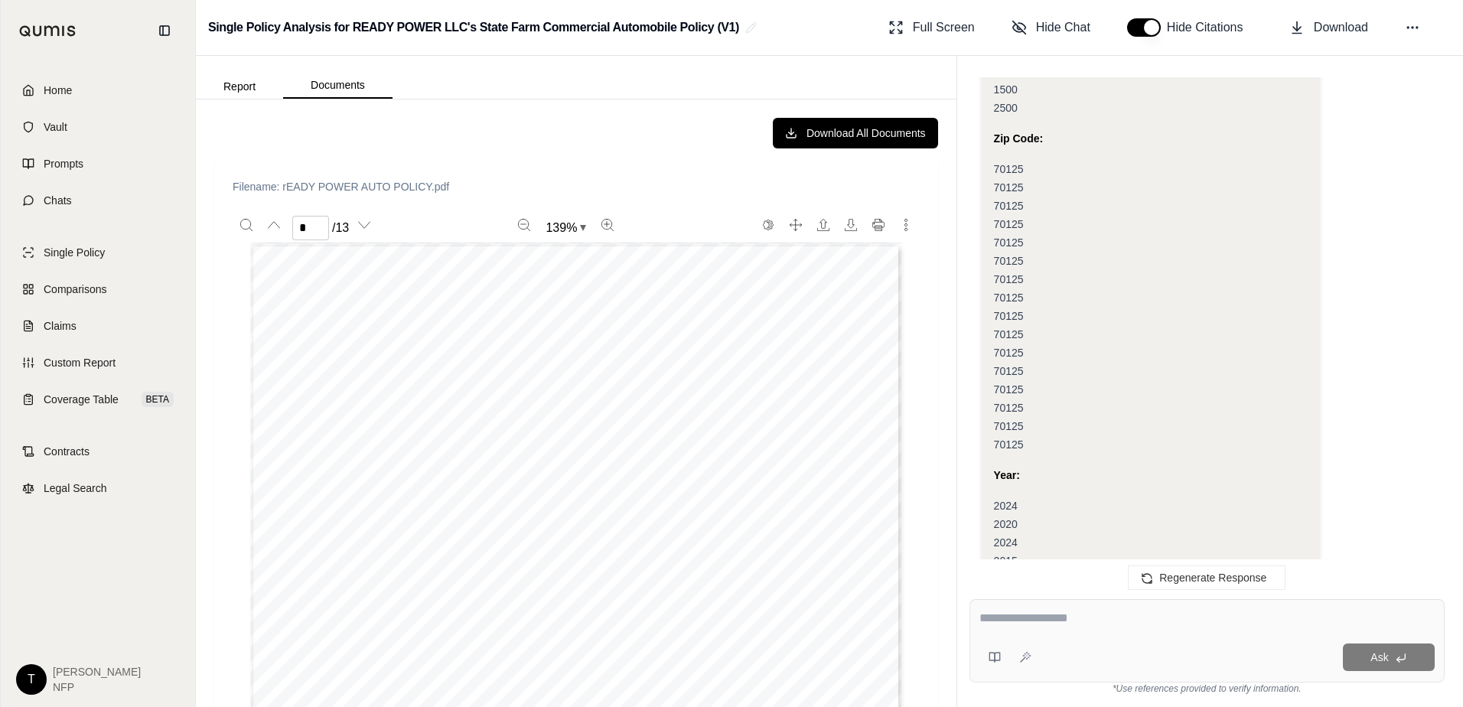
drag, startPoint x: 995, startPoint y: 363, endPoint x: 1075, endPoint y: 462, distance: 127.4
drag, startPoint x: 1076, startPoint y: 474, endPoint x: 979, endPoint y: 184, distance: 306.3
click at [979, 184] on div "Hi [PERSON_NAME] 👋 - We have generated a report based on the documents you uplo…" at bounding box center [1206, 325] width 475 height 497
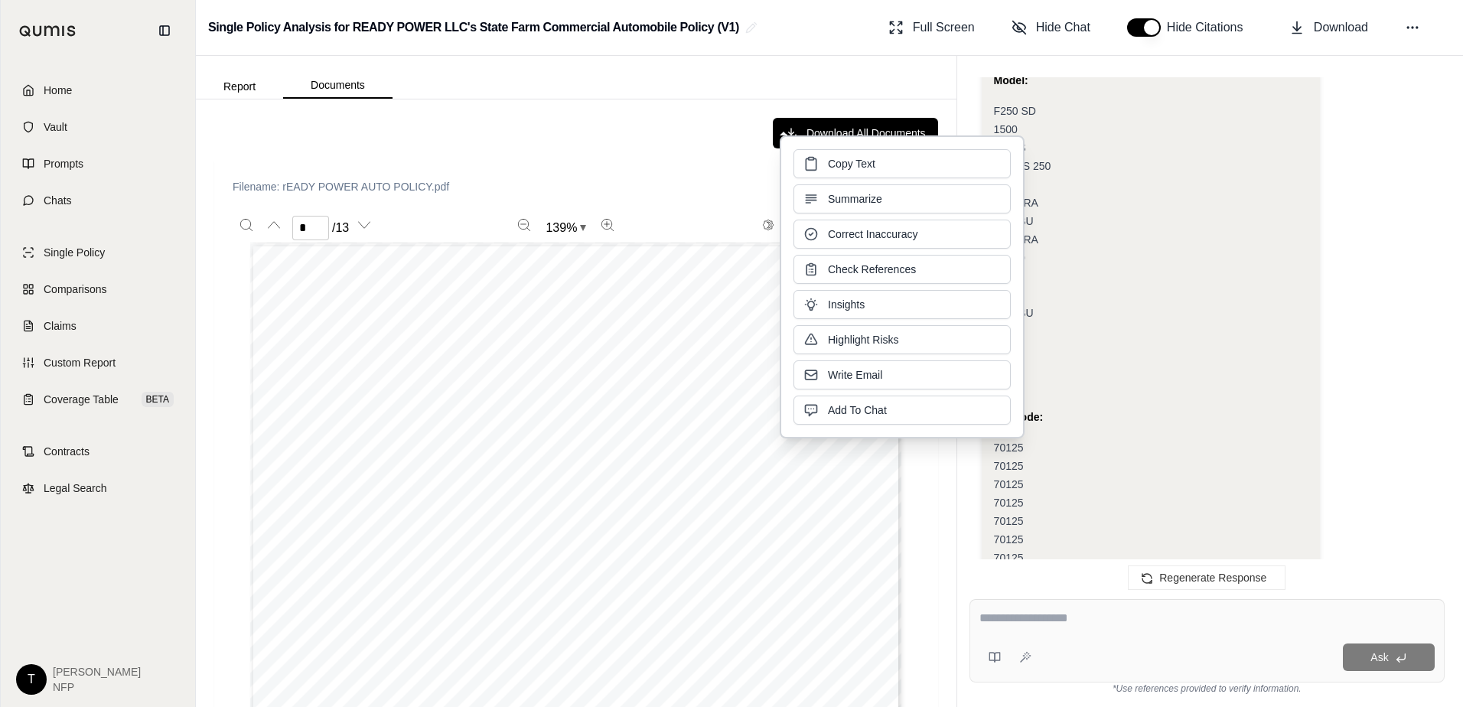
copy div "[PERSON_NAME] [PERSON_NAME] [PERSON_NAME] [PERSON_NAME] [PERSON_NAME] [PERSON_N…"
click at [1005, 615] on textarea at bounding box center [1206, 618] width 455 height 18
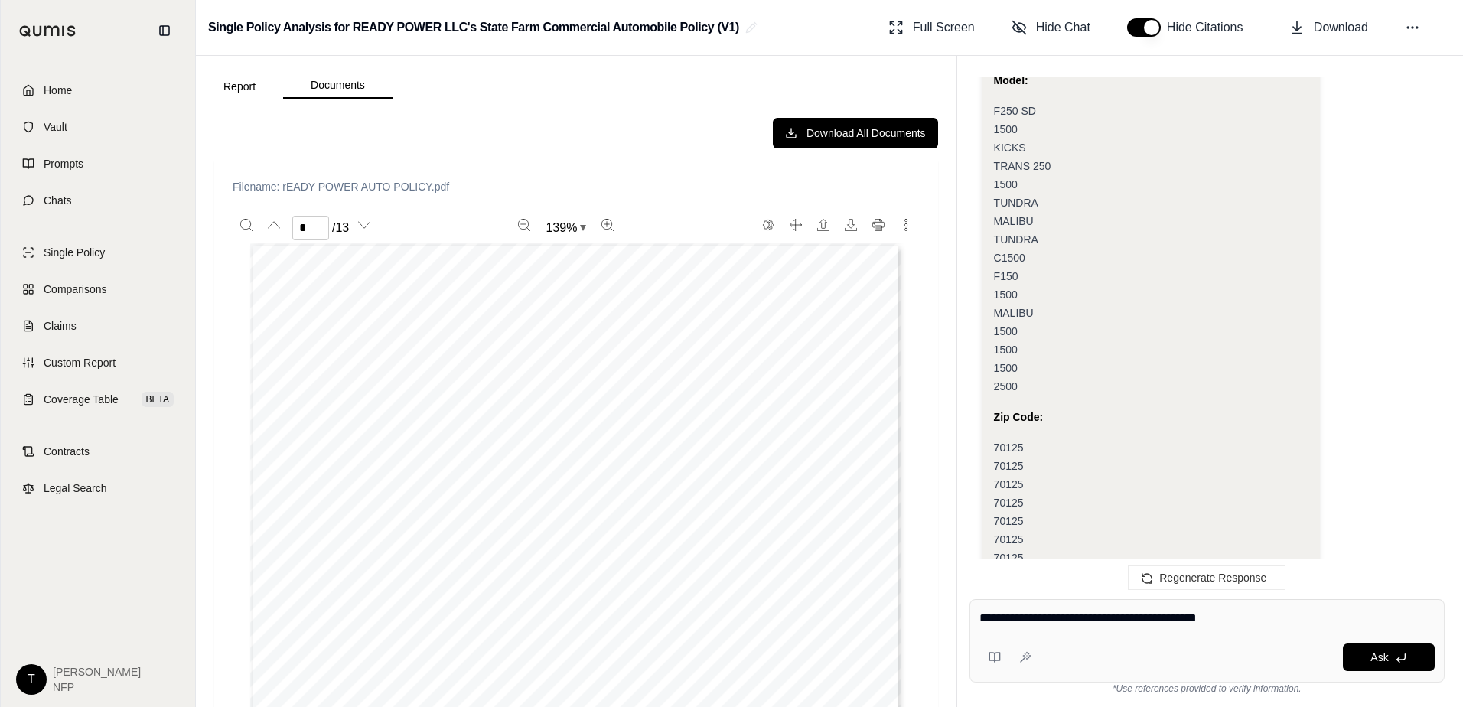
type textarea "**********"
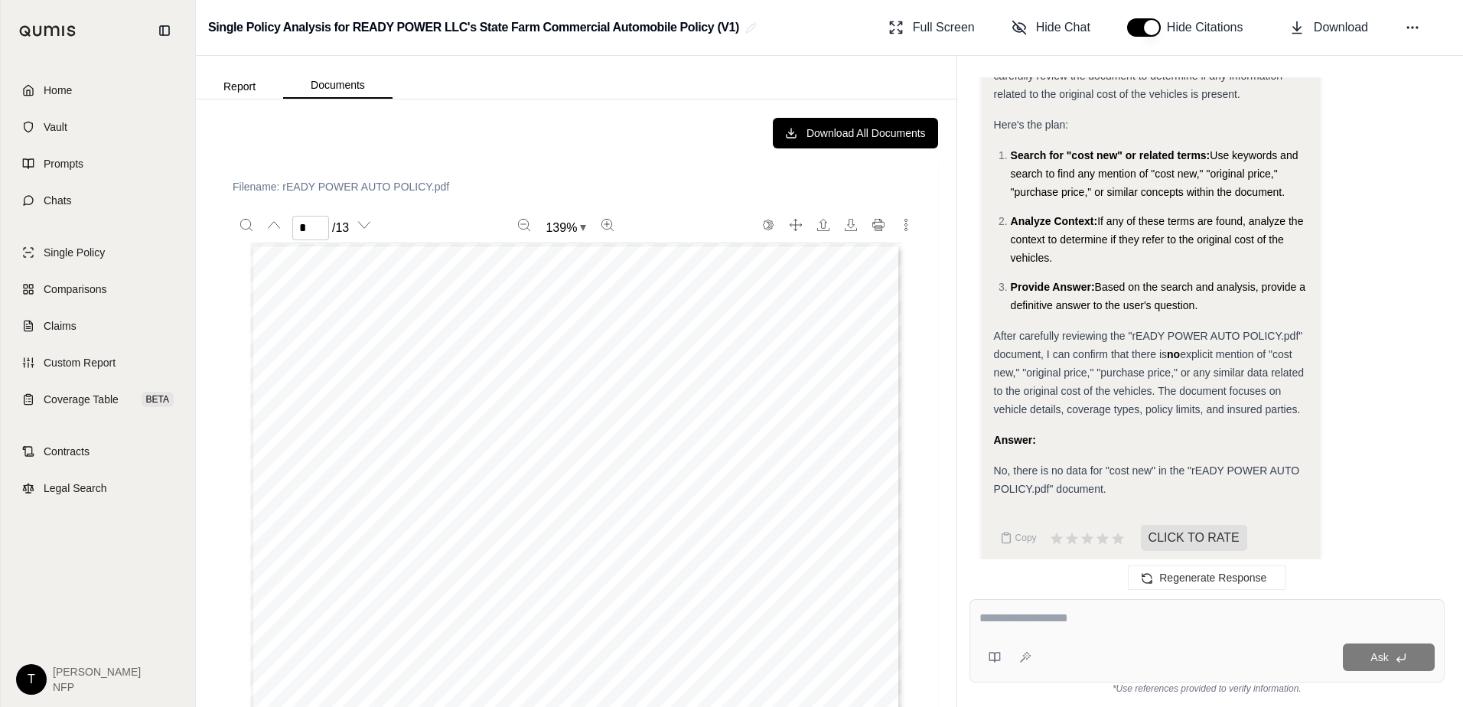
scroll to position [21080, 0]
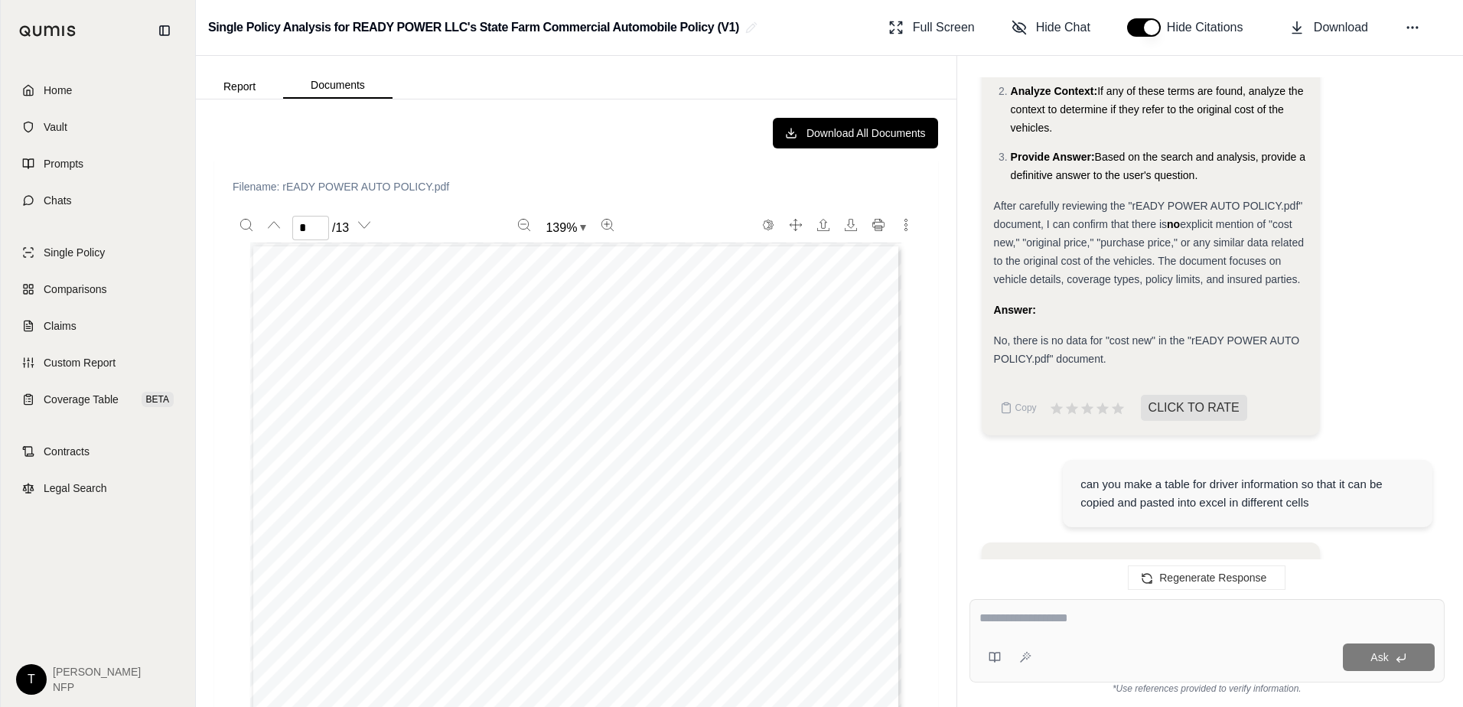
drag, startPoint x: 996, startPoint y: 361, endPoint x: 1025, endPoint y: 534, distance: 175.4
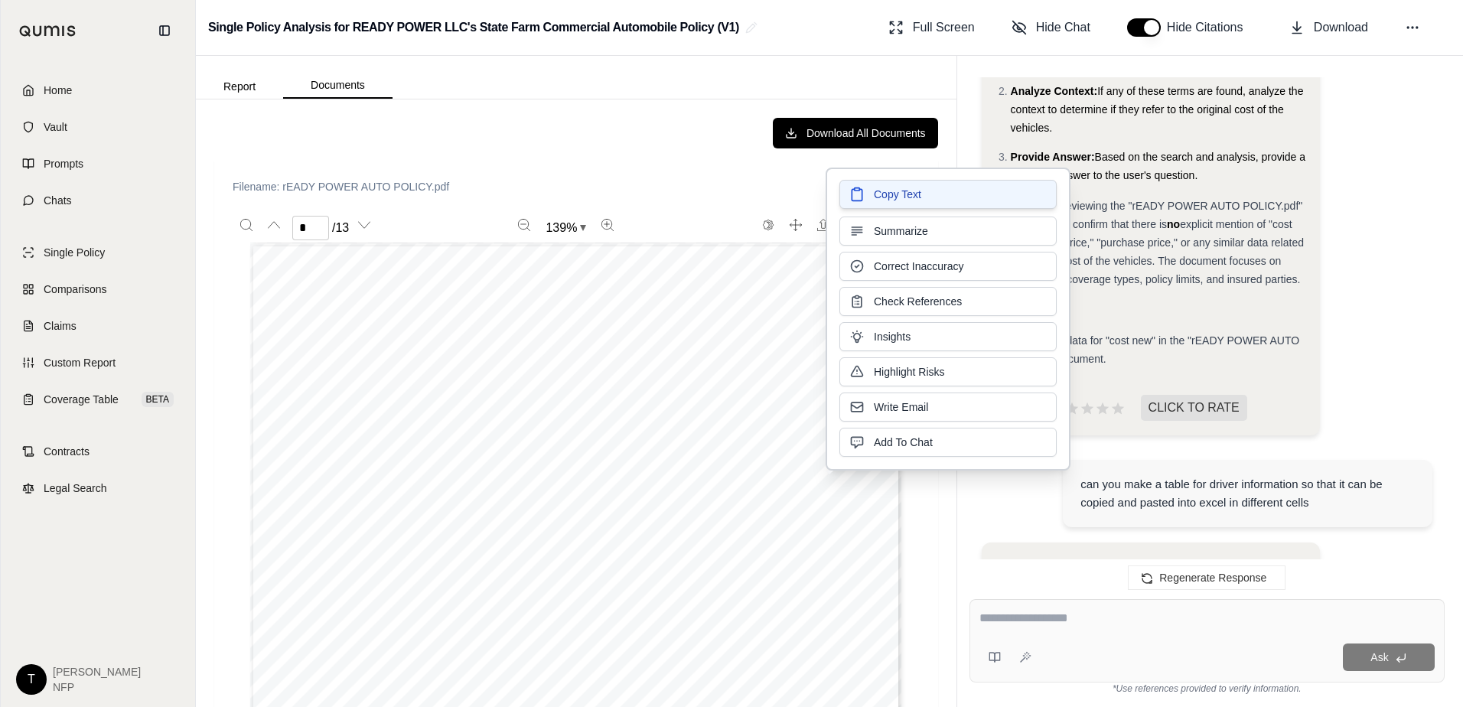
click at [895, 188] on span "Copy Text" at bounding box center [897, 194] width 47 height 15
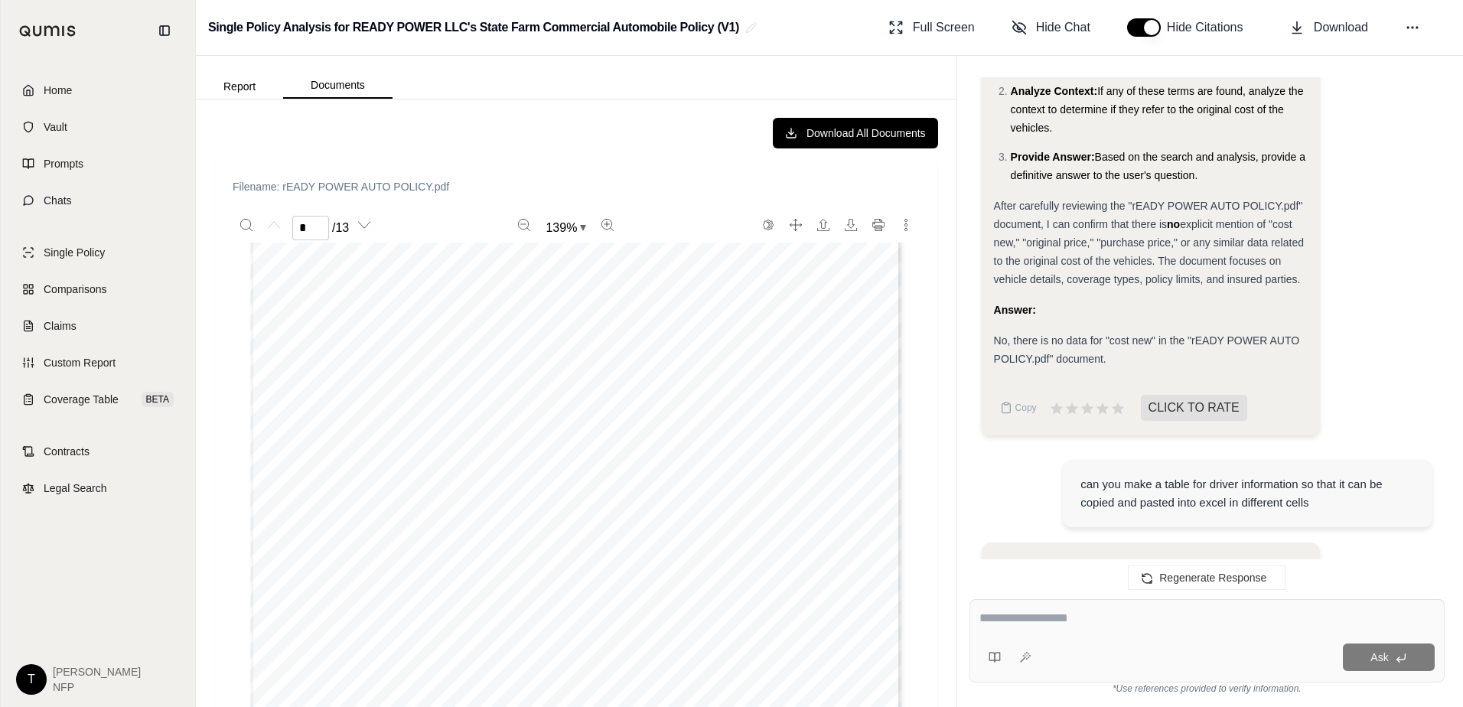
scroll to position [0, 0]
type input "*"
click at [1050, 633] on div "Ask" at bounding box center [1206, 640] width 475 height 83
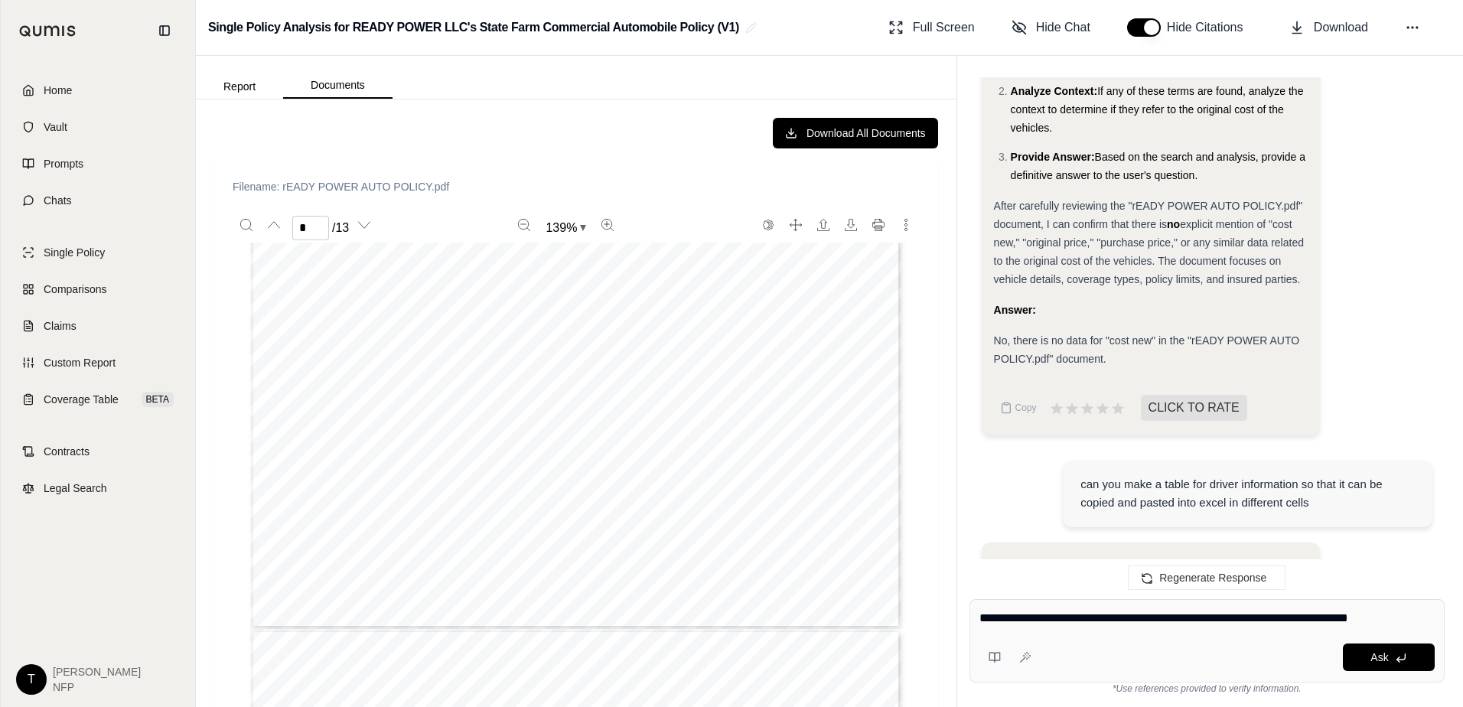
type textarea "**********"
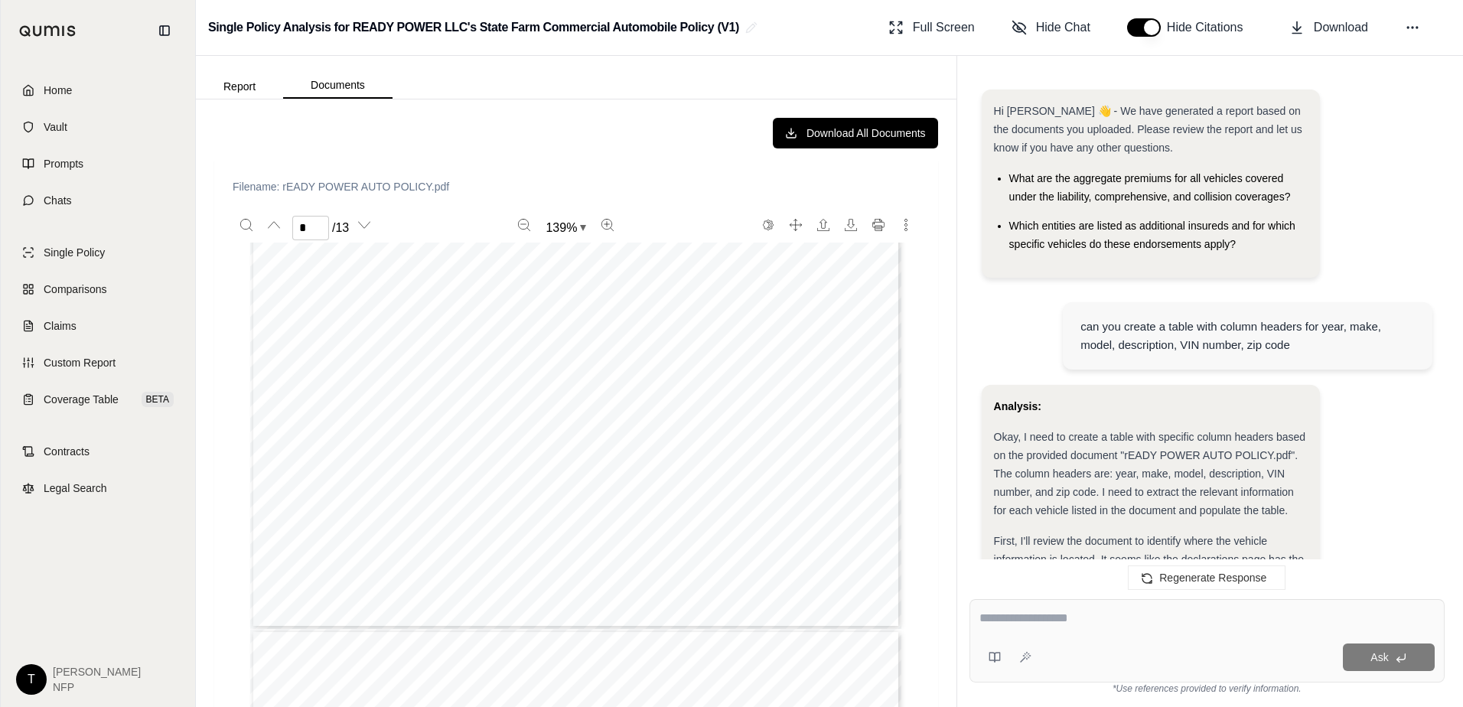
scroll to position [22333, 0]
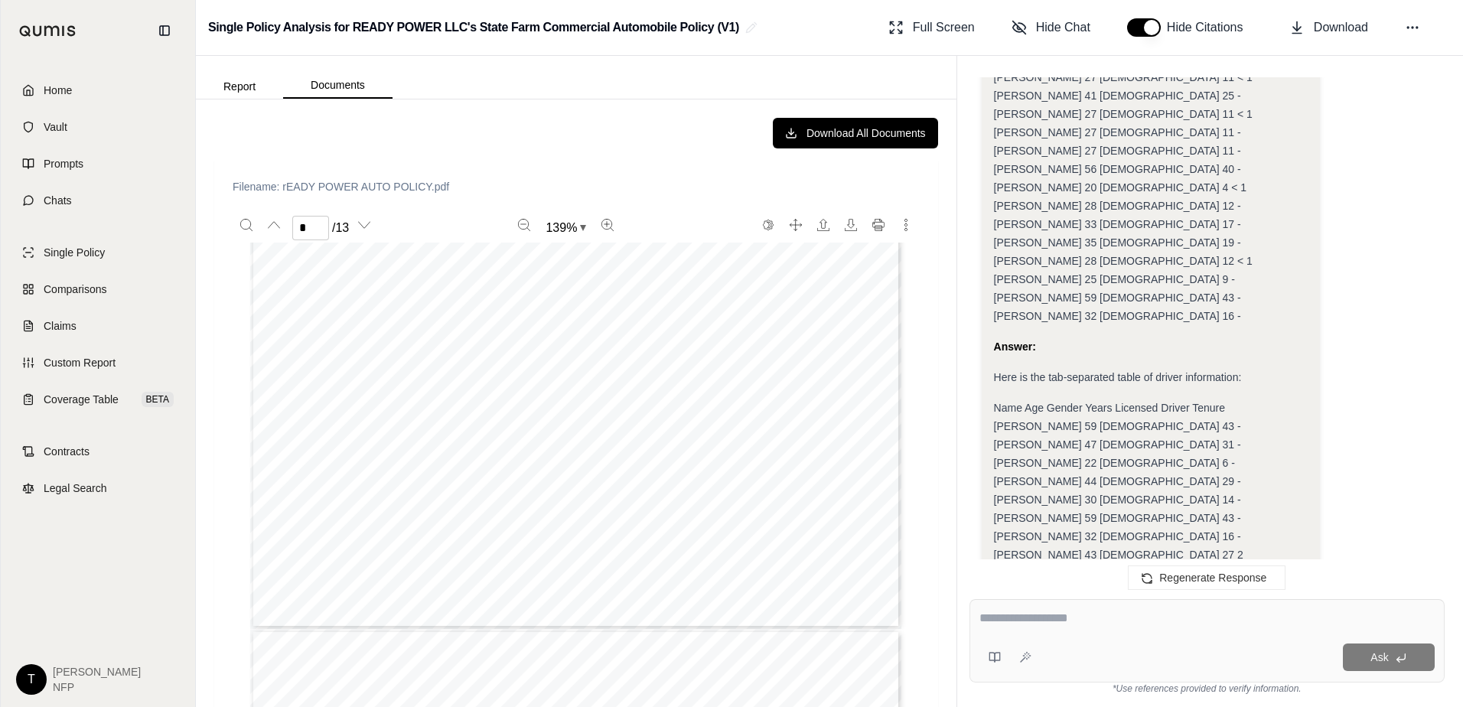
drag, startPoint x: 995, startPoint y: 196, endPoint x: 1047, endPoint y: 476, distance: 284.8
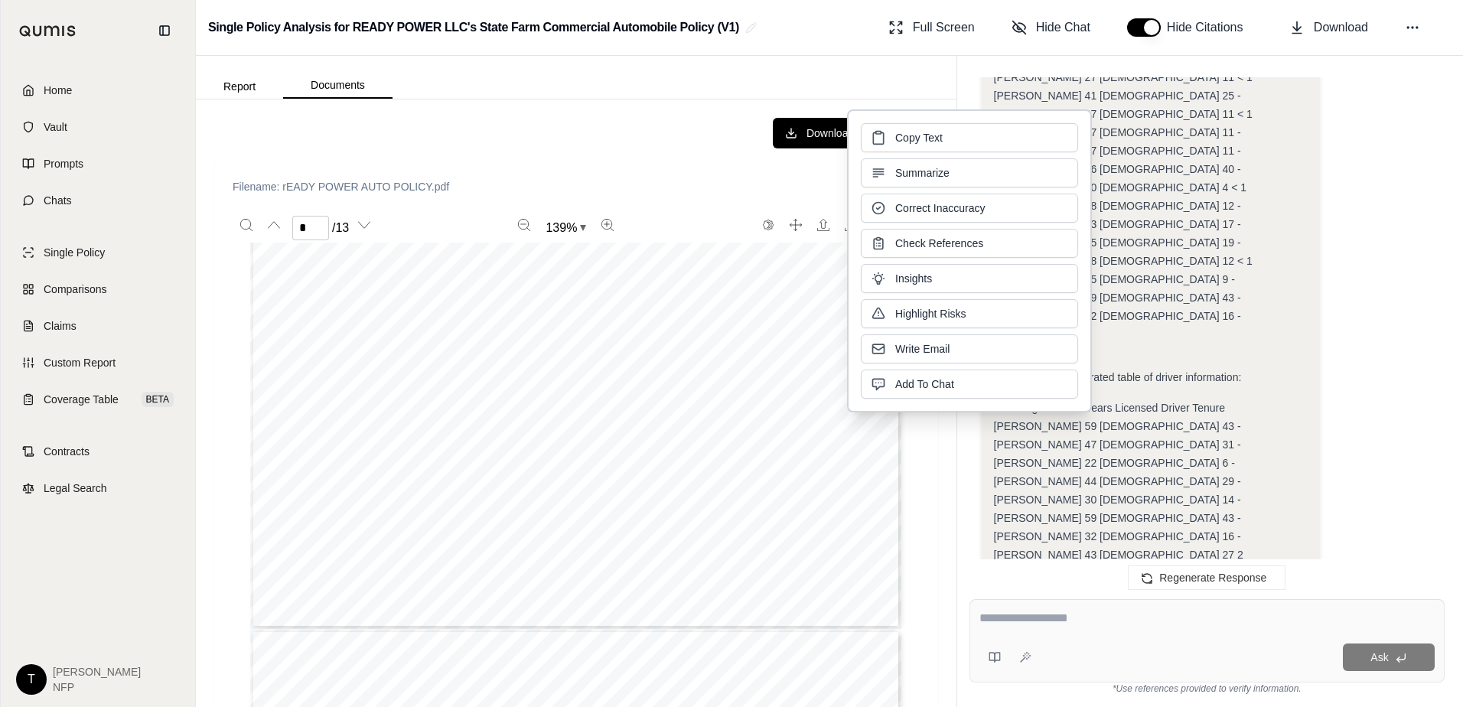
copy div "001 003 004 006 007 008 009 010 011 012 013 014 015 017 018 019"
click at [1000, 616] on textarea at bounding box center [1206, 618] width 455 height 18
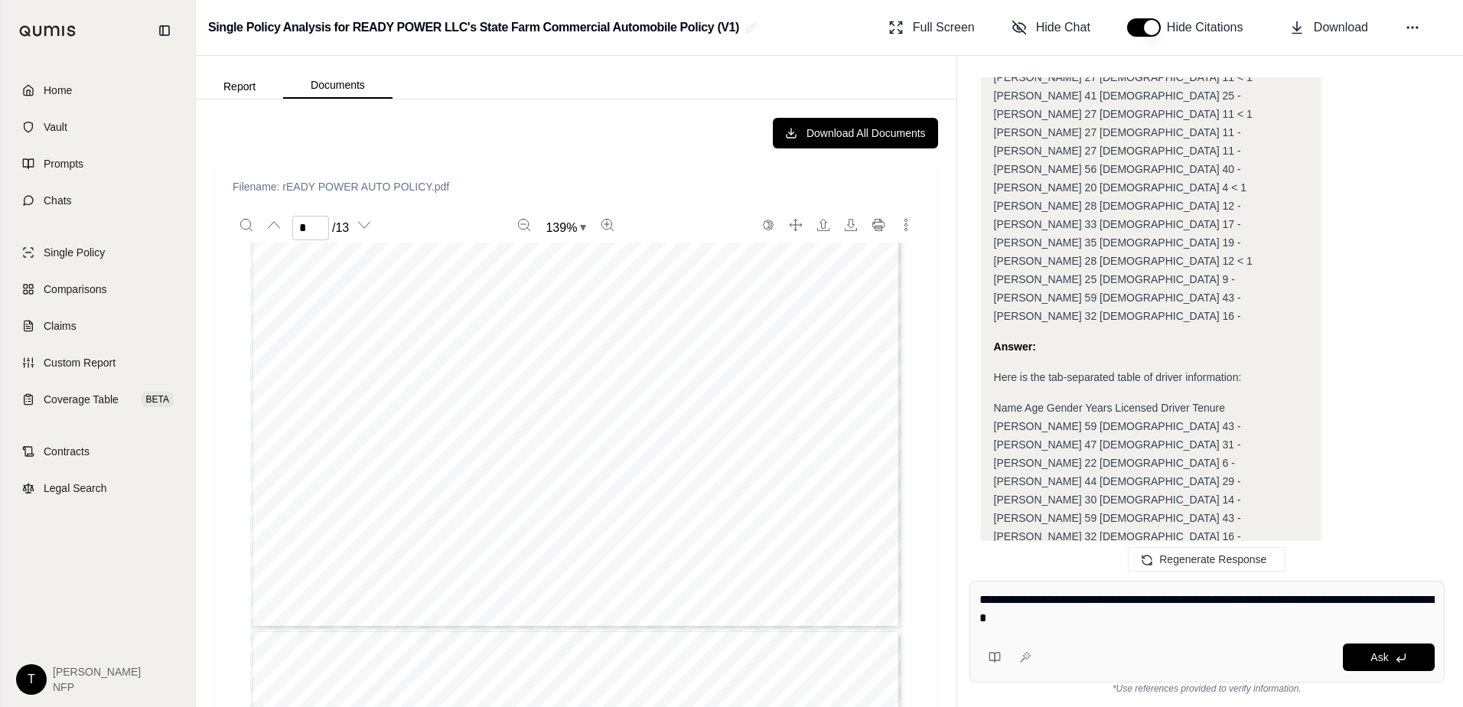
type textarea "**********"
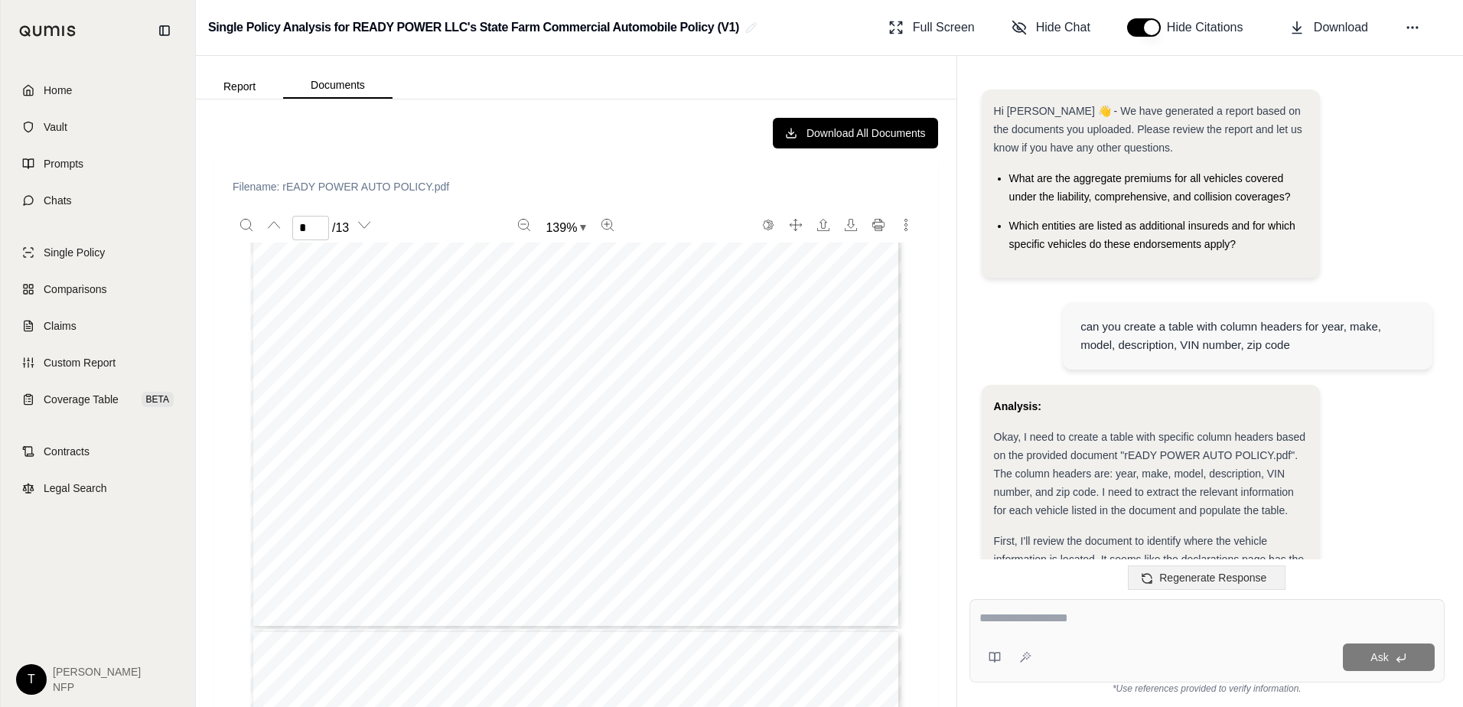
scroll to position [23297, 0]
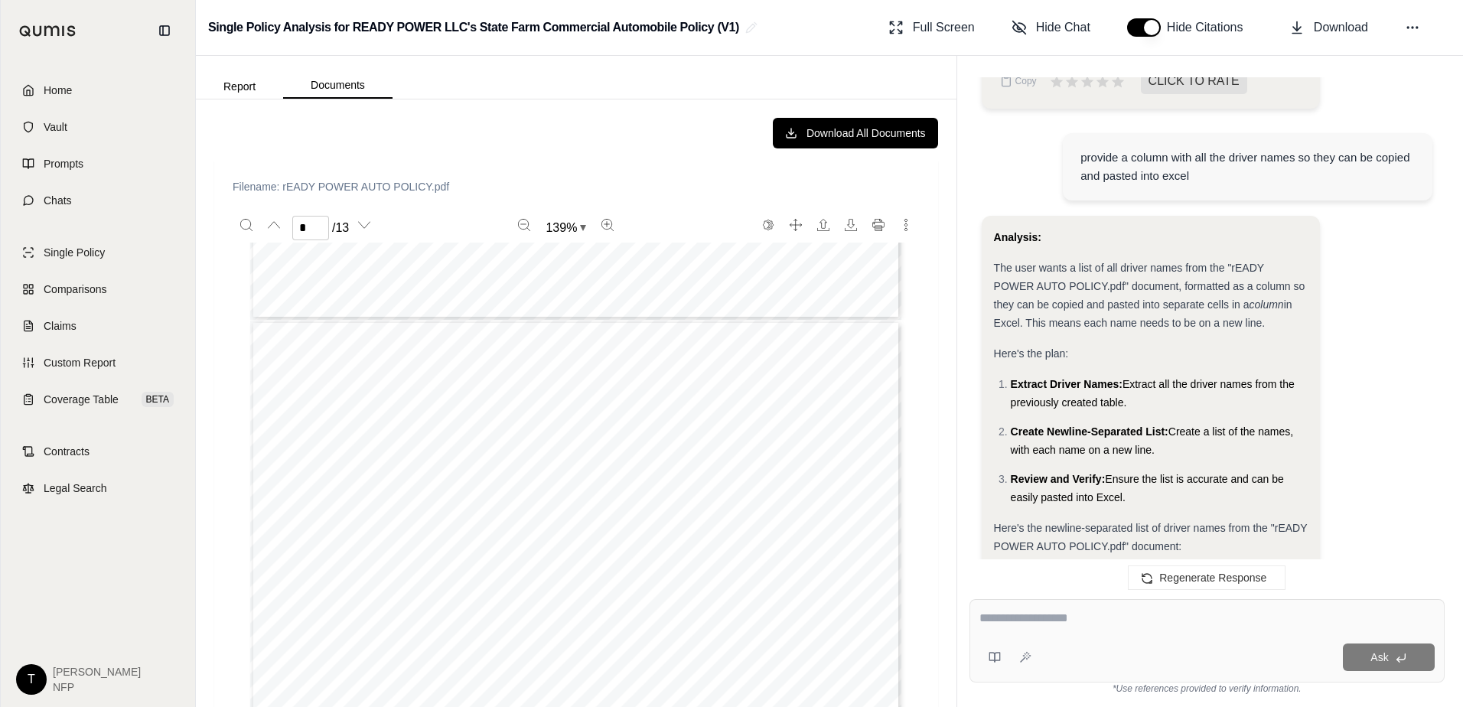
type input "*"
click at [247, 78] on button "Report" at bounding box center [239, 86] width 87 height 24
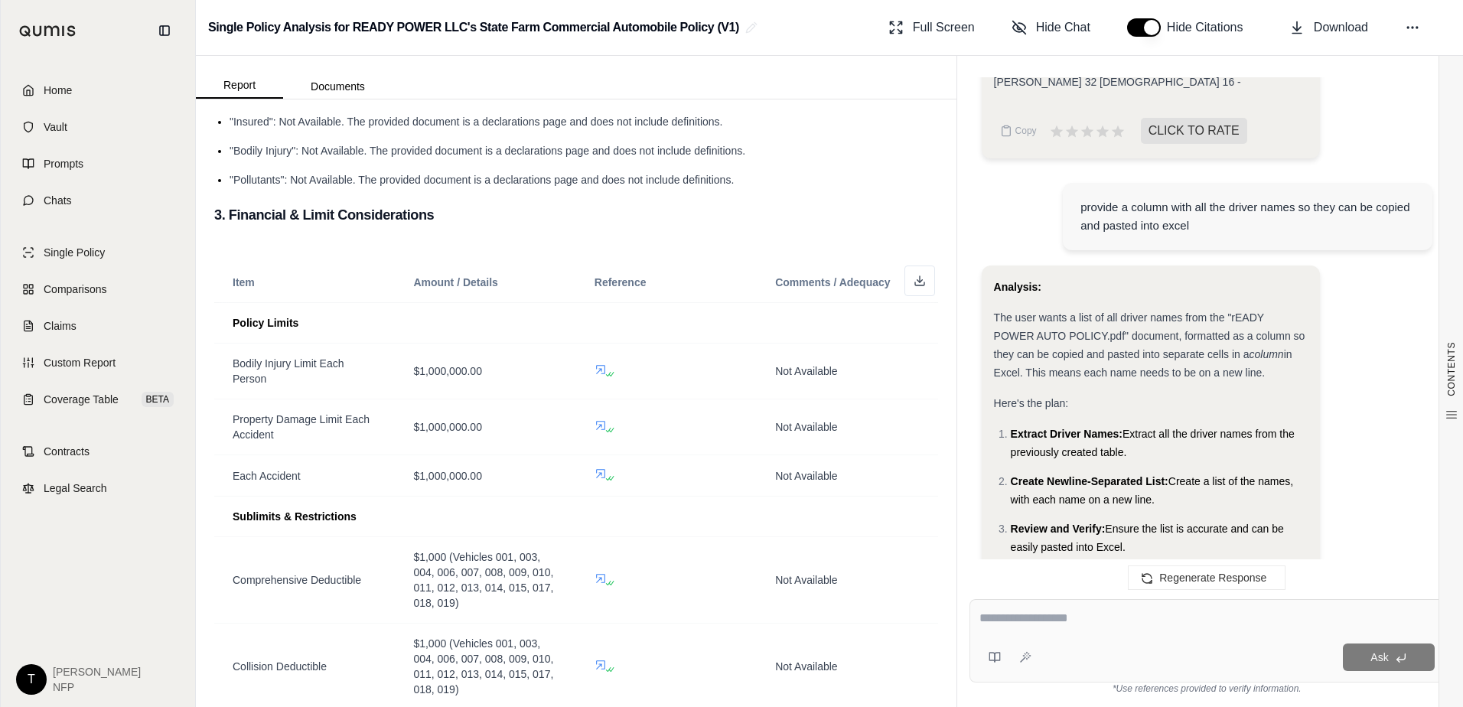
scroll to position [23220, 0]
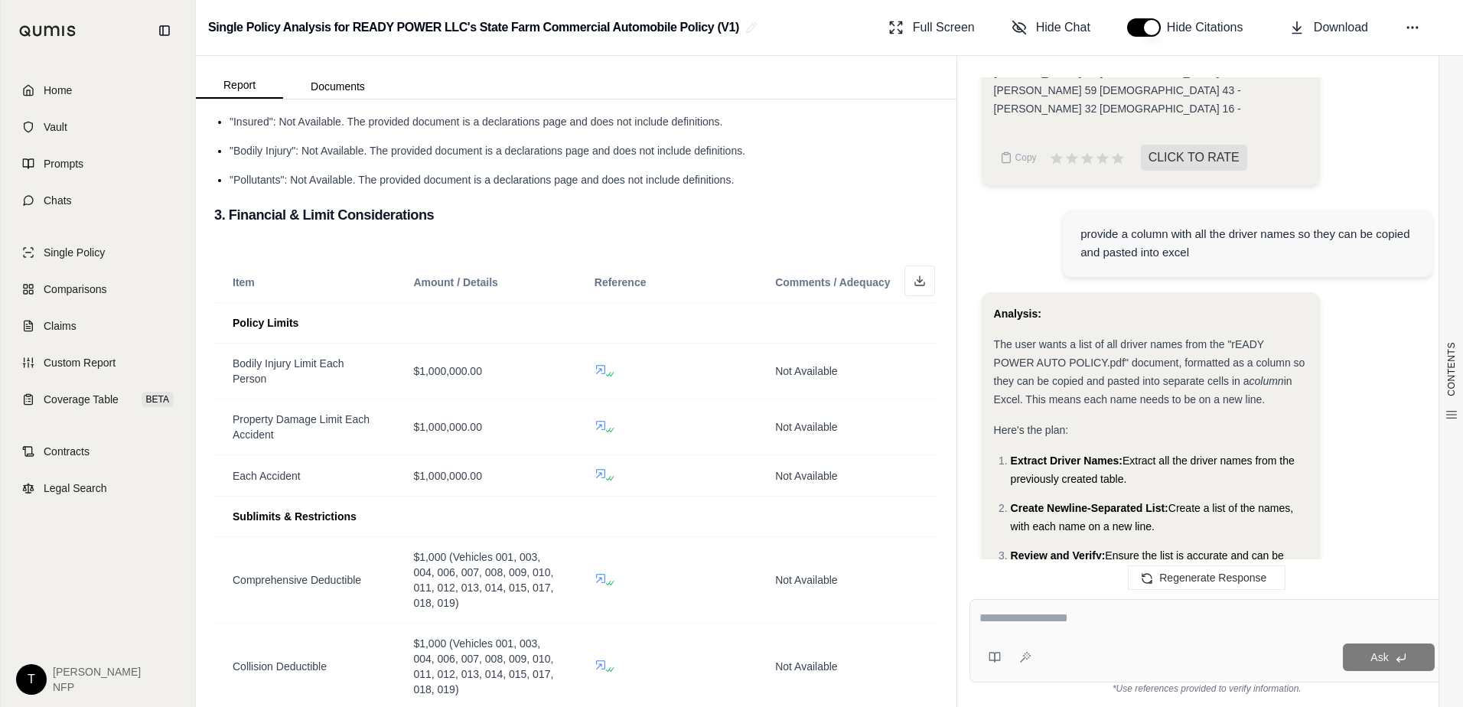
click at [1089, 617] on textarea at bounding box center [1206, 618] width 455 height 18
type textarea "*"
type textarea "**********"
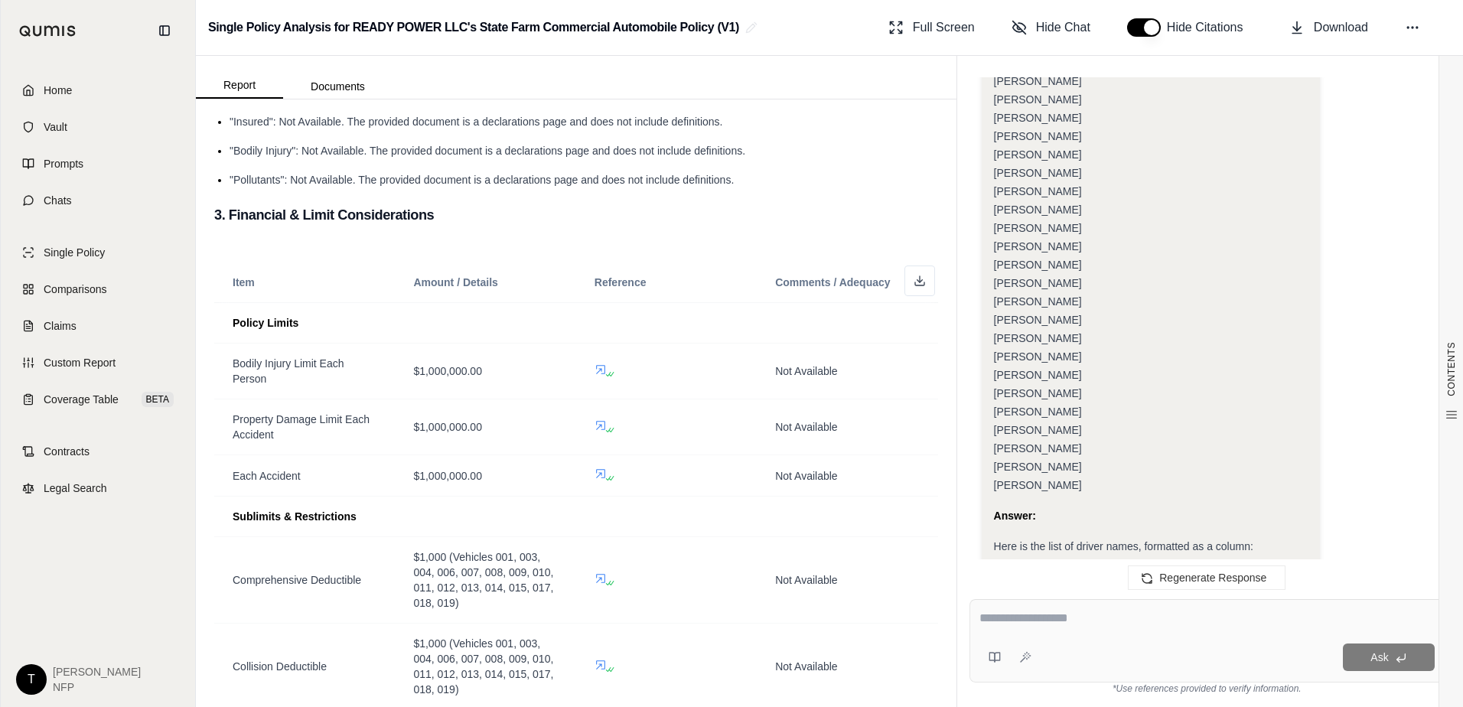
scroll to position [23685, 0]
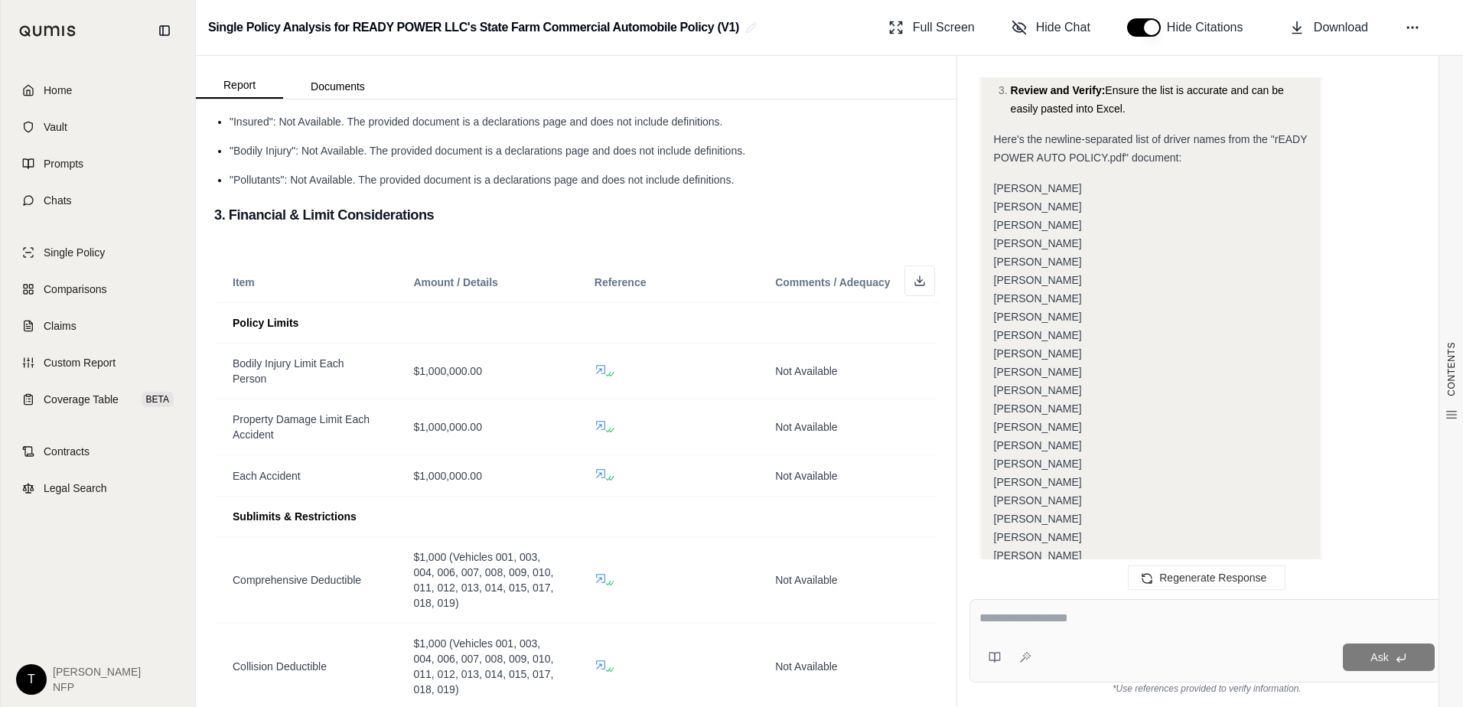
type textarea "****"
click at [1064, 611] on textarea at bounding box center [1206, 618] width 455 height 18
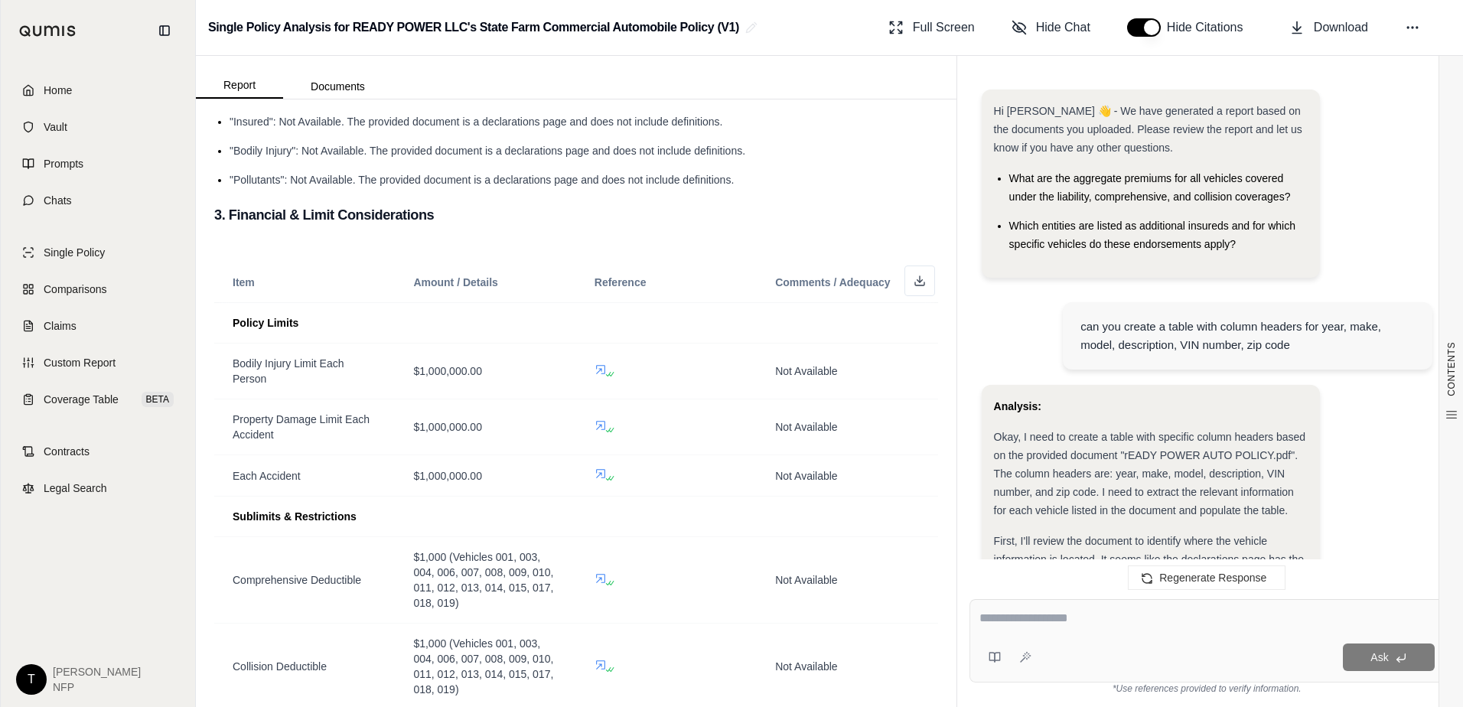
scroll to position [23958, 0]
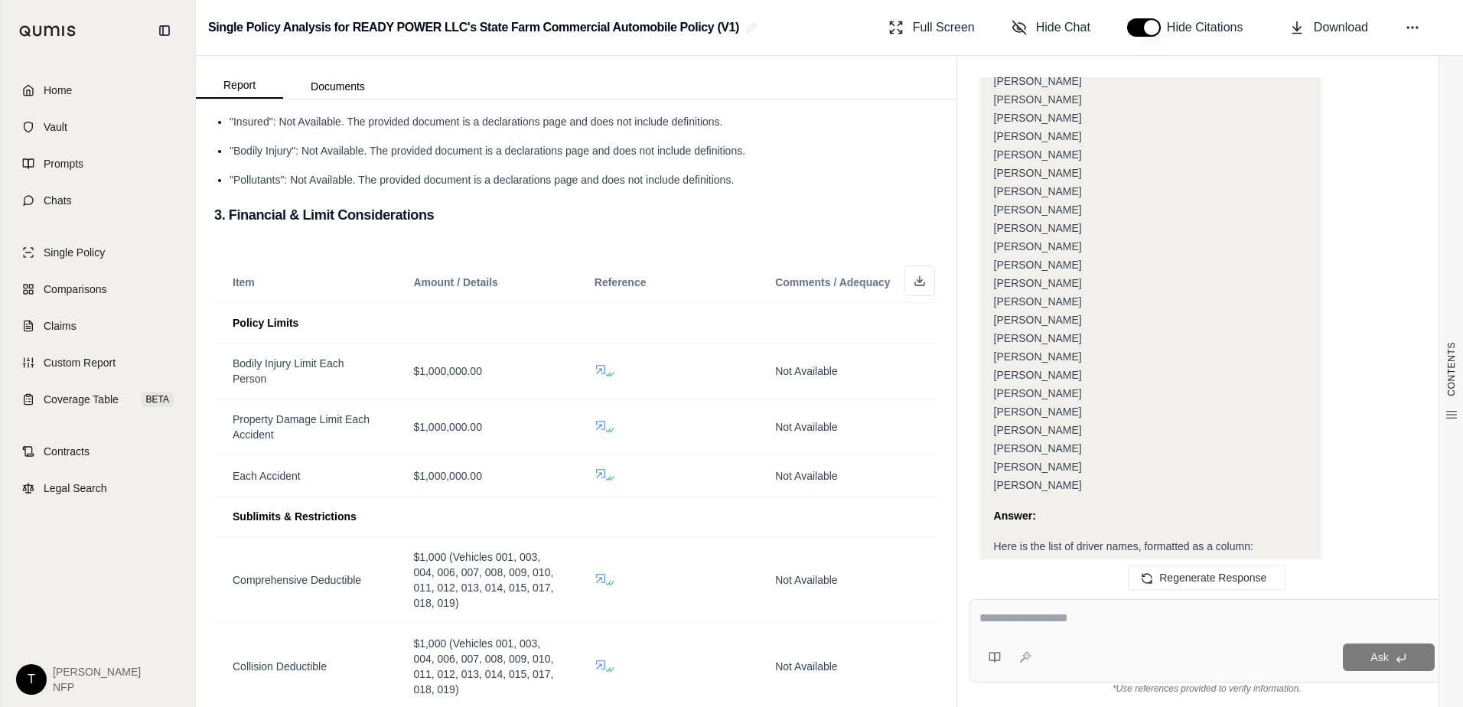
click at [1028, 621] on textarea at bounding box center [1206, 618] width 455 height 18
type textarea "**********"
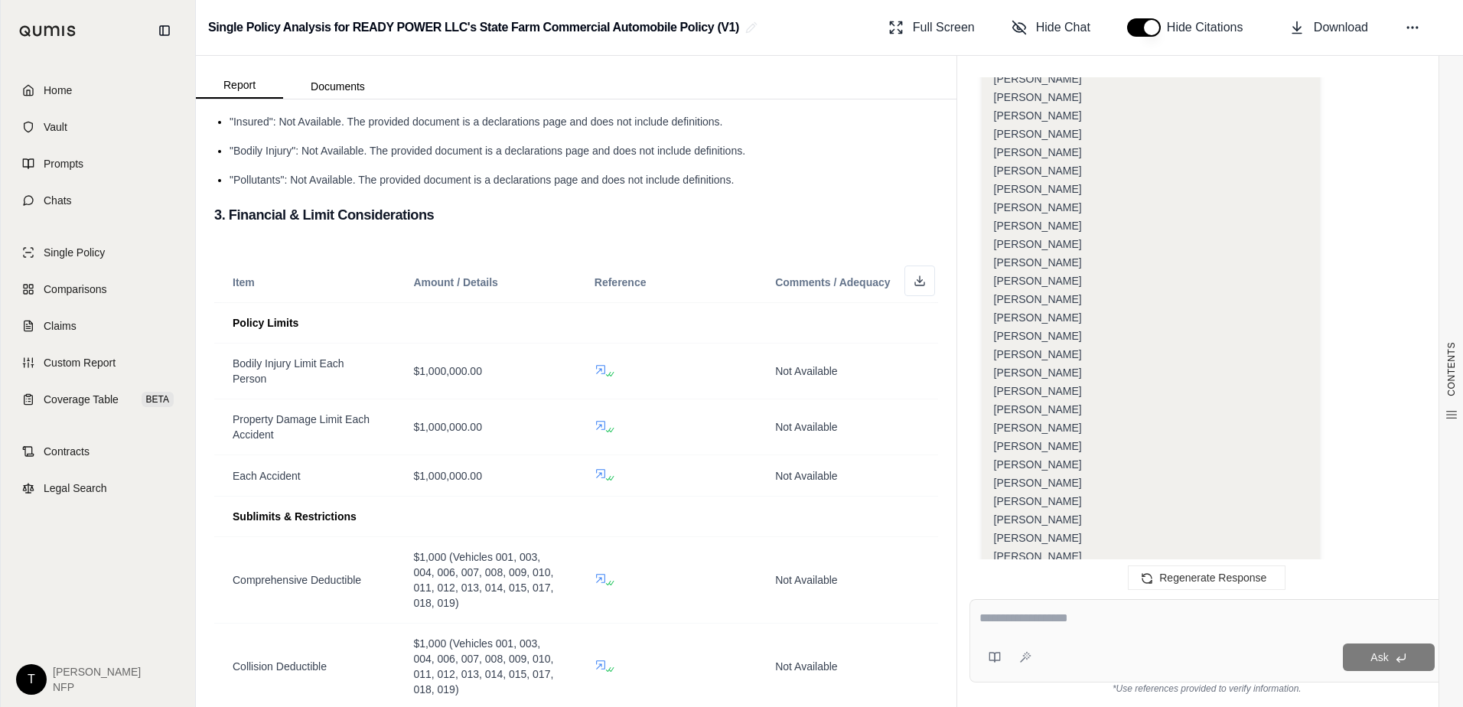
click at [1054, 617] on textarea at bounding box center [1206, 618] width 455 height 18
type textarea "**********"
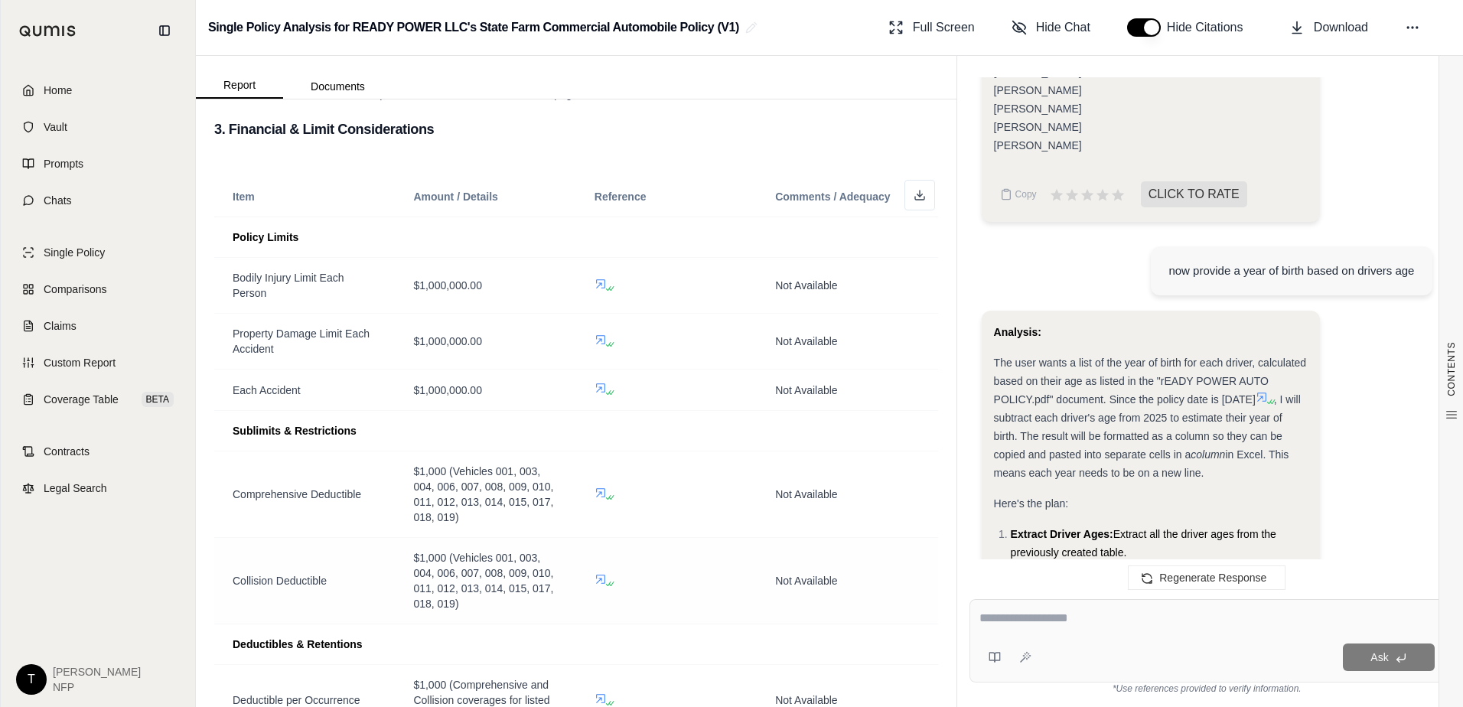
scroll to position [912, 0]
